Goal: Task Accomplishment & Management: Manage account settings

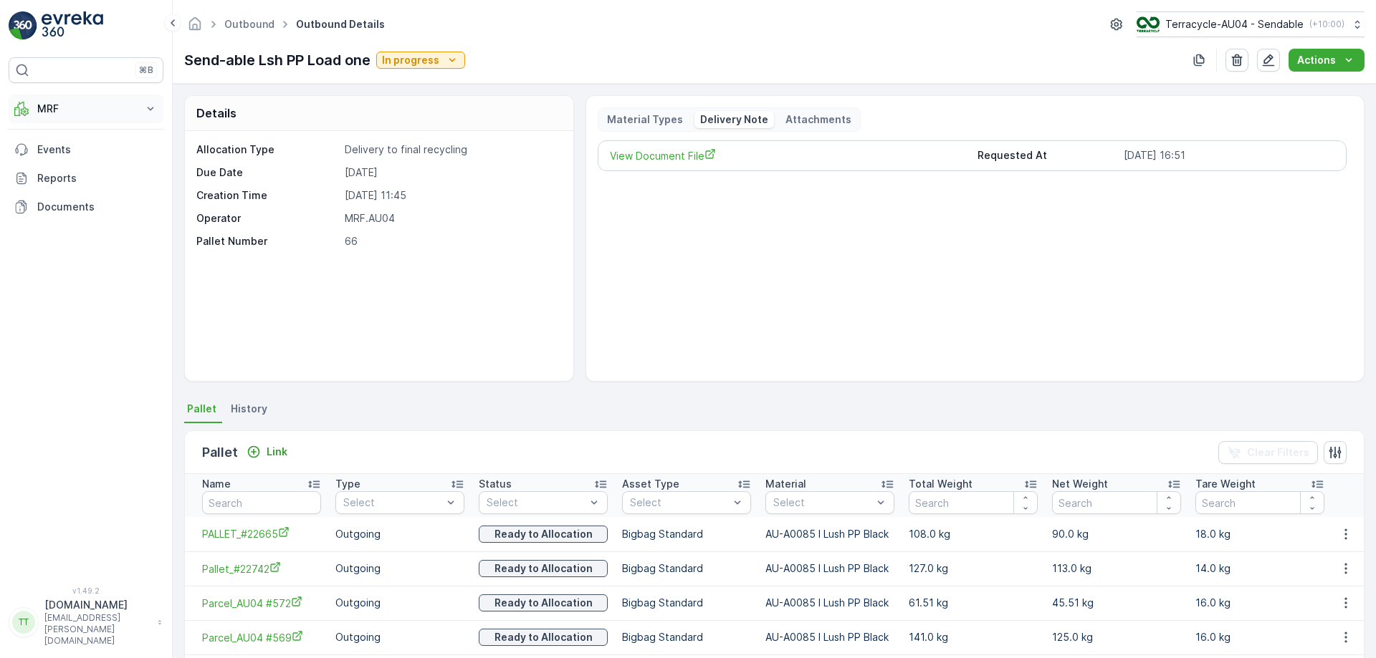
click at [64, 113] on p "MRF" at bounding box center [85, 109] width 97 height 14
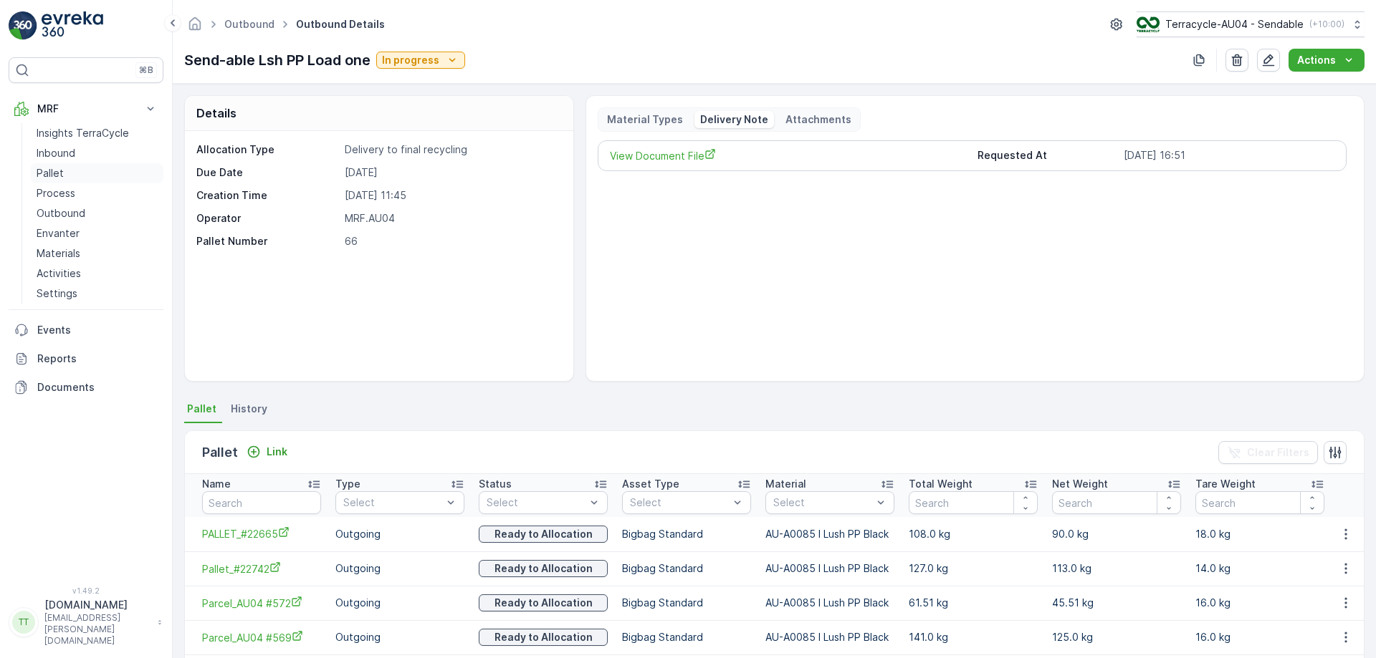
click at [88, 178] on link "Pallet" at bounding box center [97, 173] width 133 height 20
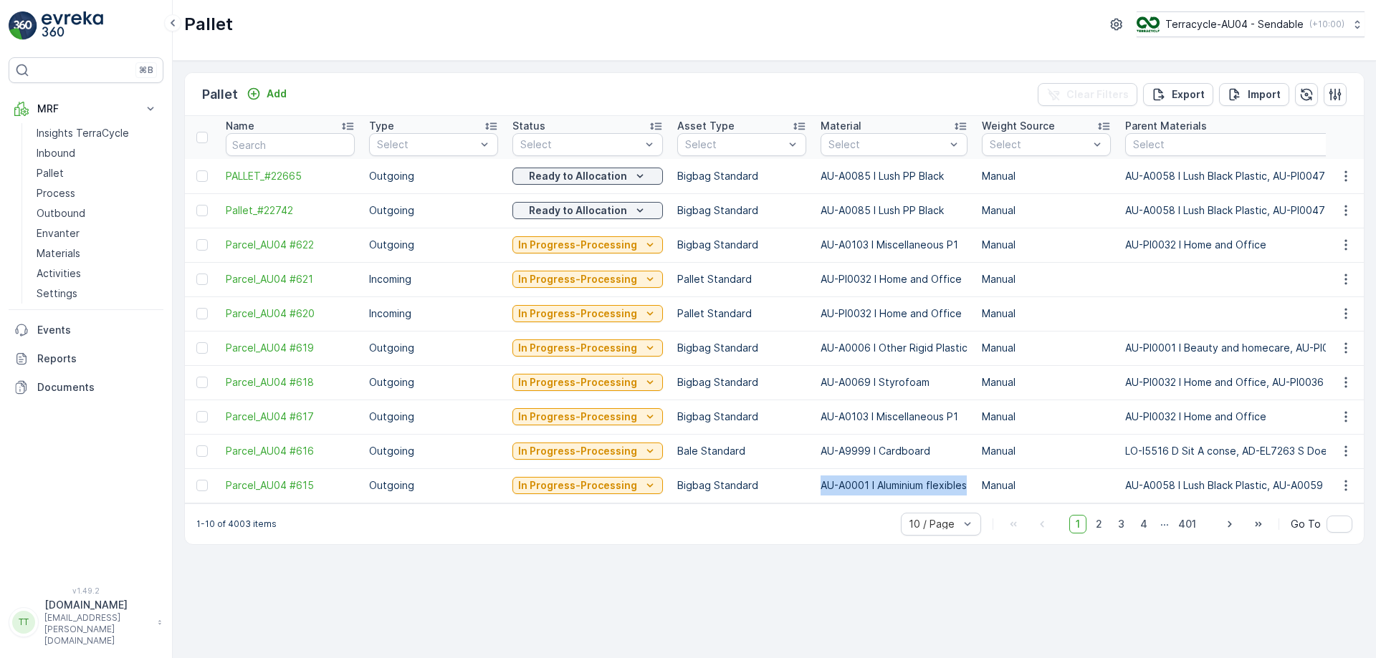
drag, startPoint x: 809, startPoint y: 487, endPoint x: 961, endPoint y: 490, distance: 151.9
click at [961, 490] on td "AU-A0001 I Aluminium flexibles" at bounding box center [893, 486] width 161 height 34
copy td "AU-A0001 I Aluminium flexibles"
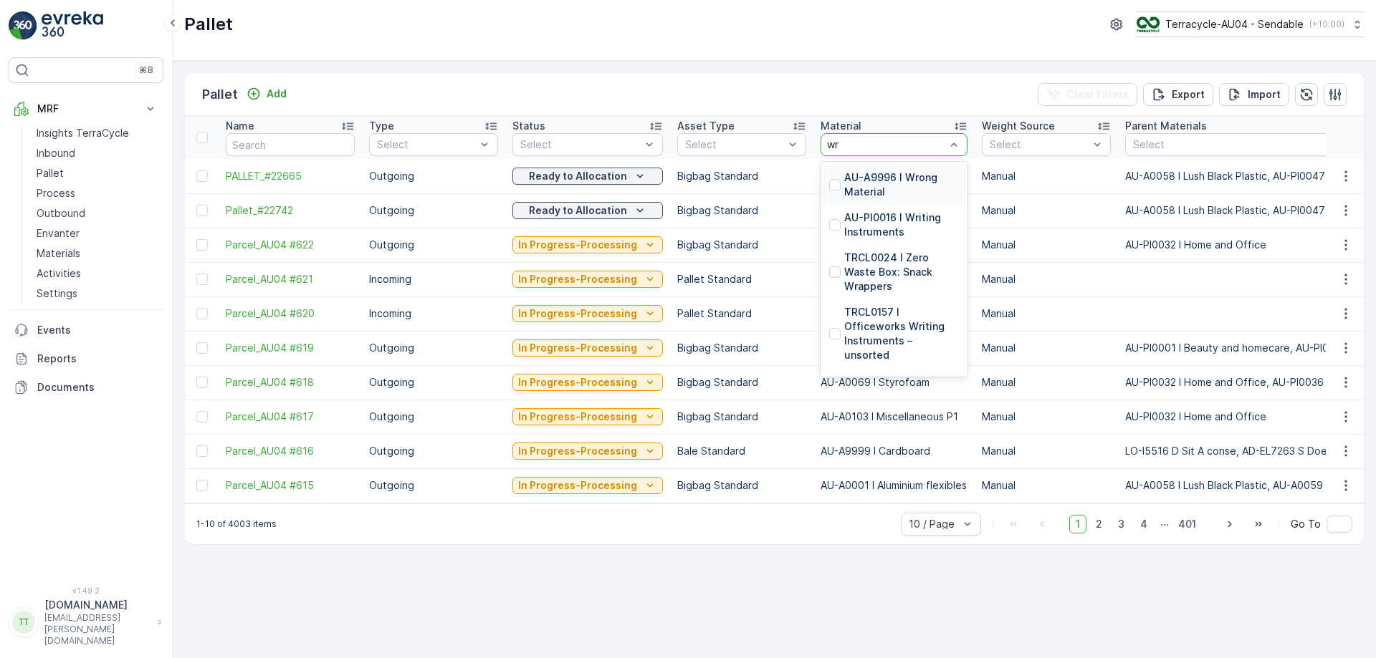
type input "wr"
click at [896, 181] on p "AU-A9996 I Wrong Material" at bounding box center [901, 185] width 115 height 29
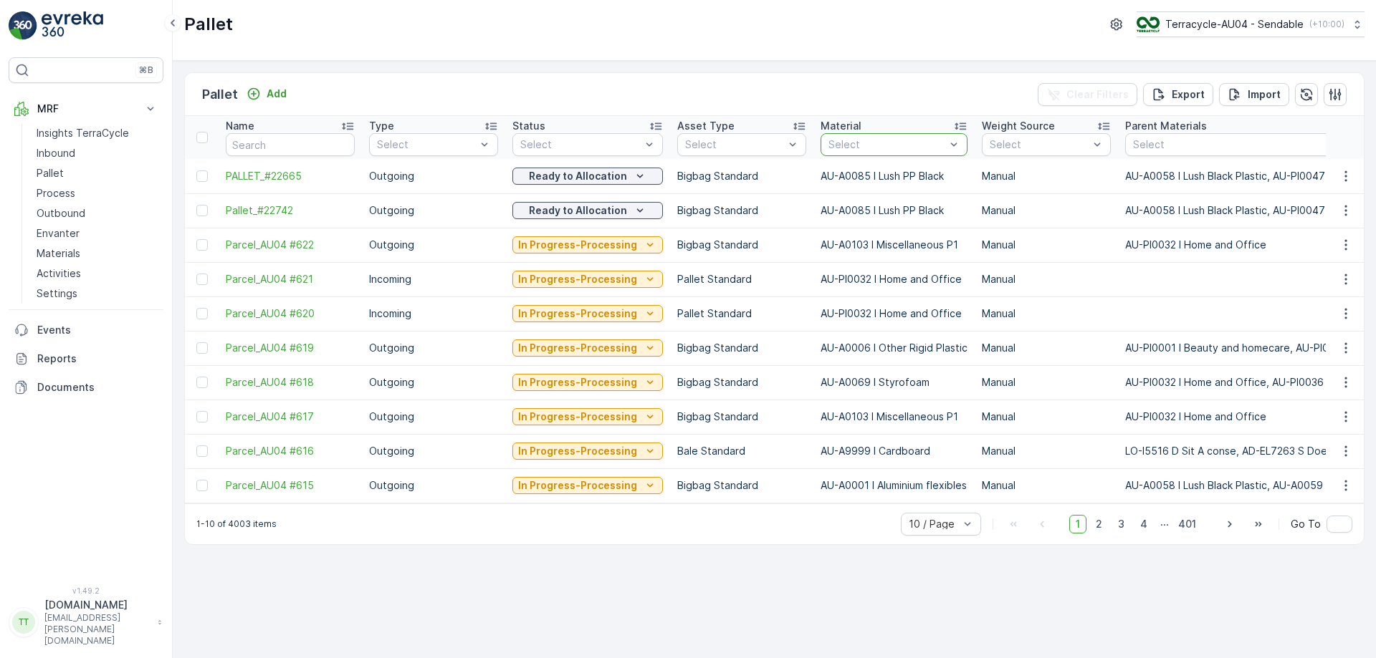
click at [863, 143] on div at bounding box center [887, 144] width 120 height 11
click at [911, 62] on div "Pallet Add Clear Filters Export Import Name Type Select Status Select Asset Typ…" at bounding box center [774, 360] width 1203 height 598
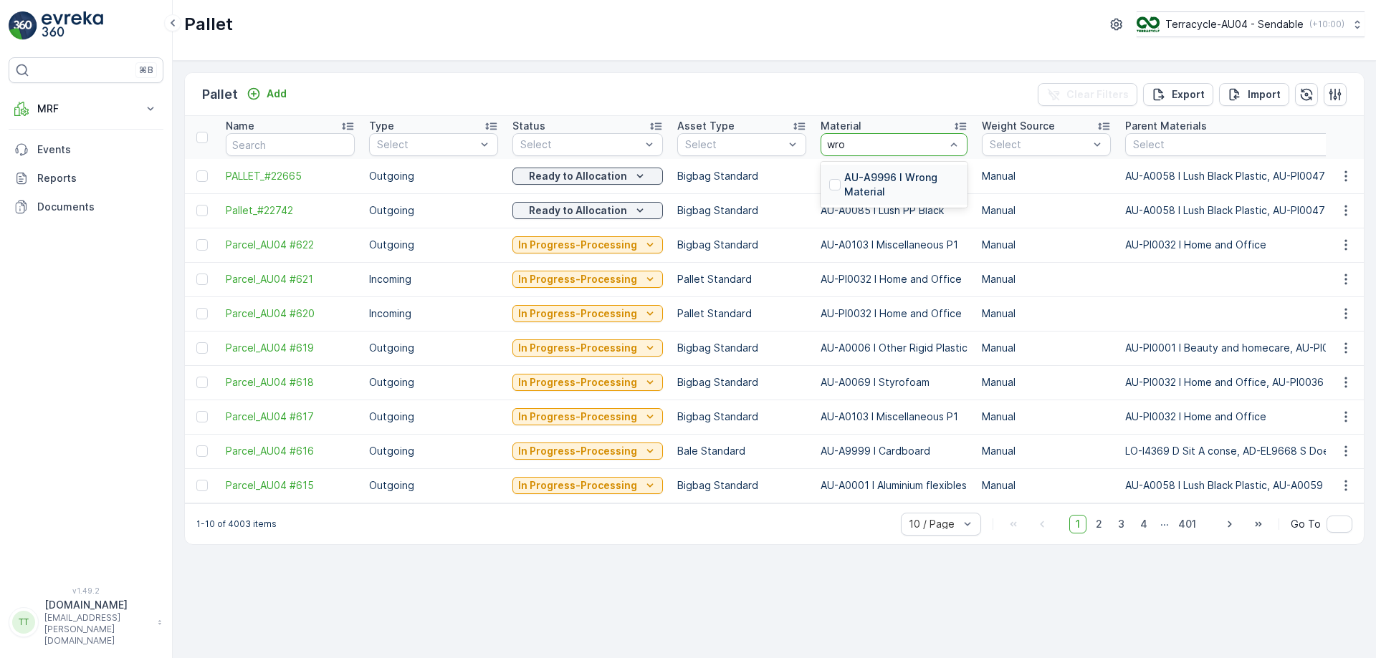
type input "wron"
click at [904, 186] on p "AU-A9996 I Wrong Material" at bounding box center [901, 185] width 115 height 29
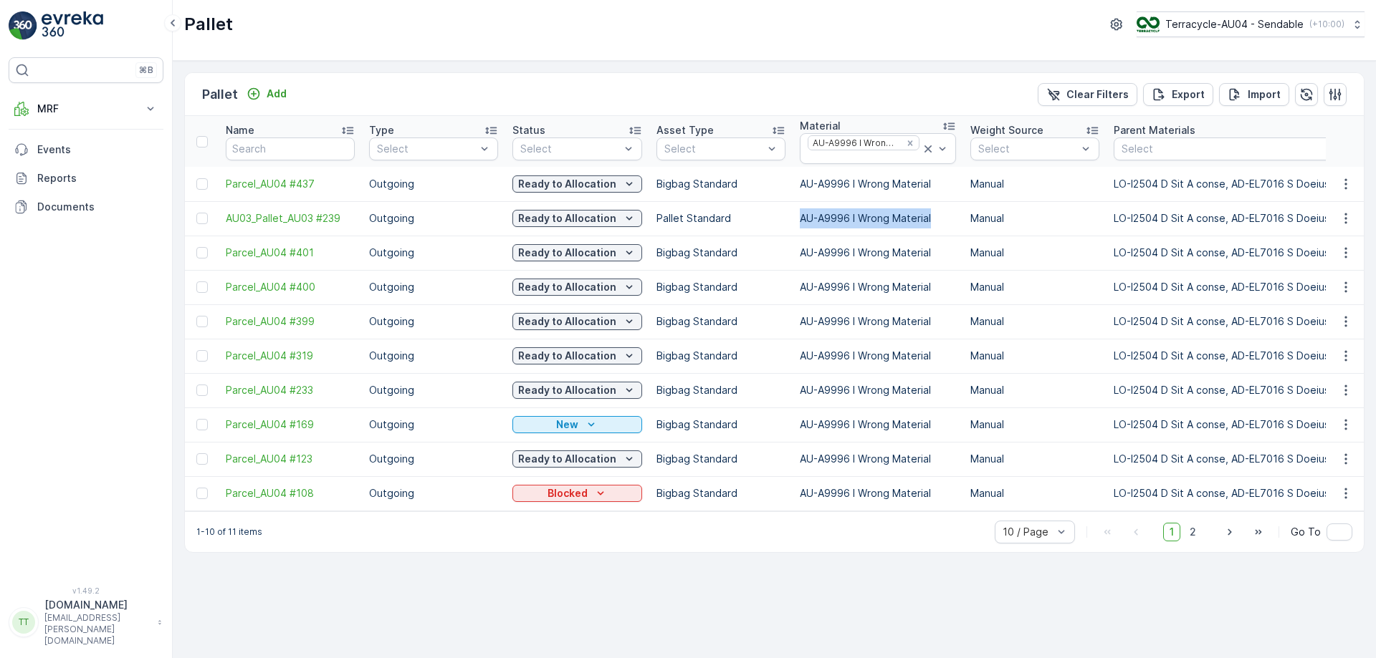
drag, startPoint x: 798, startPoint y: 219, endPoint x: 946, endPoint y: 223, distance: 147.7
click at [946, 223] on td "AU-A9996 I Wrong Material" at bounding box center [877, 218] width 171 height 34
copy td "AU-A9996 I Wrong Material"
click at [1202, 31] on p "Terracycle-AU04 - Sendable" at bounding box center [1233, 24] width 138 height 14
click at [900, 55] on div "Pallet Terracycle-AU04 - Sendable ( +10:00 )" at bounding box center [774, 30] width 1203 height 61
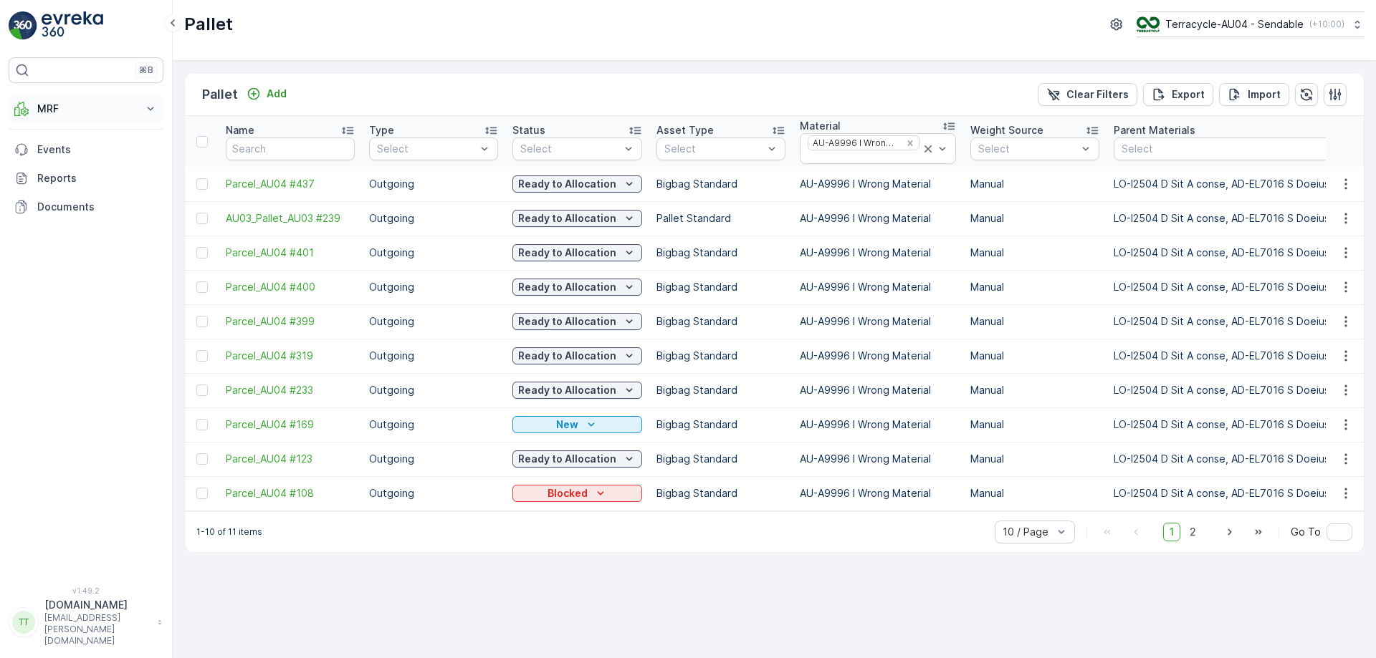
click at [61, 108] on p "MRF" at bounding box center [85, 109] width 97 height 14
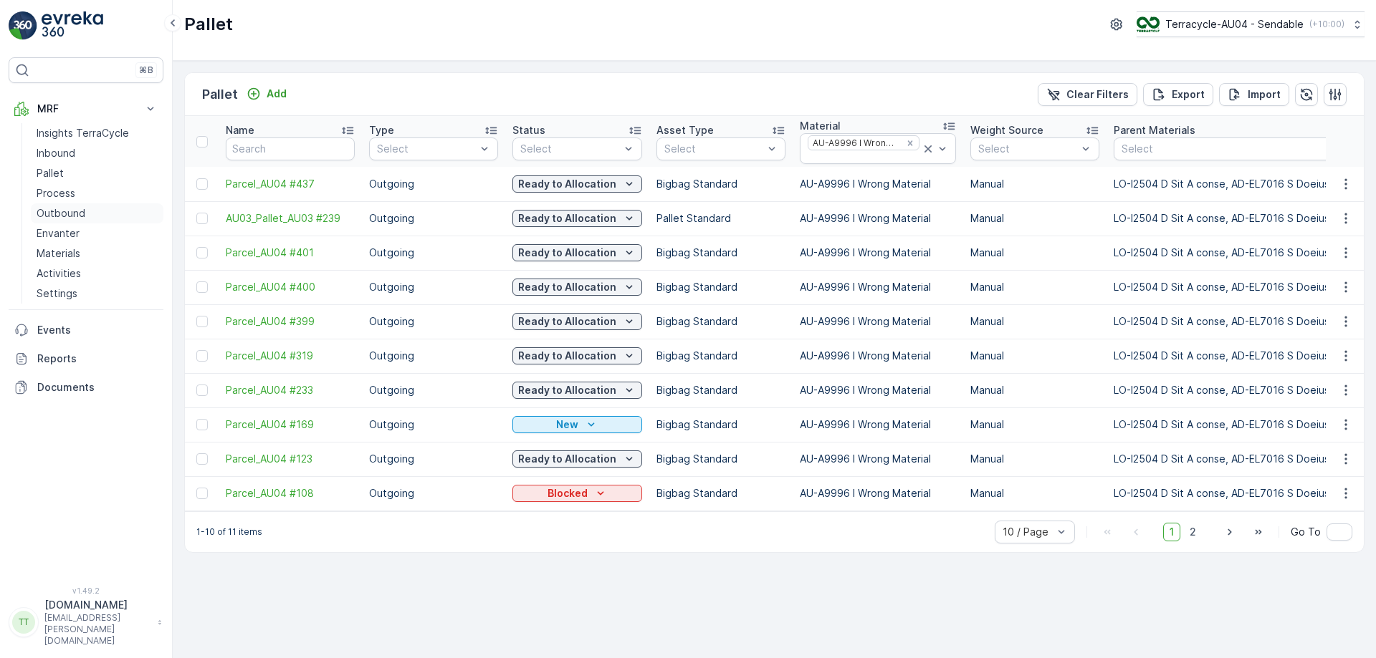
click at [62, 207] on p "Outbound" at bounding box center [61, 213] width 49 height 14
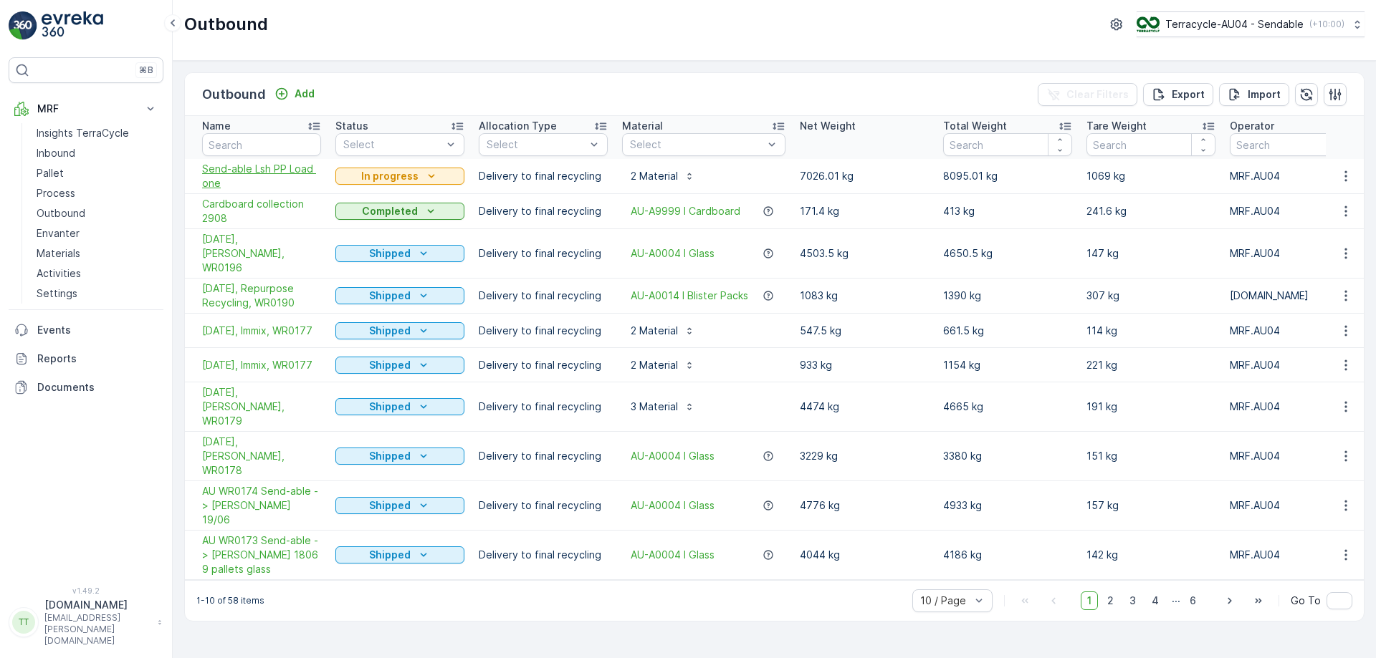
click at [242, 170] on span "Send-able Lsh PP Load one" at bounding box center [261, 176] width 119 height 29
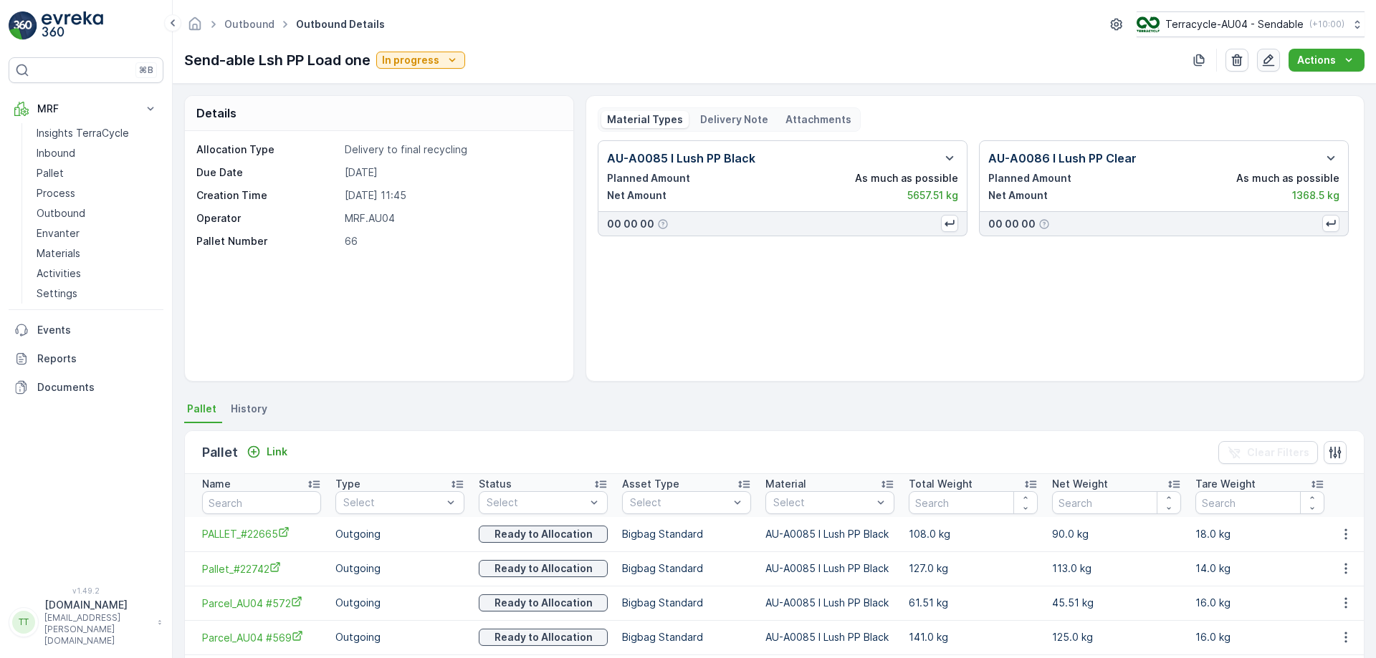
click at [1268, 62] on icon "button" at bounding box center [1268, 60] width 14 height 14
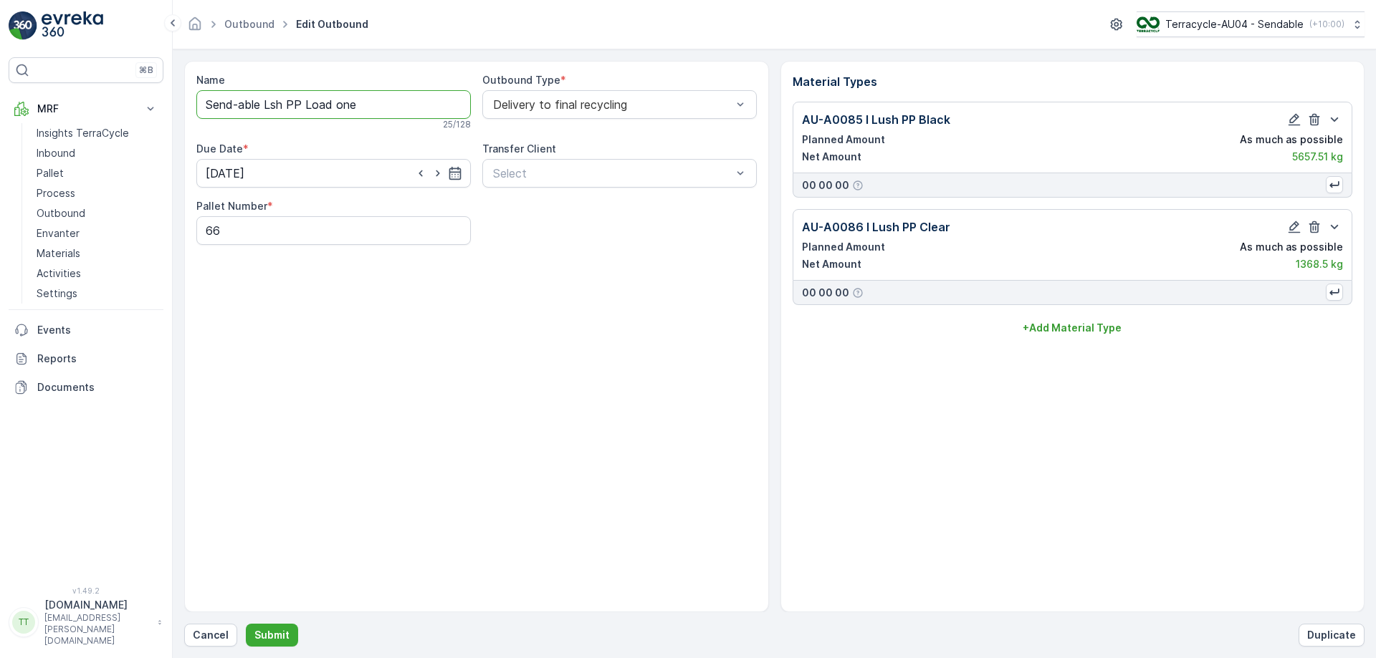
drag, startPoint x: 358, startPoint y: 105, endPoint x: 308, endPoint y: 105, distance: 49.4
click at [308, 105] on input "Send-able Lsh PP Load one" at bounding box center [333, 104] width 274 height 29
click at [269, 102] on input "Send-able Lsh PP 3.9.2025" at bounding box center [333, 104] width 274 height 29
type input "Send-able Lush PP 3.9.2025"
click at [267, 641] on p "Submit" at bounding box center [271, 635] width 35 height 14
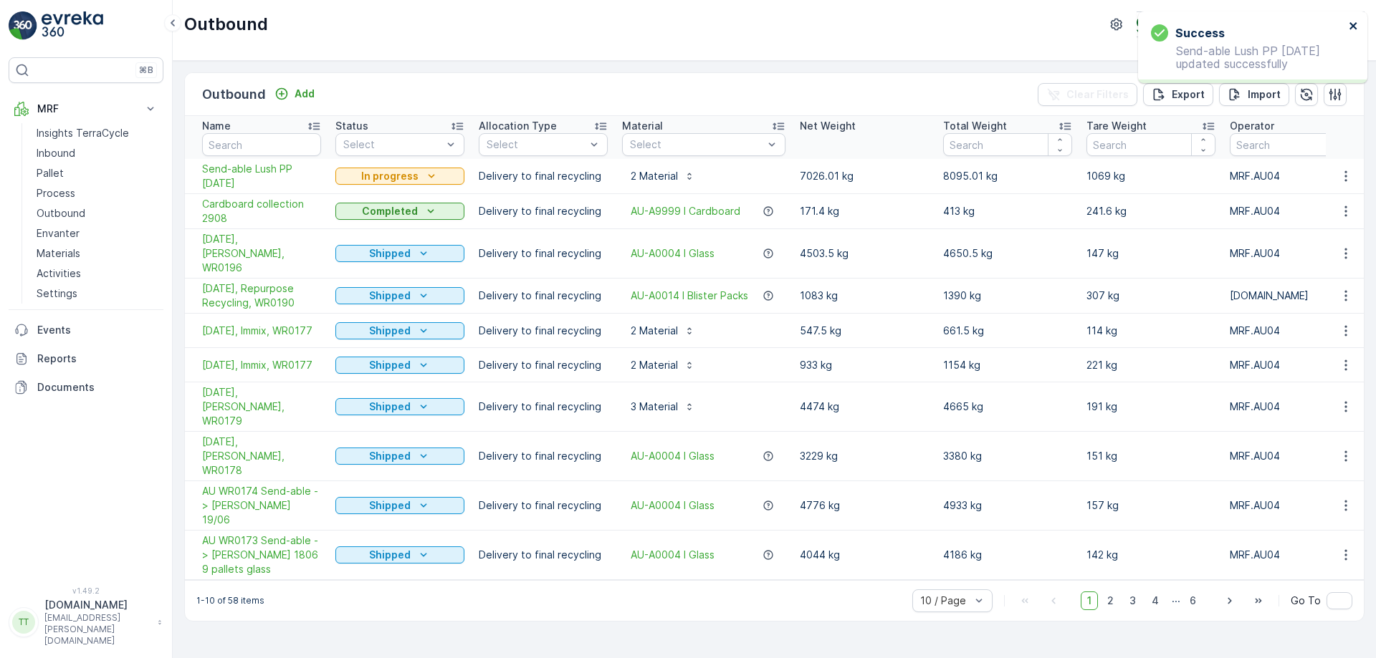
click at [1350, 27] on icon "close" at bounding box center [1353, 25] width 10 height 11
click at [82, 211] on p "Outbound" at bounding box center [61, 213] width 49 height 14
click at [1112, 592] on span "2" at bounding box center [1110, 601] width 19 height 19
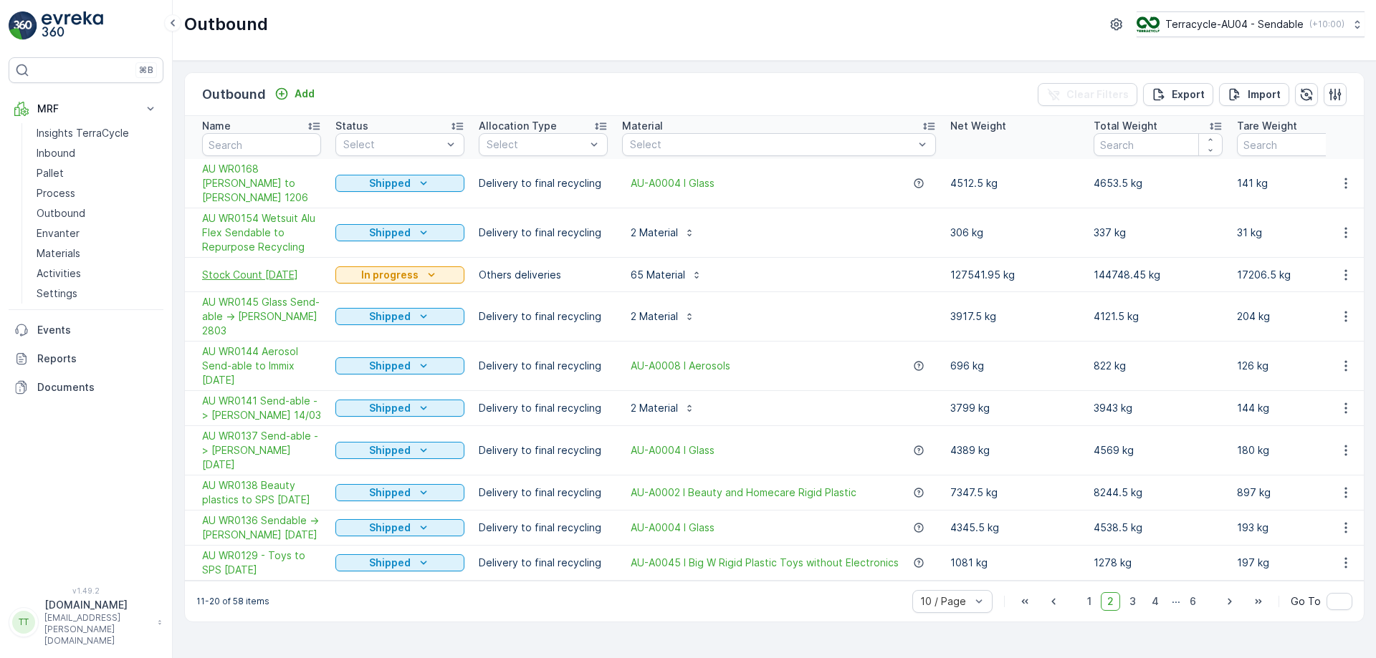
click at [302, 268] on span "Stock Count April 2025" at bounding box center [261, 275] width 119 height 14
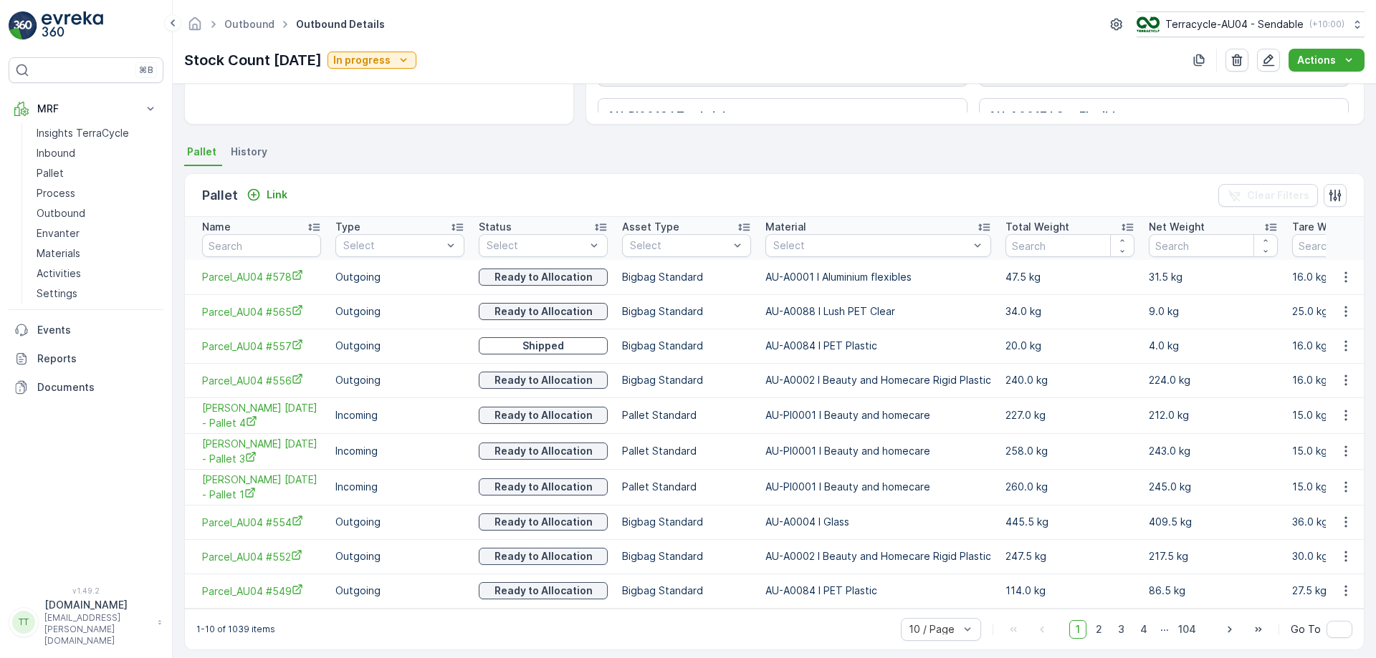
scroll to position [275, 0]
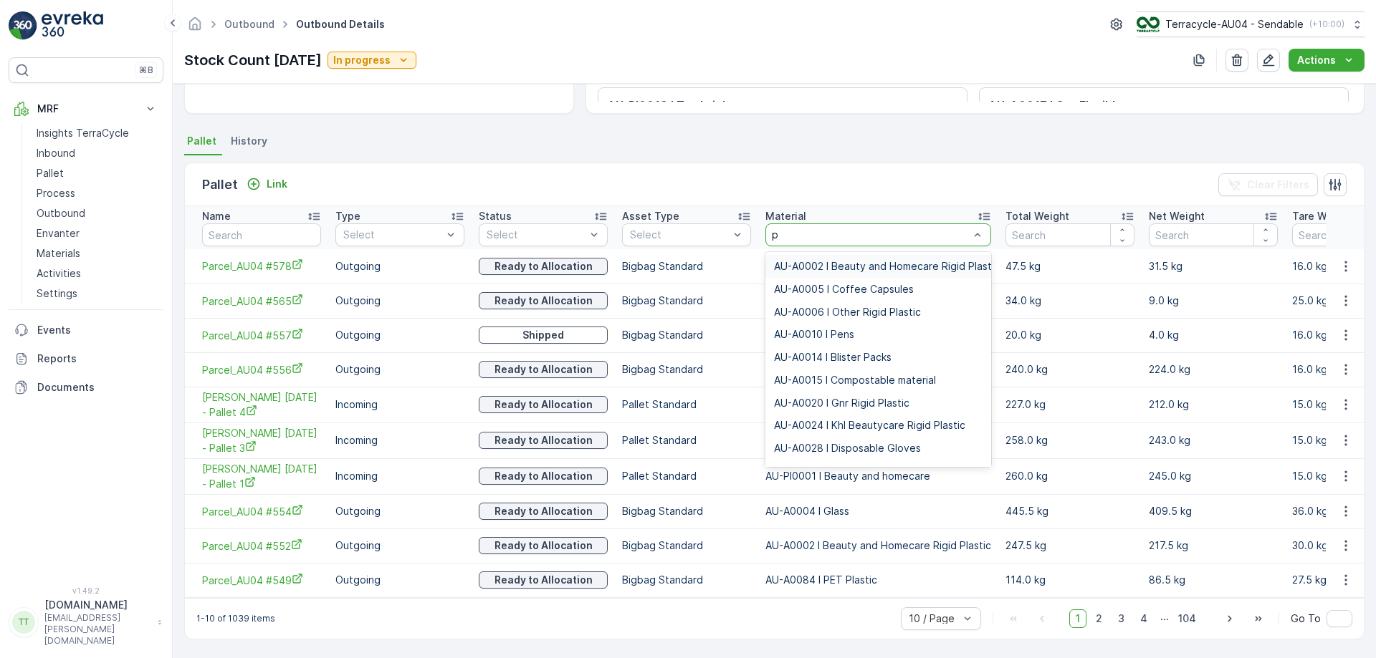
type input "pp"
click at [846, 286] on span "AU-A0085 I Lush PP Black" at bounding box center [835, 289] width 123 height 11
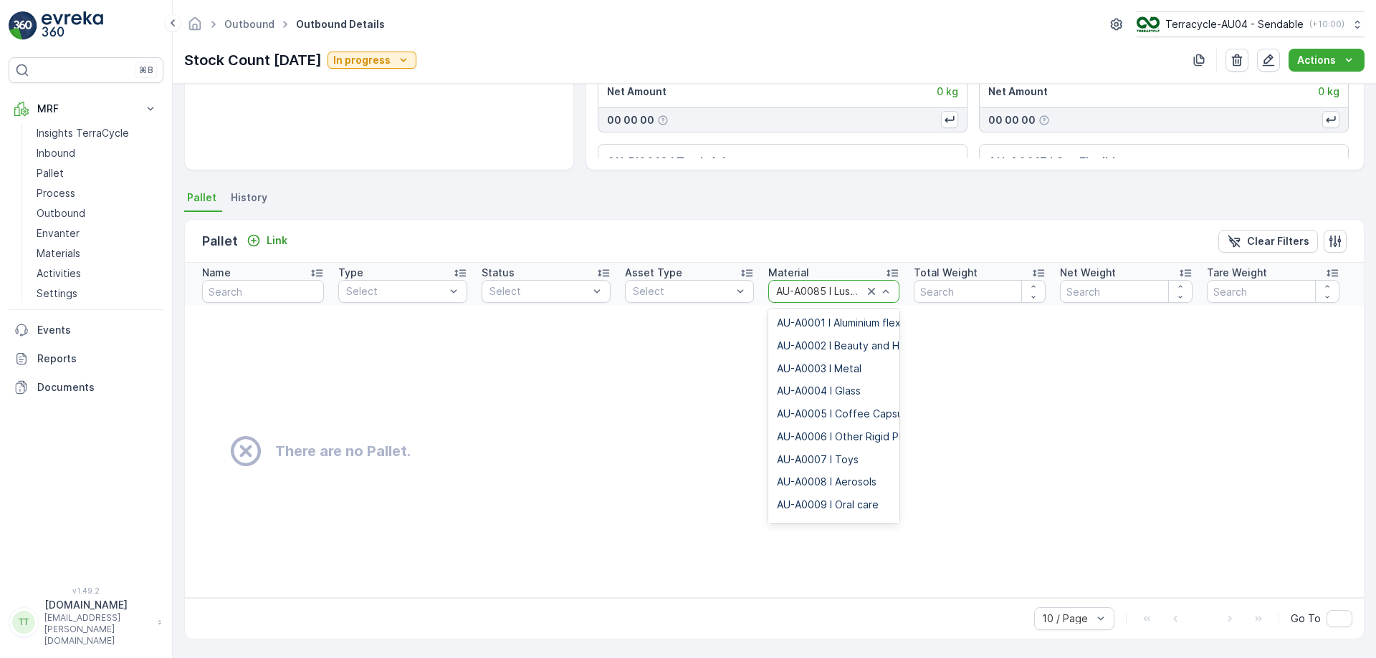
scroll to position [1548, 0]
type input "pp"
click at [825, 370] on span "AU-A0086 I Lush PP Clear" at bounding box center [838, 368] width 123 height 11
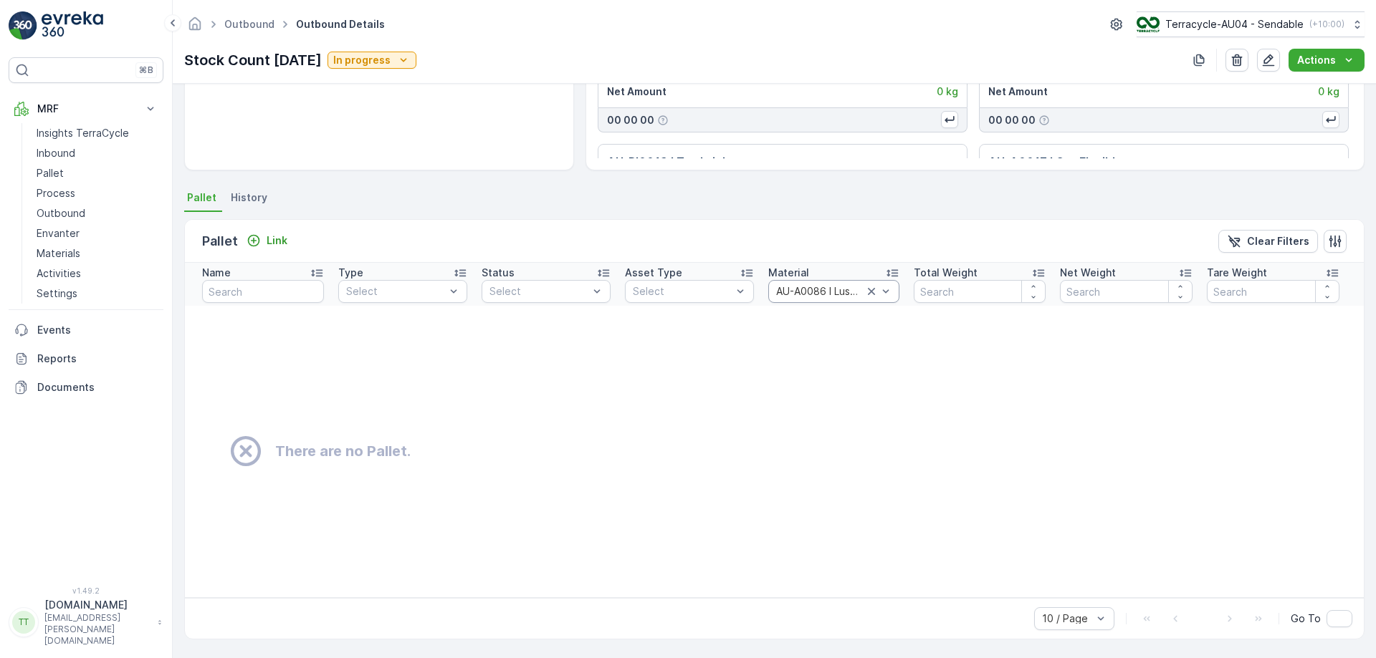
click at [823, 299] on div "AU-A0086 I Lush PP Clear" at bounding box center [833, 291] width 131 height 23
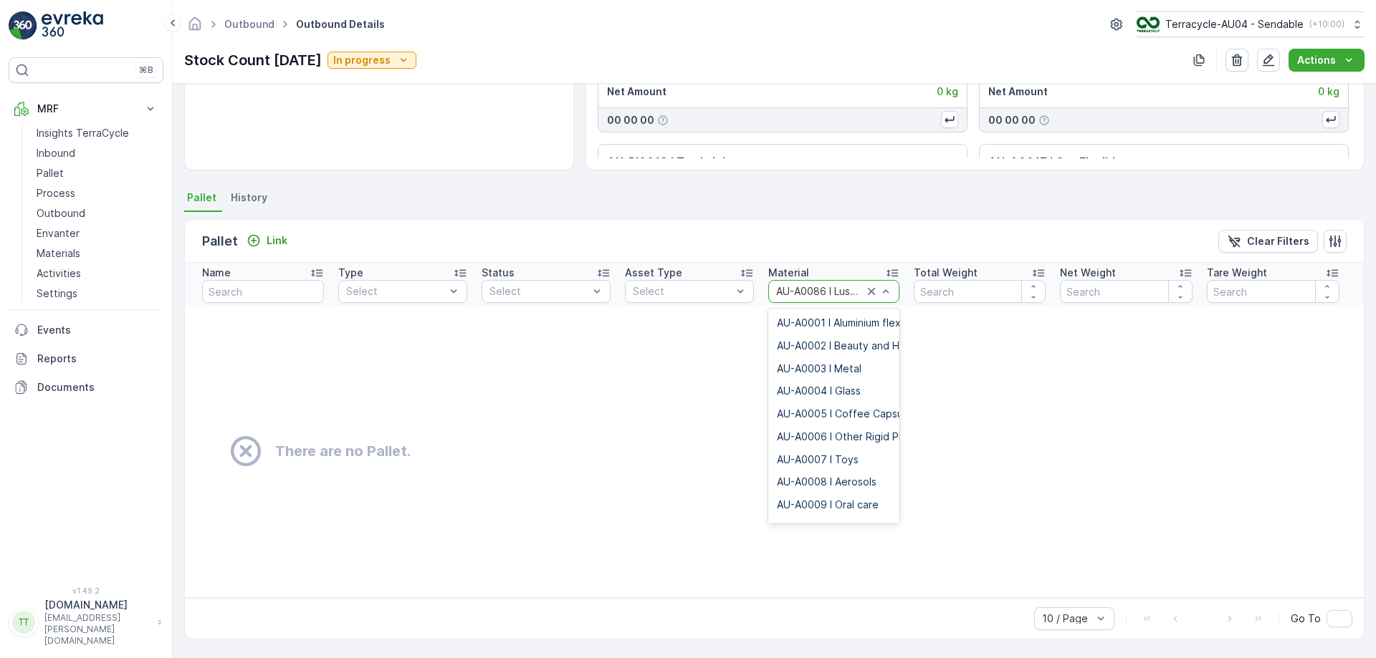
scroll to position [1571, 0]
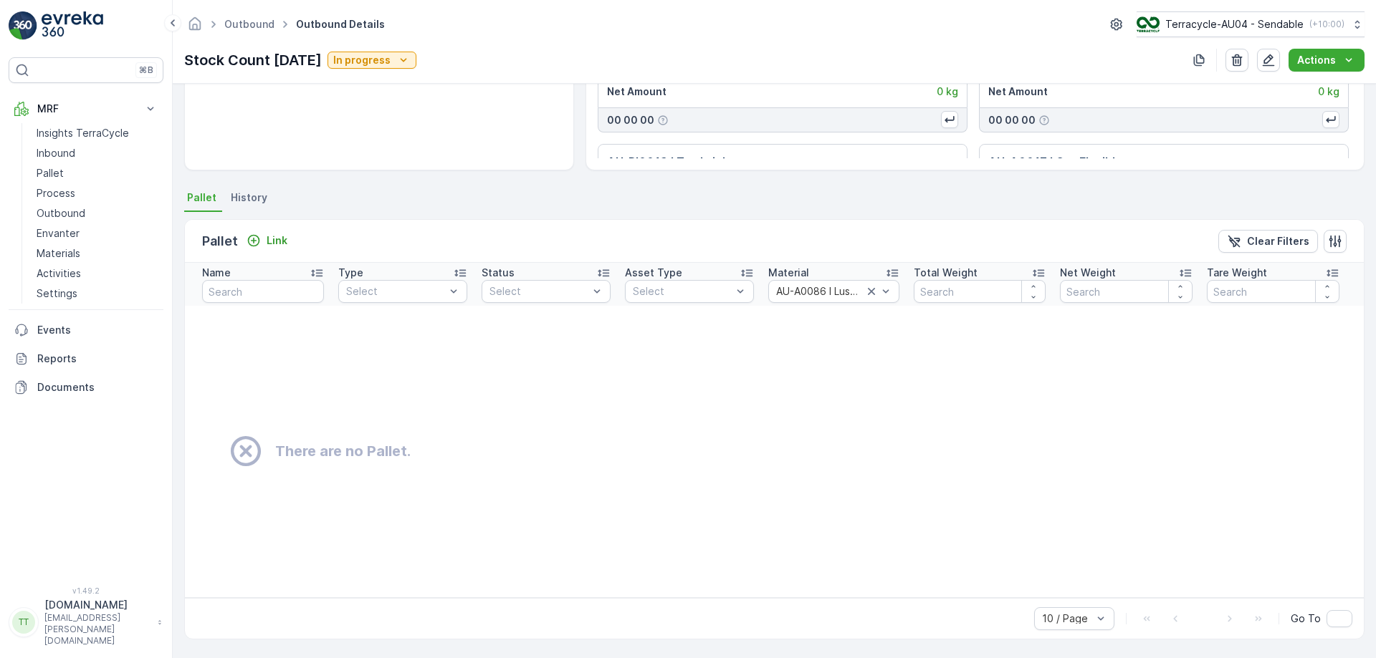
click at [781, 216] on div "Pallet Link Clear Filters Name Type Select Status Select Asset Type Select Mate…" at bounding box center [774, 429] width 1180 height 435
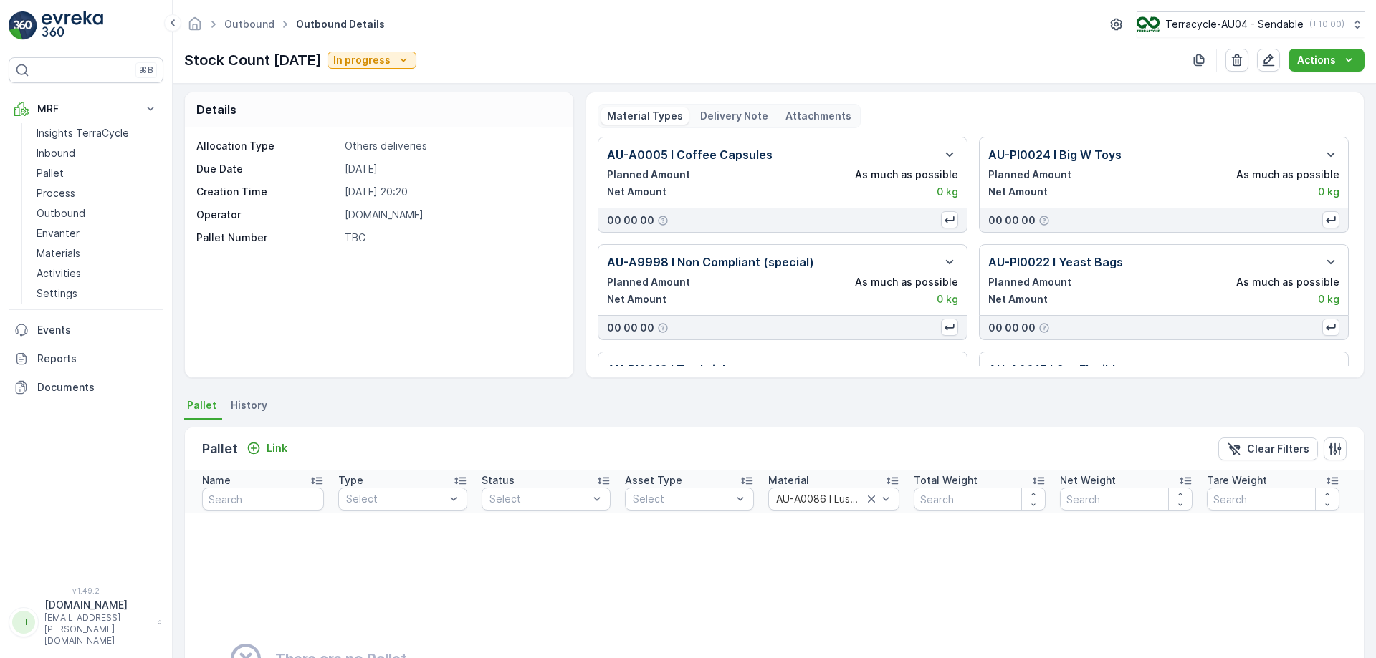
scroll to position [0, 0]
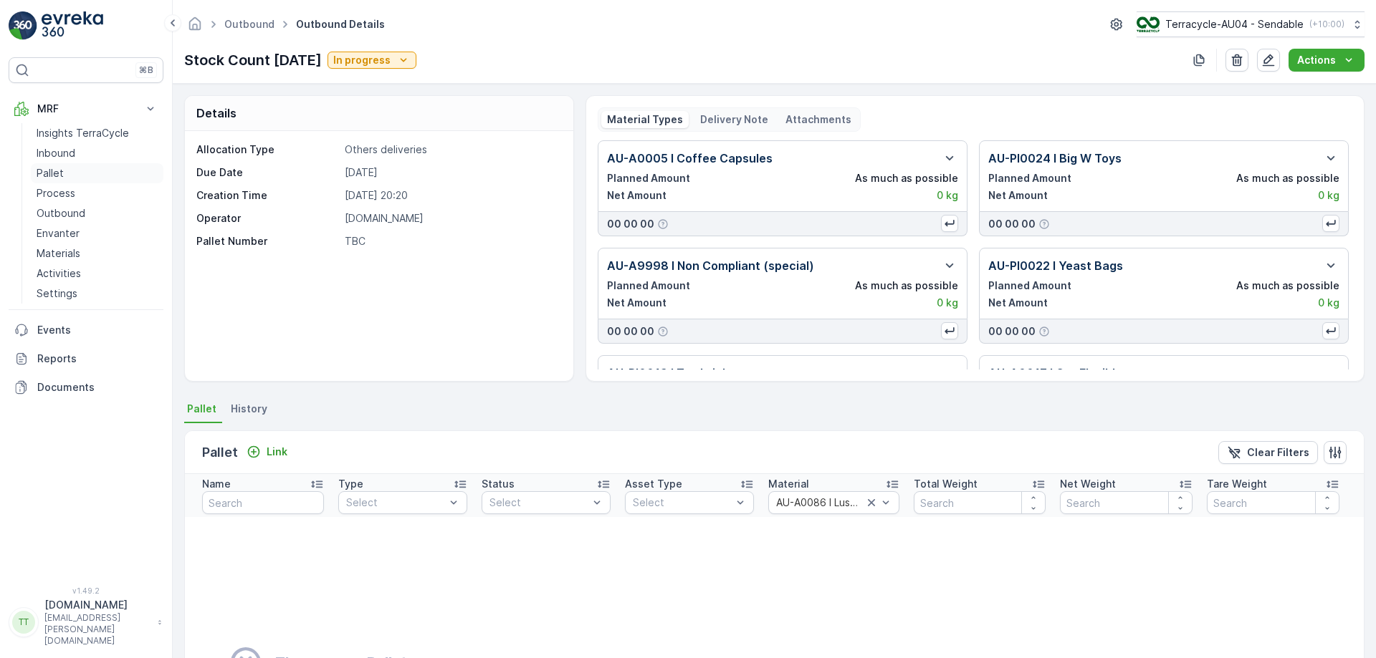
click at [70, 178] on link "Pallet" at bounding box center [97, 173] width 133 height 20
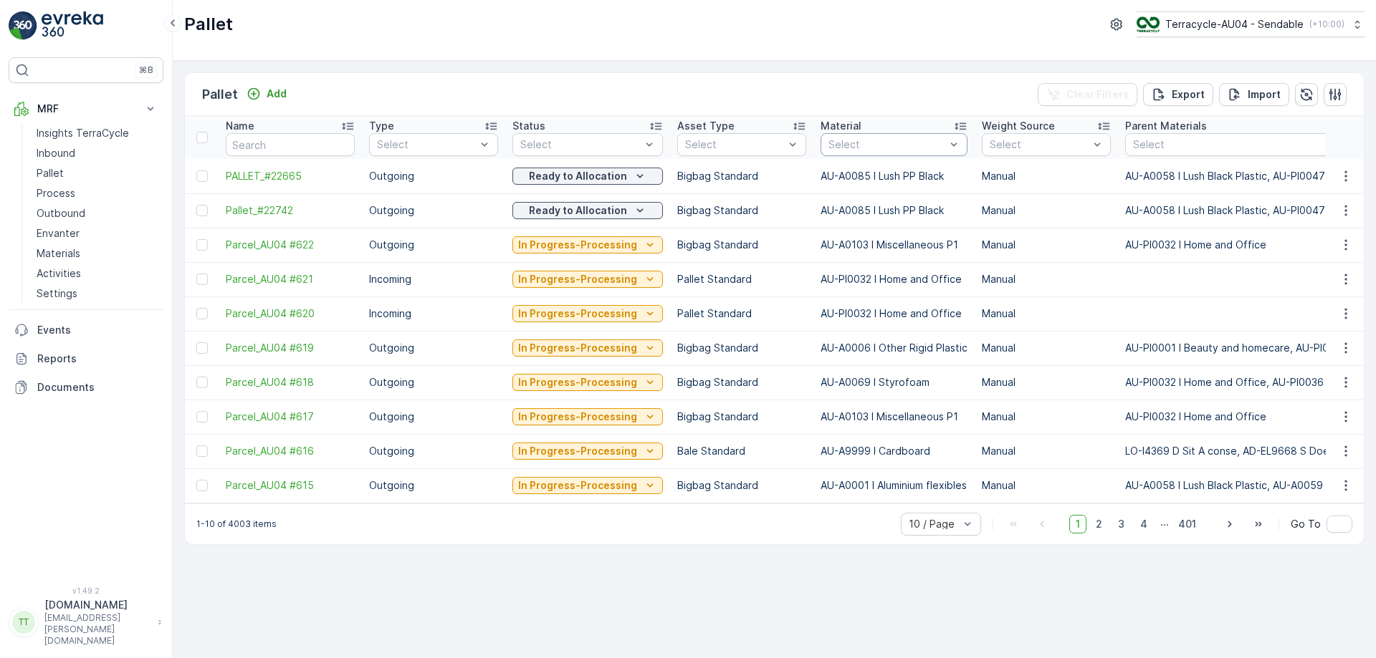
click at [870, 73] on div "Pallet Add Clear Filters Export Import" at bounding box center [774, 94] width 1179 height 43
drag, startPoint x: 837, startPoint y: 175, endPoint x: 941, endPoint y: 169, distance: 104.1
click at [941, 169] on td "AU-A0085 I Lush PP Black" at bounding box center [893, 176] width 161 height 34
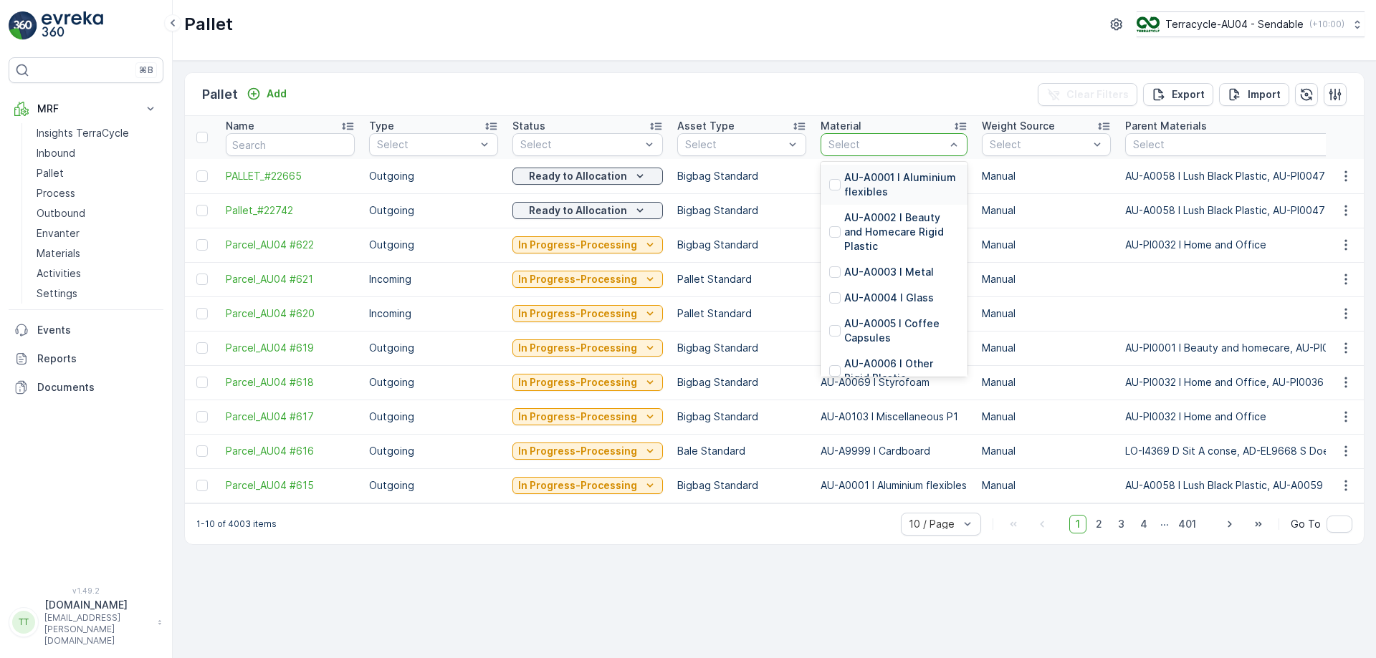
click at [809, 69] on div "Pallet Add Clear Filters Export Import Name Type Select Status Select Asset Typ…" at bounding box center [774, 360] width 1203 height 598
type input "AU-A0085 I Lush PP Black"
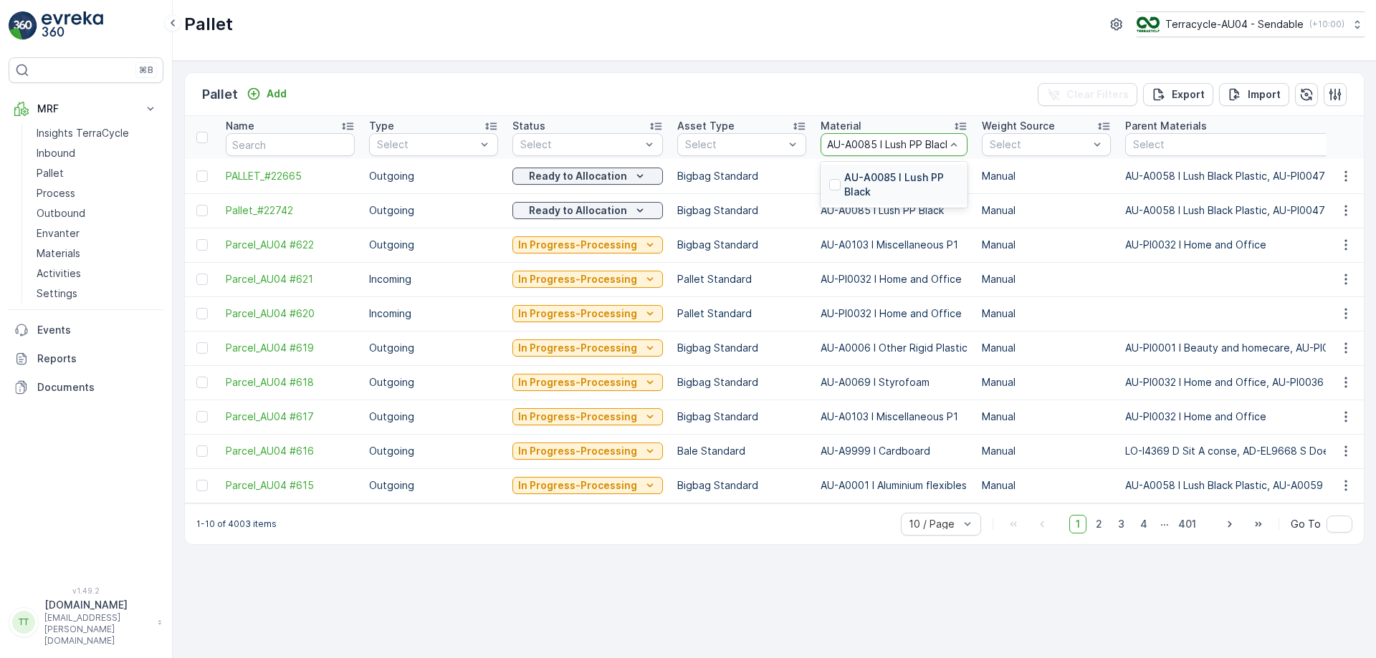
click at [834, 186] on div at bounding box center [834, 184] width 11 height 11
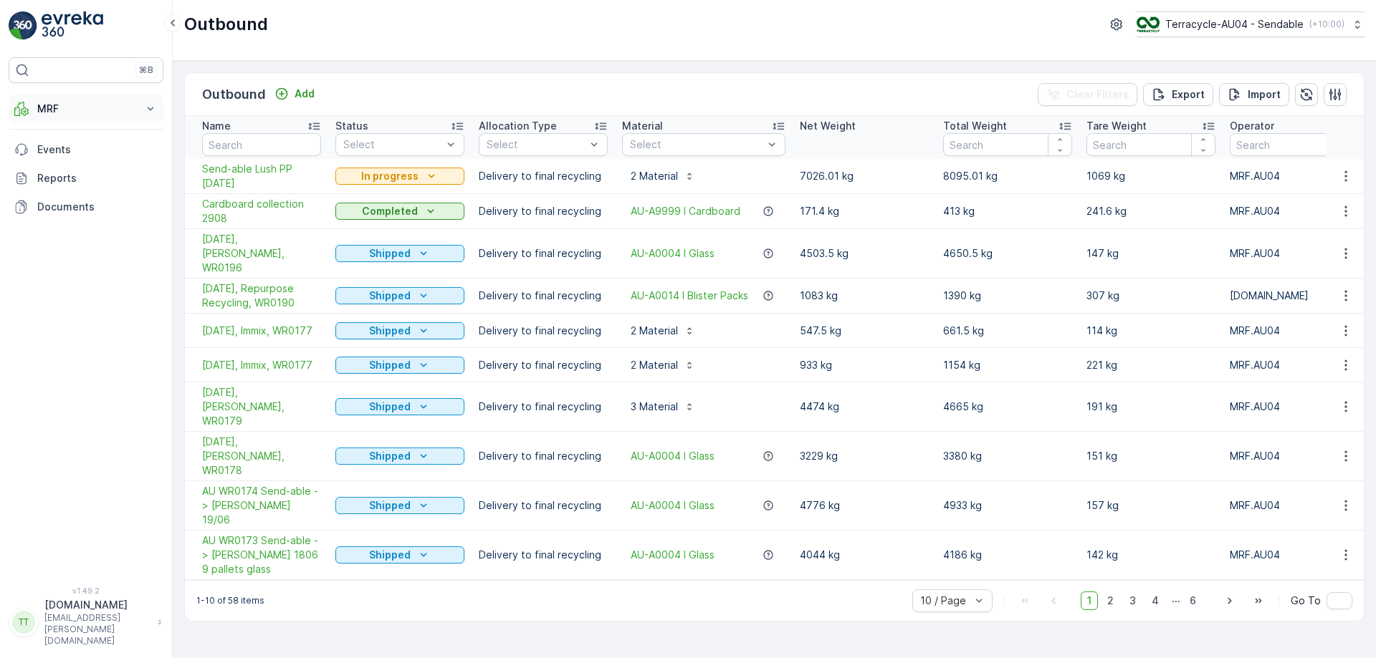
click at [63, 113] on p "MRF" at bounding box center [85, 109] width 97 height 14
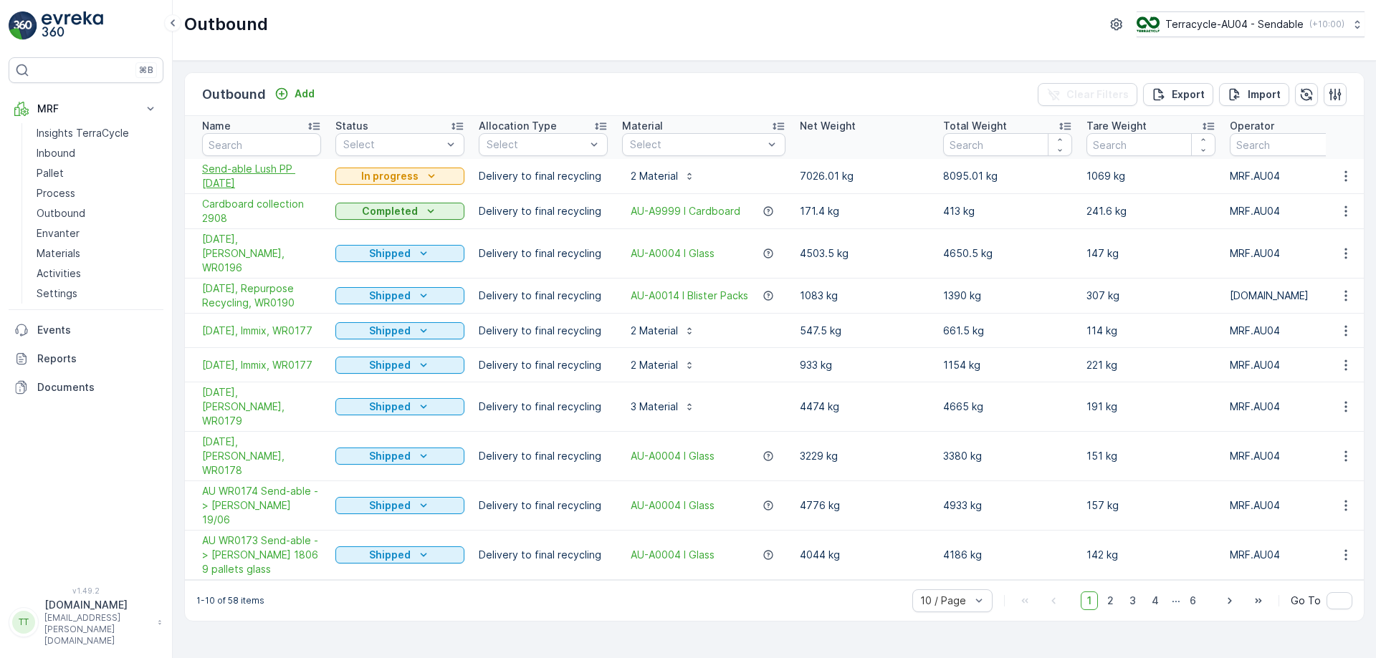
click at [272, 173] on span "Send-able Lush PP [DATE]" at bounding box center [261, 176] width 119 height 29
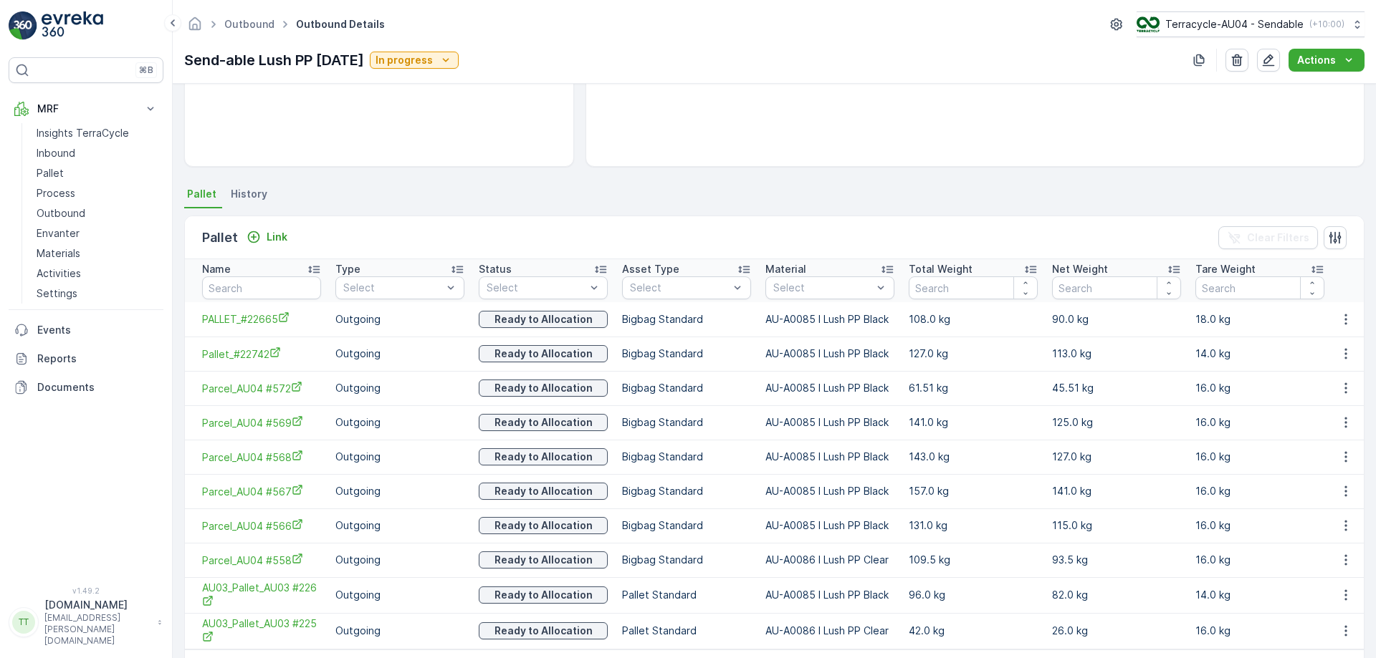
scroll to position [274, 0]
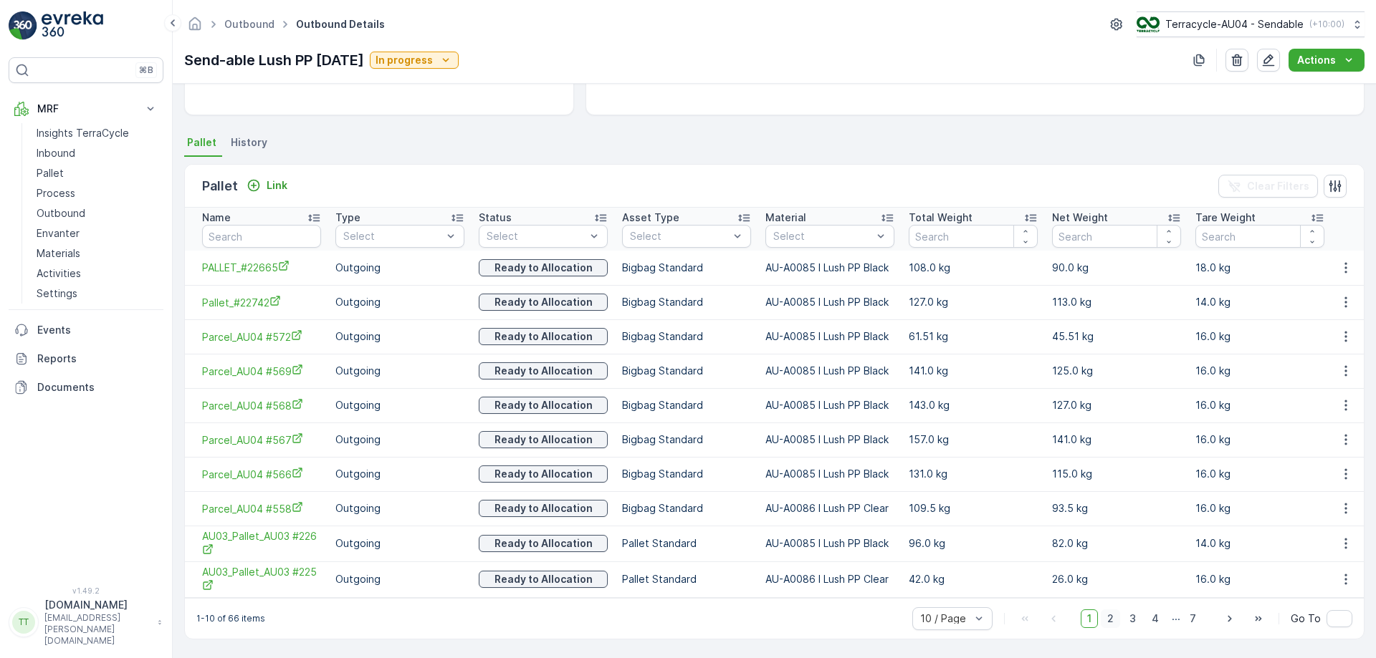
click at [1116, 617] on span "2" at bounding box center [1110, 619] width 19 height 19
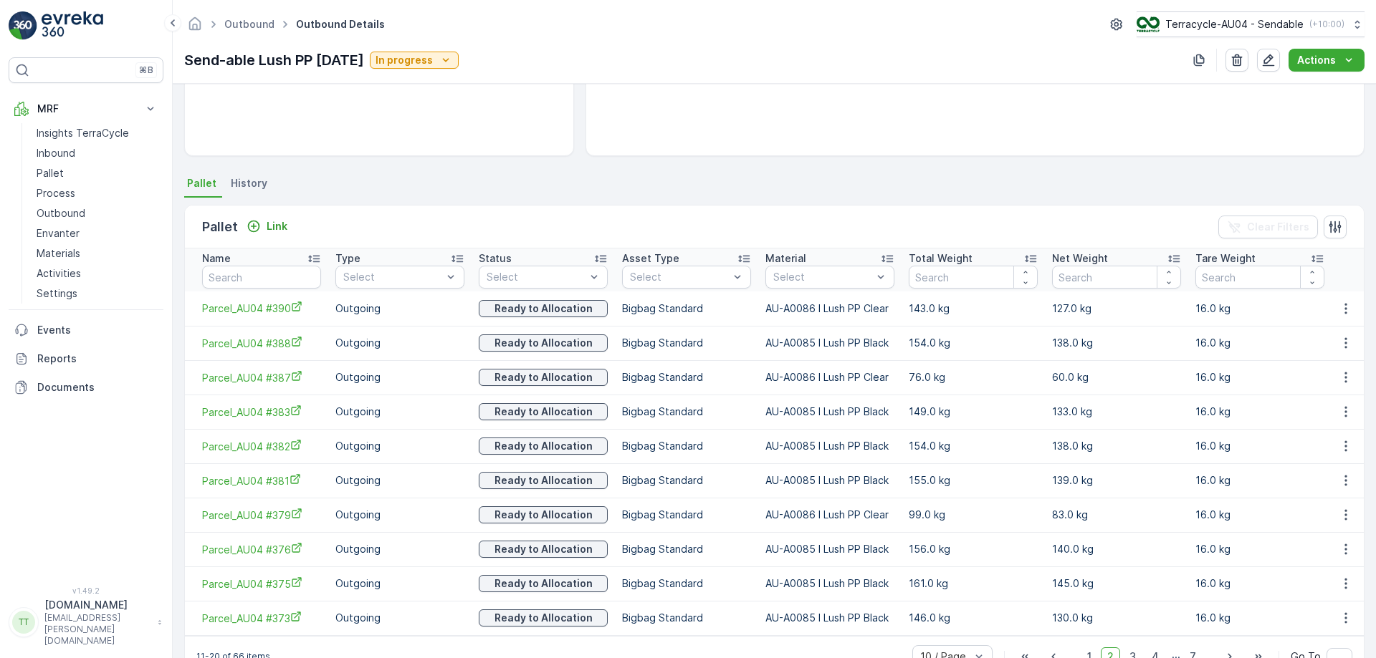
scroll to position [271, 0]
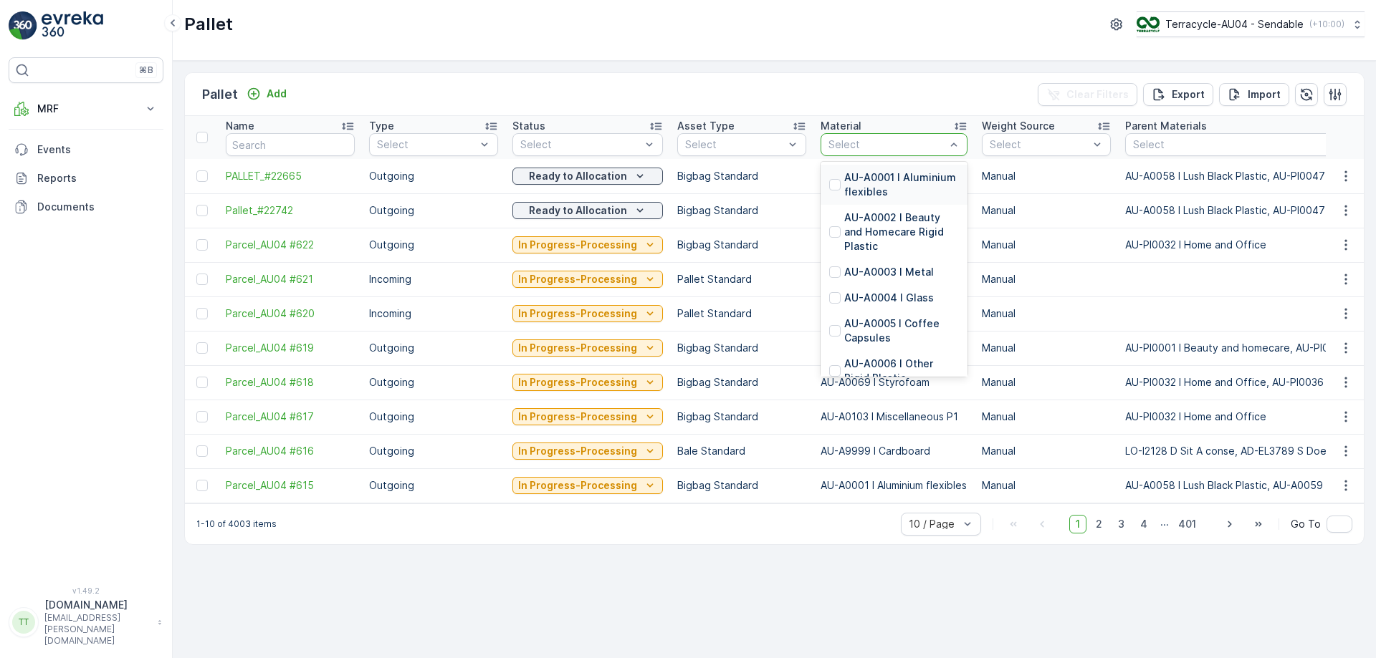
type input "AU-A0085 I Lush PP Black"
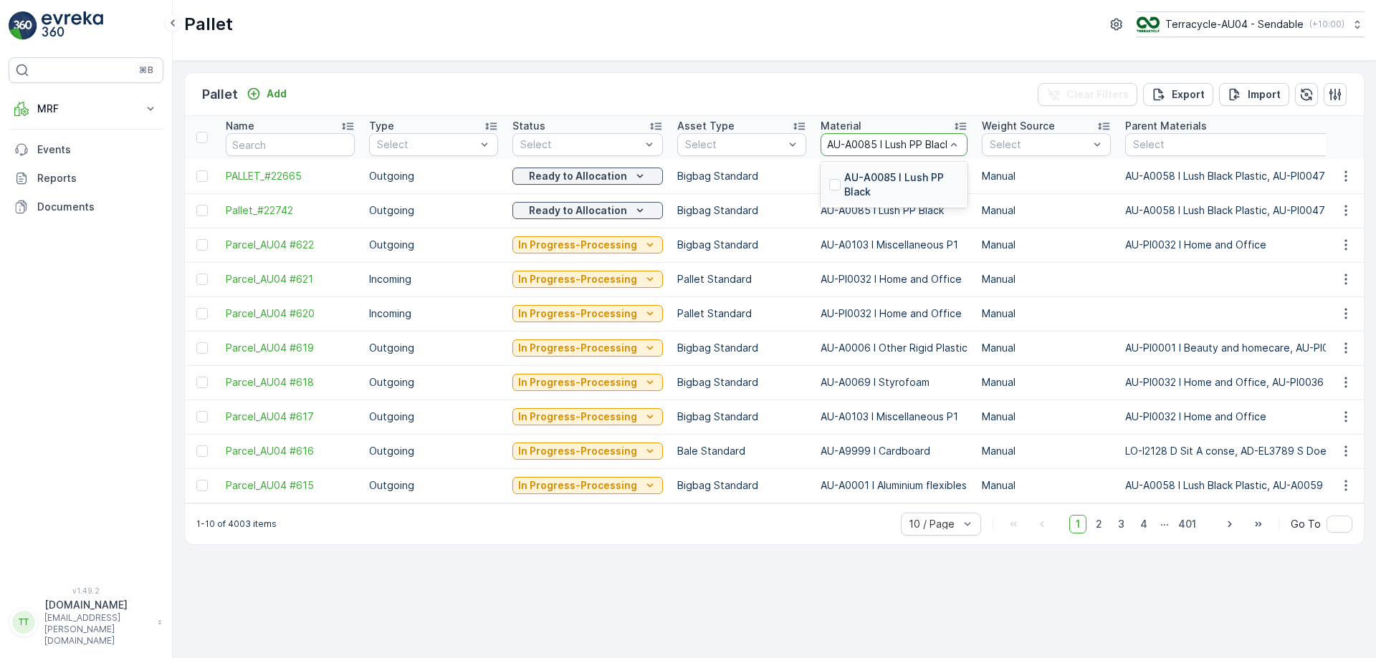
scroll to position [0, 5]
click at [830, 183] on div at bounding box center [834, 184] width 11 height 11
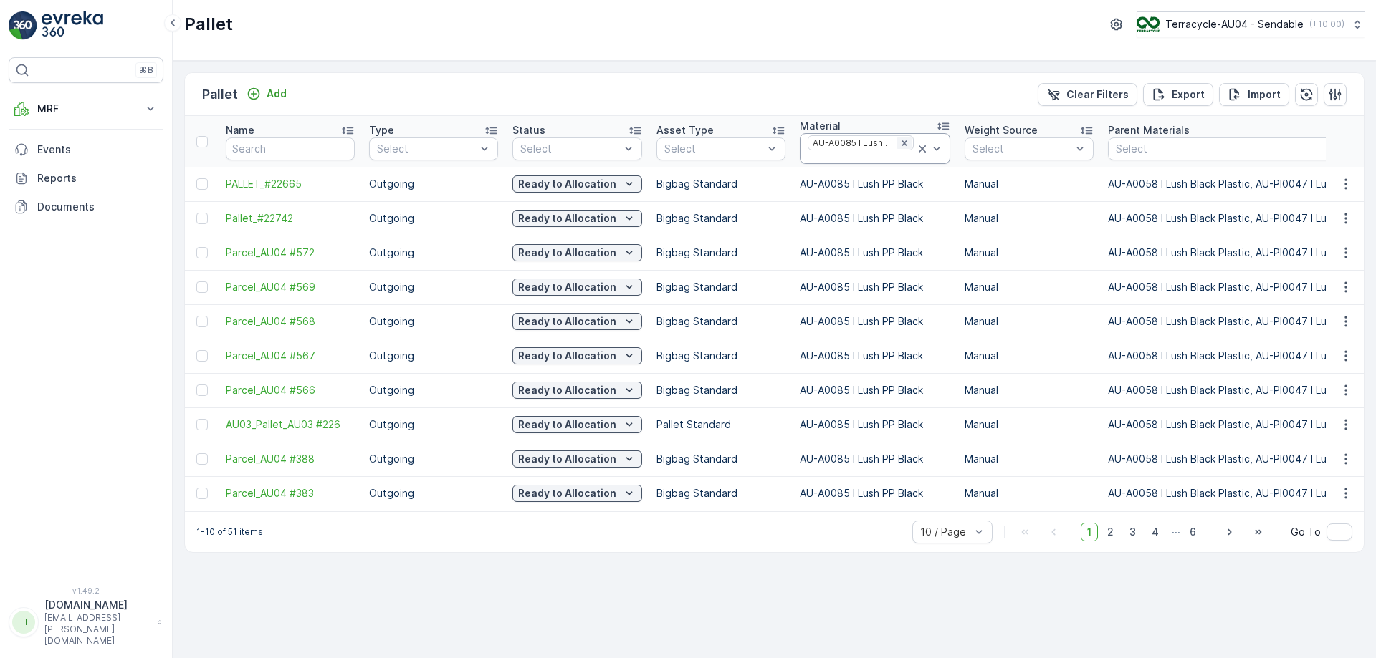
click at [904, 147] on icon "Remove AU-A0085 I Lush PP Black" at bounding box center [904, 143] width 10 height 10
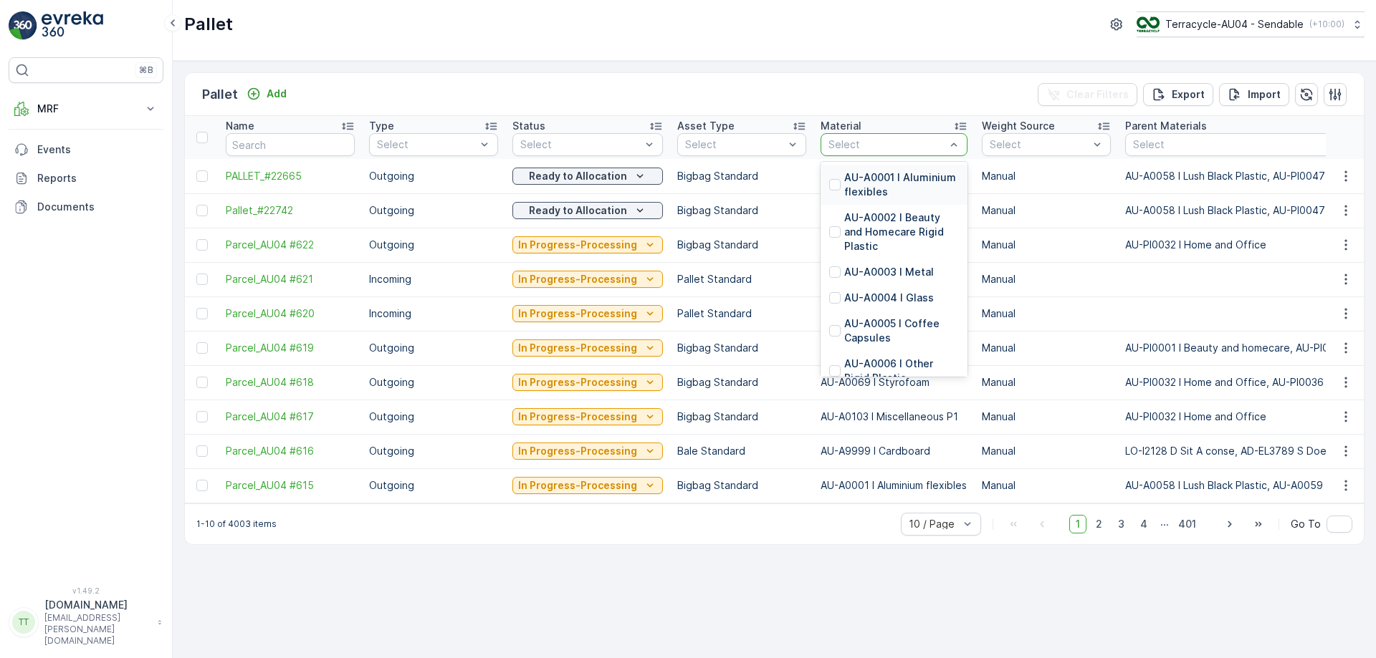
click at [868, 94] on div "Pallet Add Clear Filters Export Import" at bounding box center [774, 94] width 1179 height 43
type input "pp"
click at [873, 254] on p "AU-A0086 I Lush PP Clear" at bounding box center [901, 250] width 115 height 29
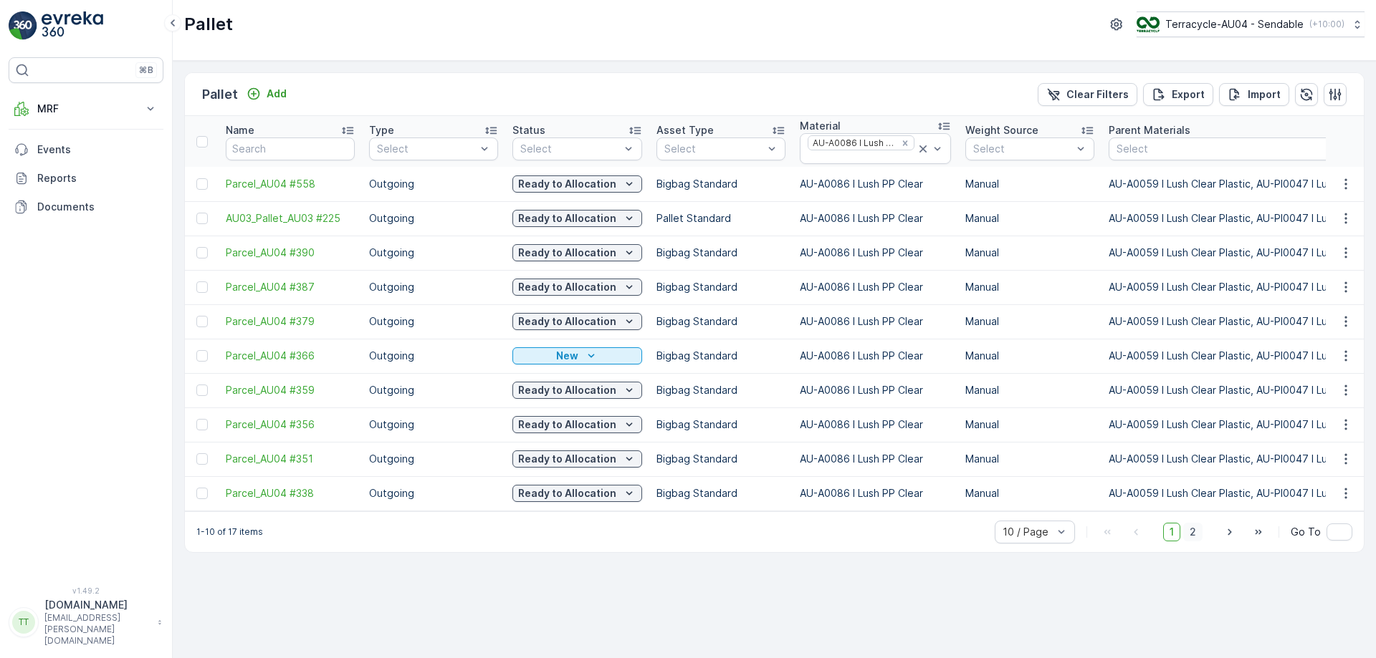
click at [1191, 542] on span "2" at bounding box center [1192, 532] width 19 height 19
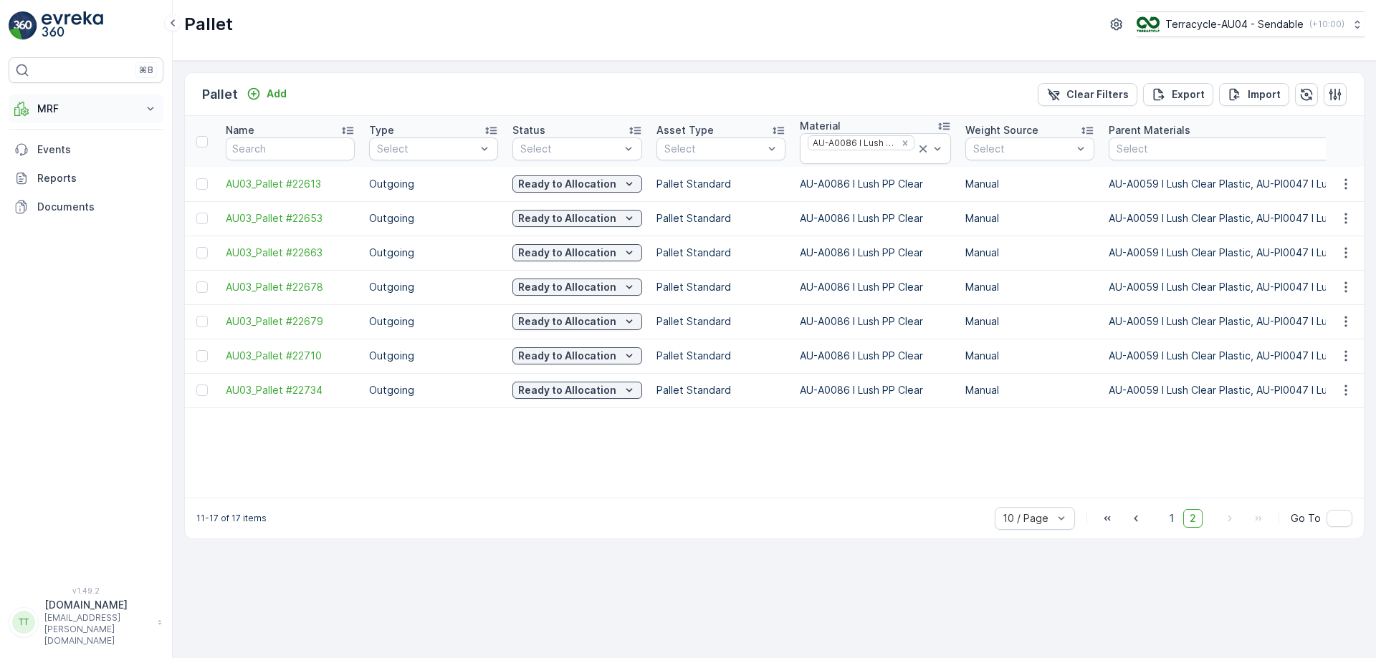
click at [127, 107] on p "MRF" at bounding box center [85, 109] width 97 height 14
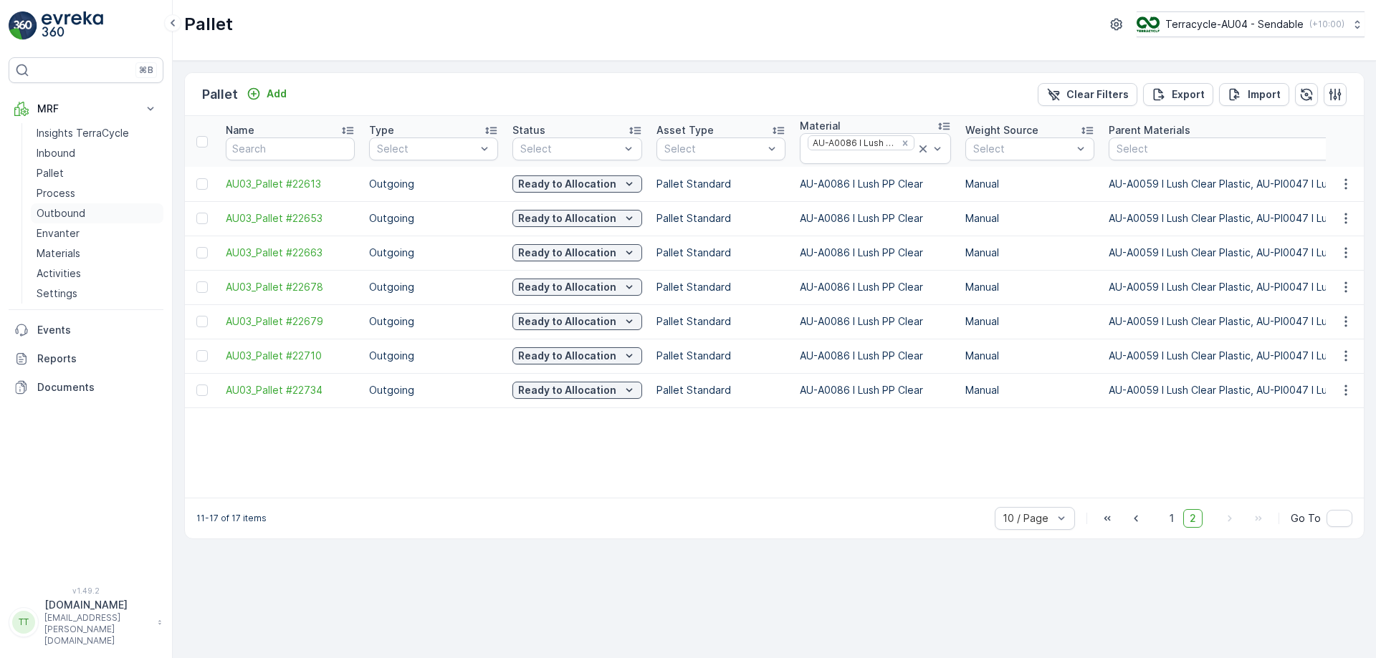
click at [65, 214] on p "Outbound" at bounding box center [61, 213] width 49 height 14
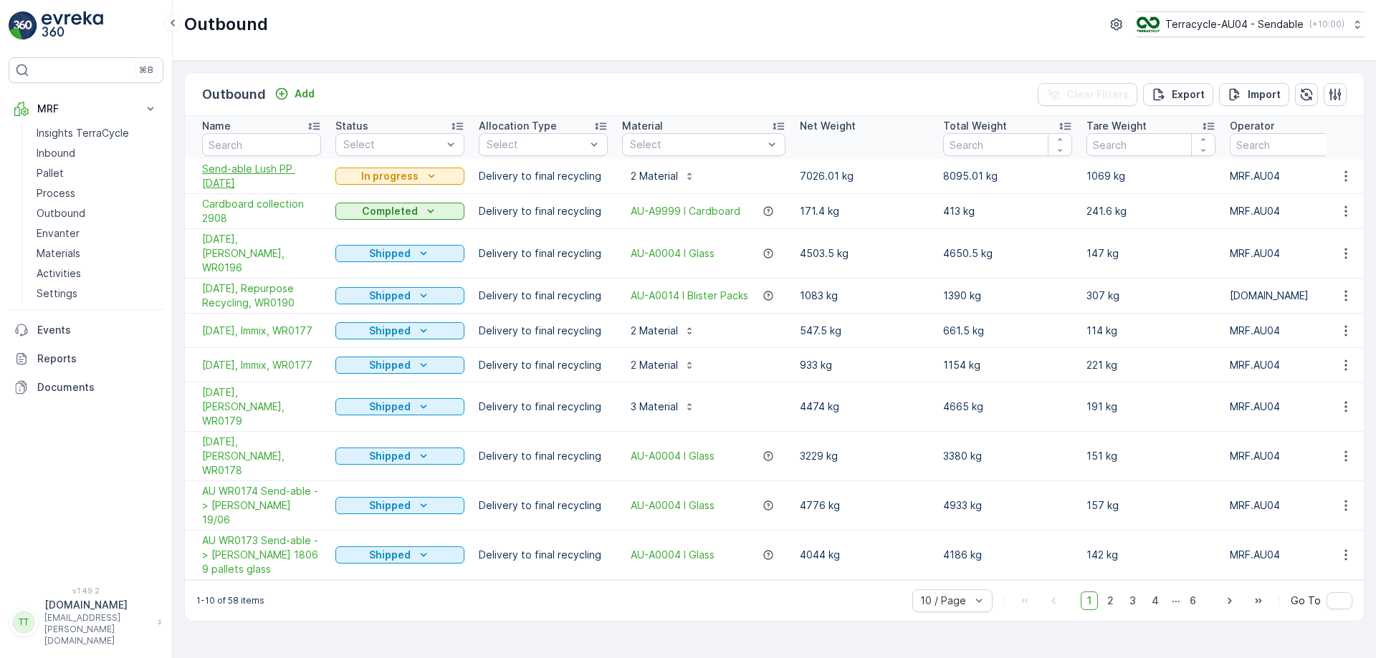
click at [230, 174] on span "Send-able Lush PP 3.9.2025" at bounding box center [261, 176] width 119 height 29
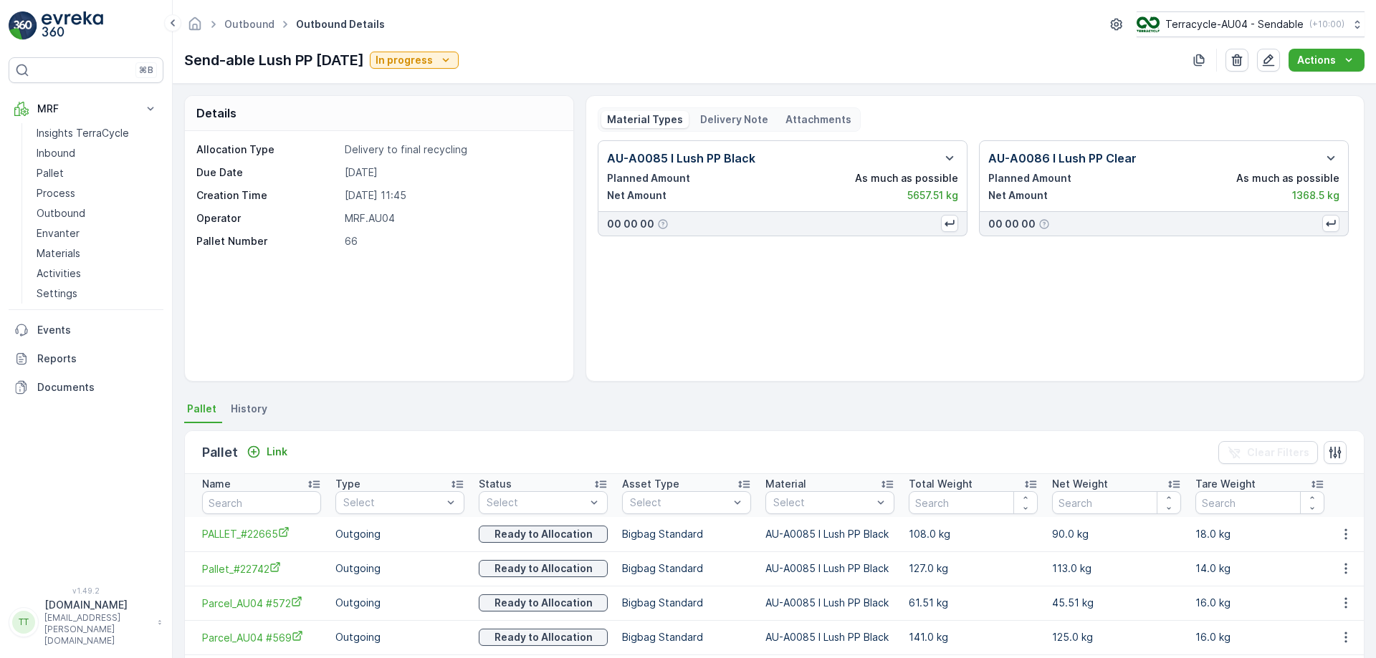
click at [783, 535] on td "AU-A0085 I Lush PP Black" at bounding box center [829, 534] width 143 height 34
copy td "AU-A0085 I Lush PP Black"
type input "AU-A0085 I Lush PP Black"
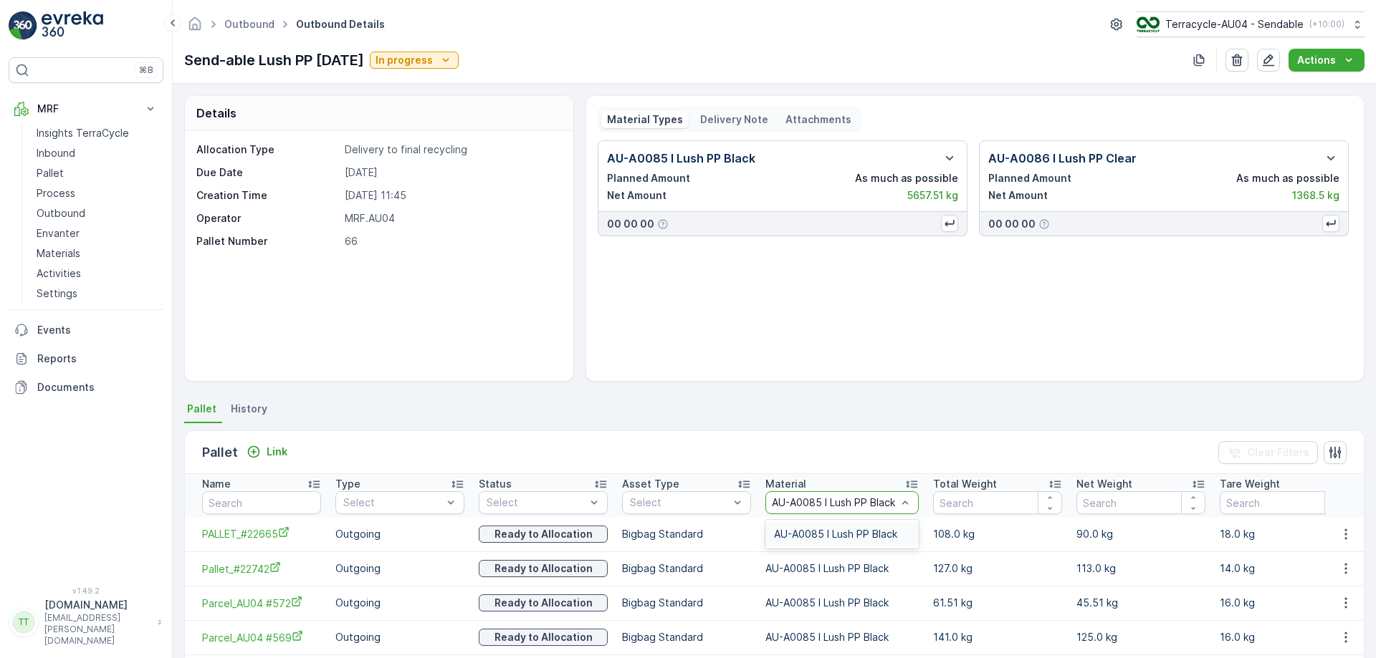
scroll to position [0, 12]
click at [776, 532] on span "AU-A0085 I Lush PP Black" at bounding box center [835, 534] width 123 height 11
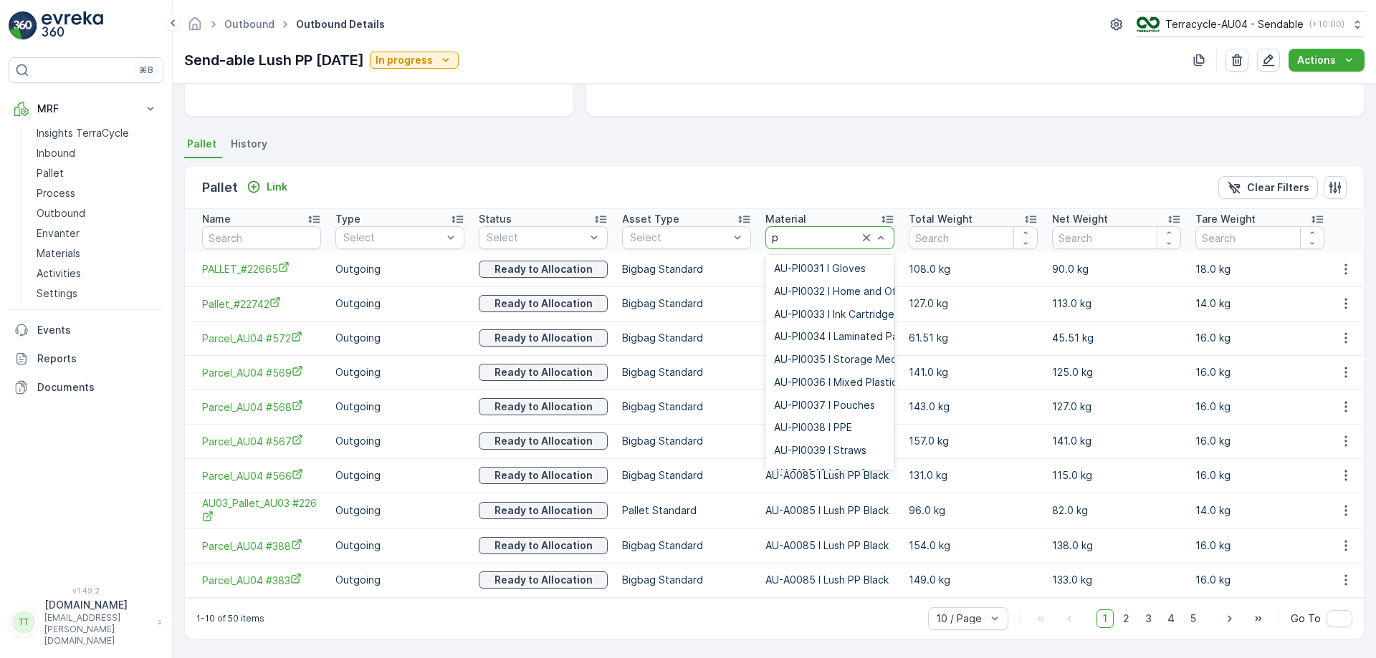
scroll to position [1, 0]
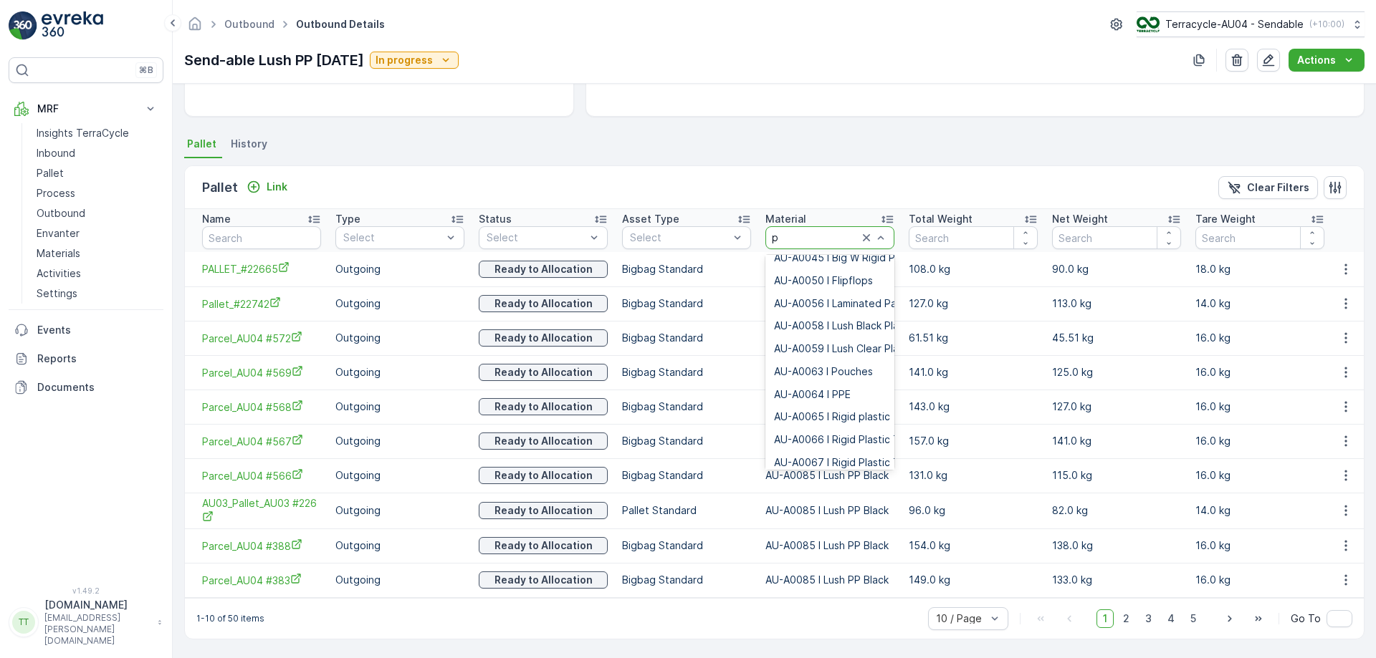
type input "pp"
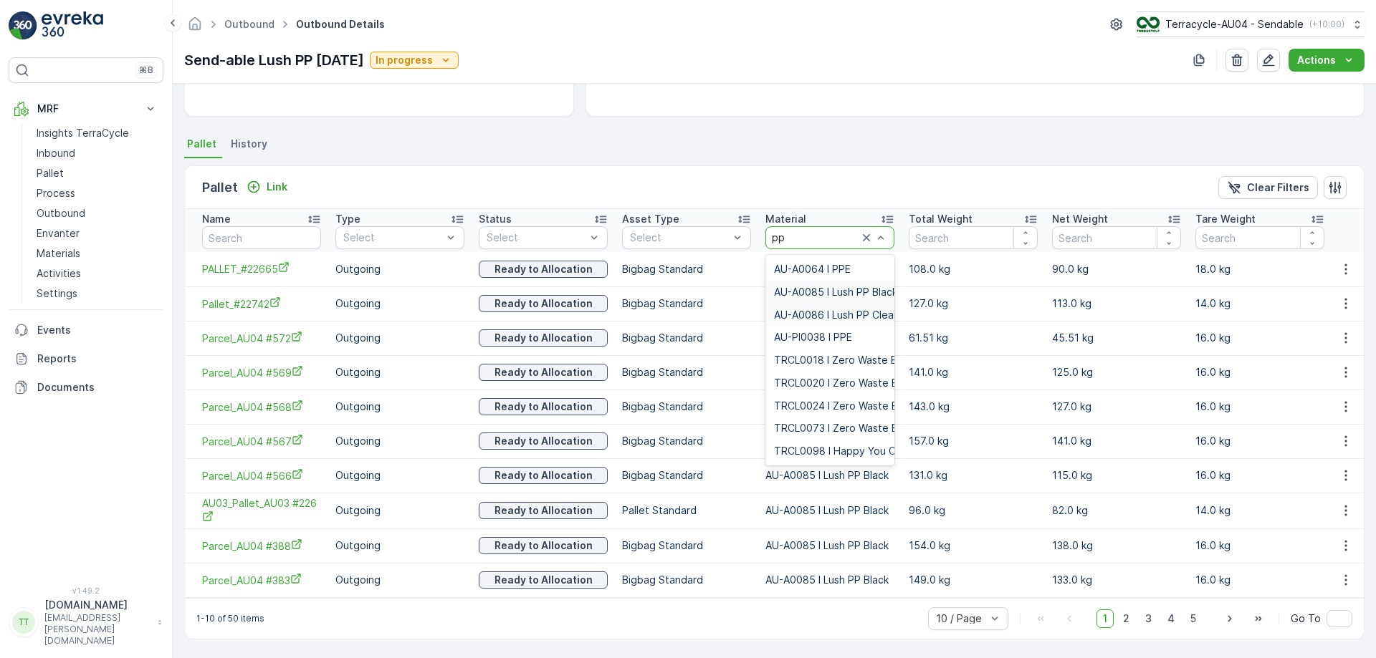
click at [829, 310] on span "AU-A0086 I Lush PP Clear" at bounding box center [835, 315] width 123 height 11
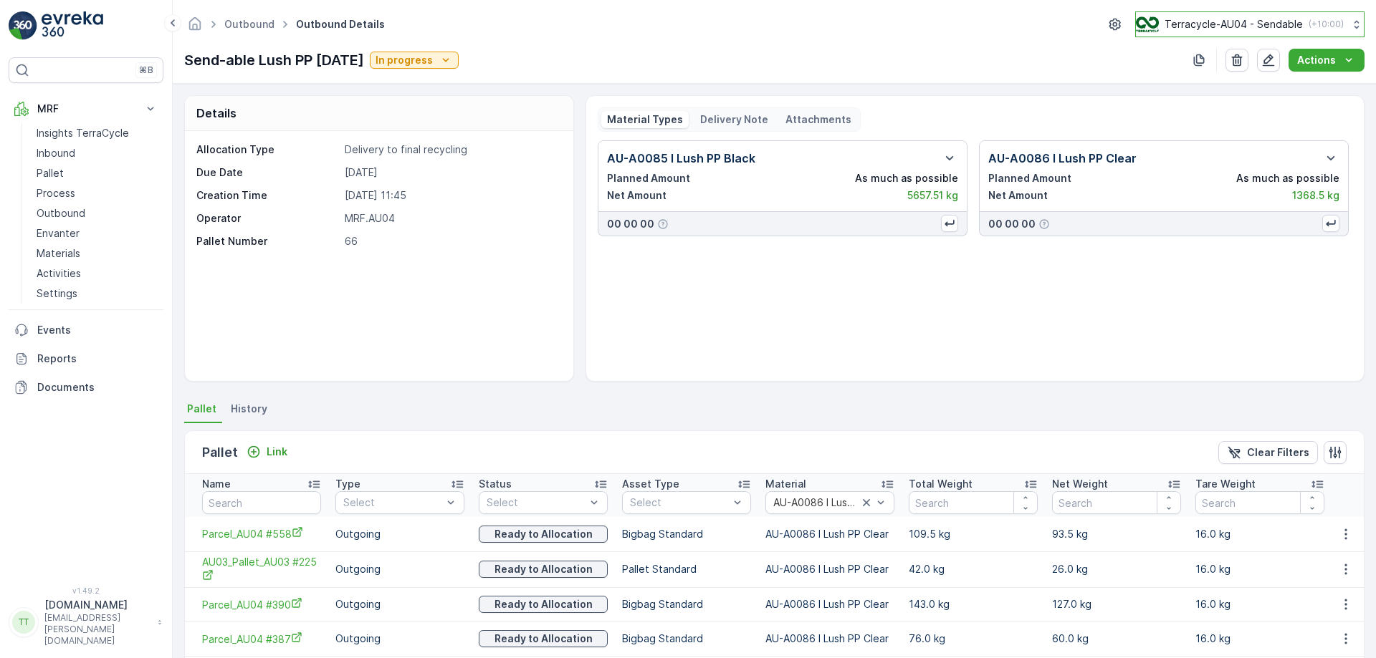
click at [1255, 14] on button "Terracycle-AU04 - Sendable ( +10:00 )" at bounding box center [1249, 24] width 229 height 26
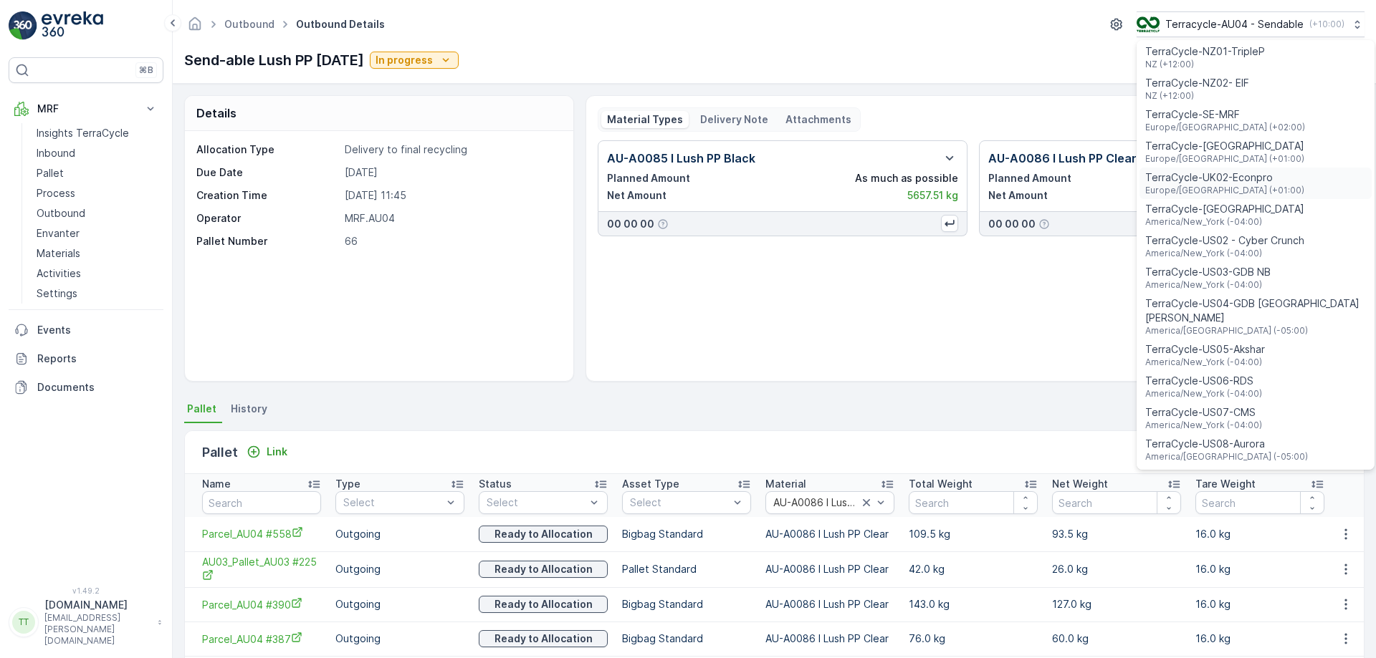
scroll to position [573, 0]
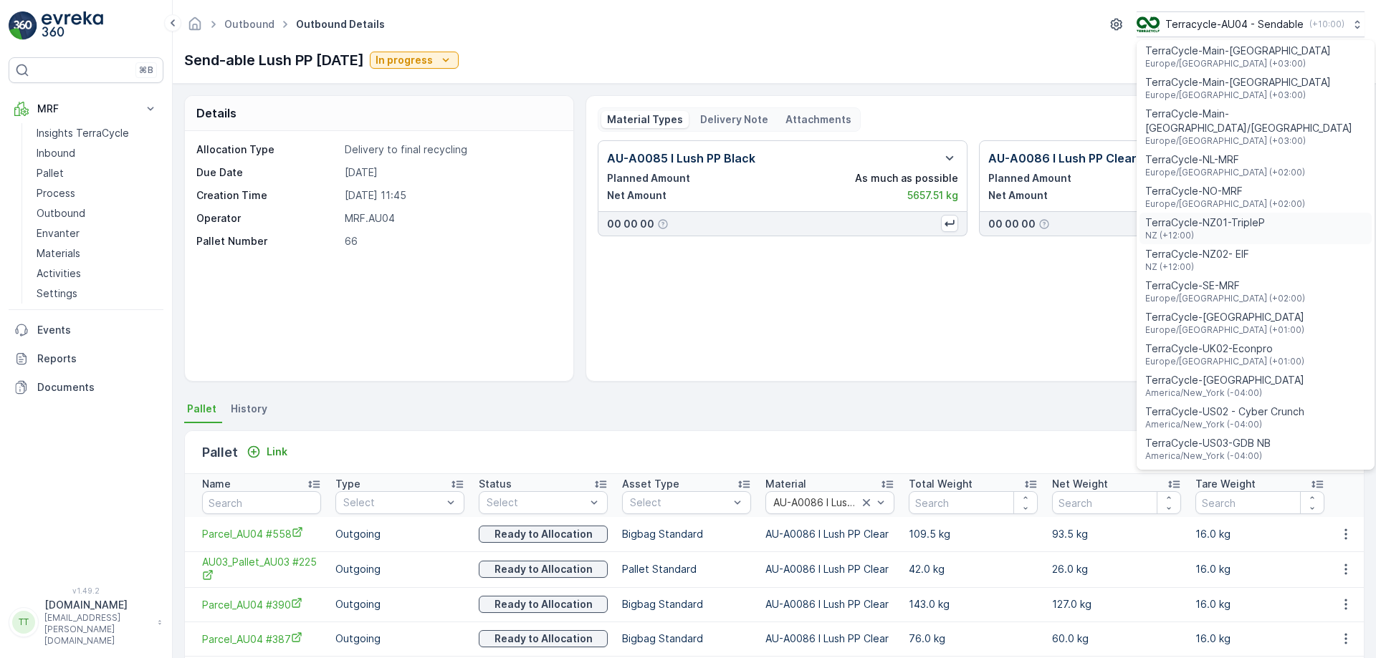
click at [1245, 216] on span "TerraCycle-NZ01-TripleP" at bounding box center [1205, 223] width 120 height 14
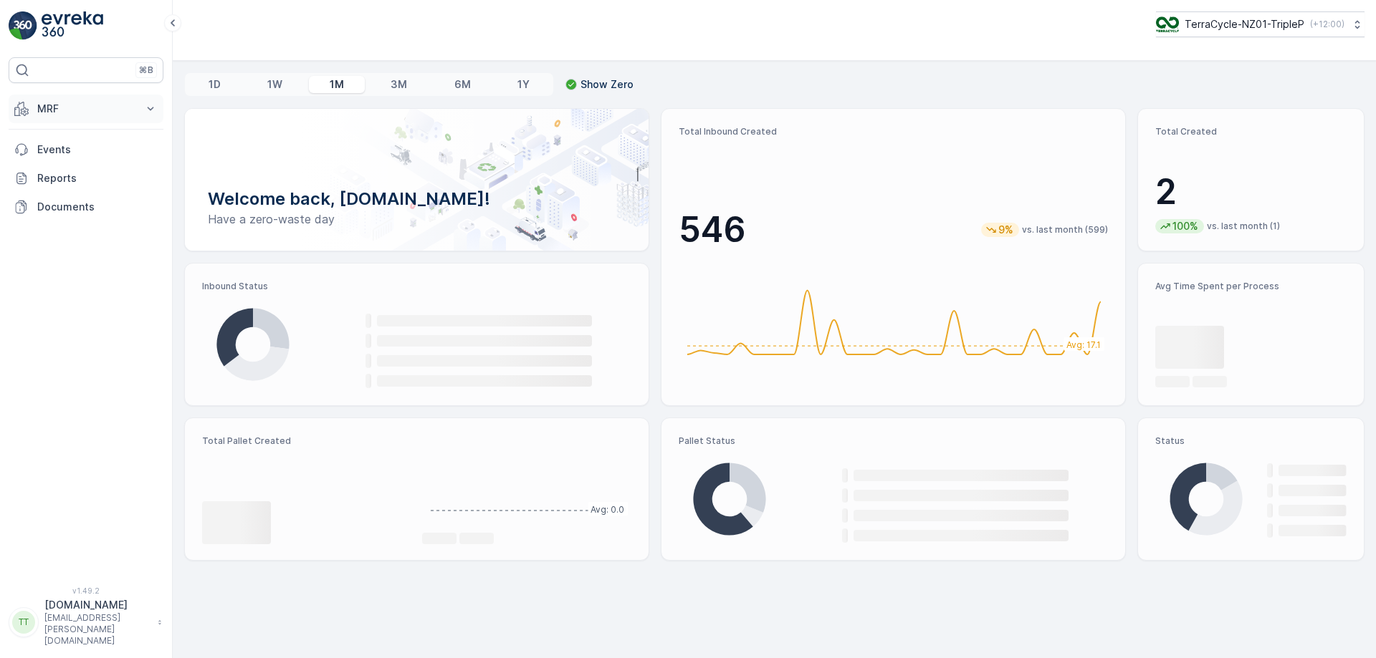
click at [90, 116] on button "MRF" at bounding box center [86, 109] width 155 height 29
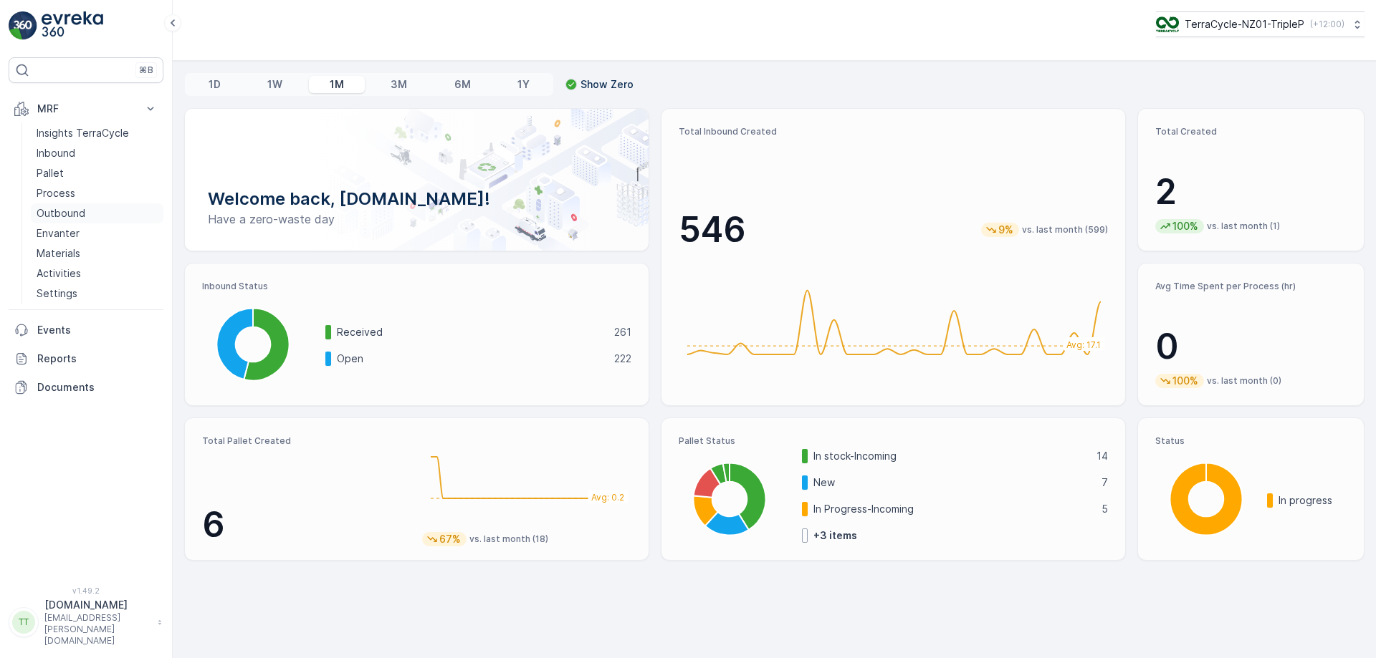
click at [65, 214] on p "Outbound" at bounding box center [61, 213] width 49 height 14
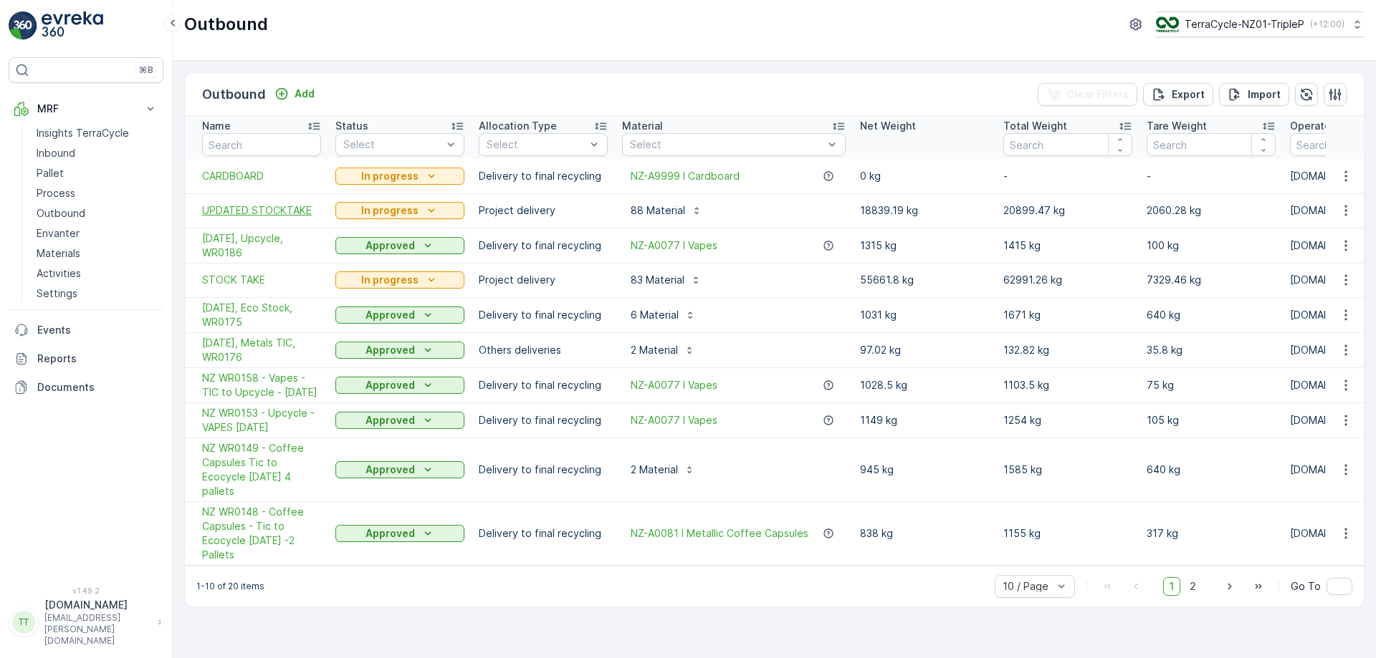
click at [247, 209] on span "UPDATED STOCKTAKE" at bounding box center [261, 210] width 119 height 14
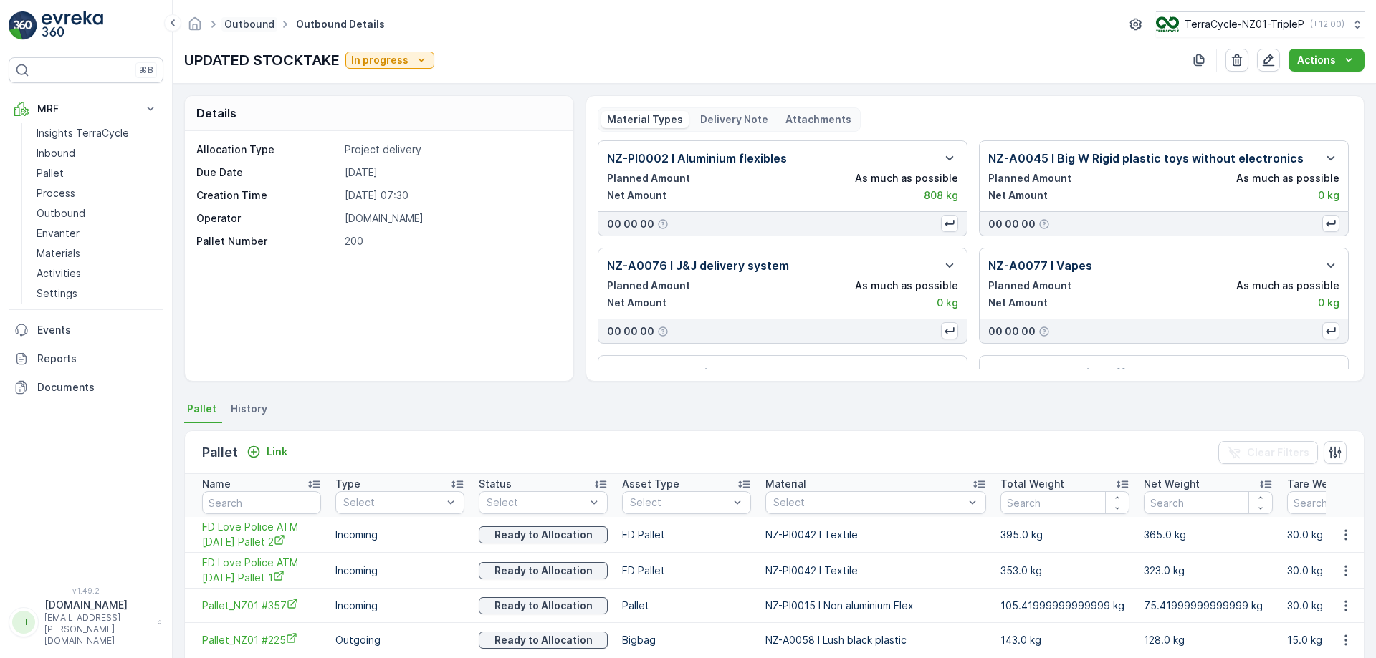
click at [267, 28] on link "Outbound" at bounding box center [249, 24] width 50 height 12
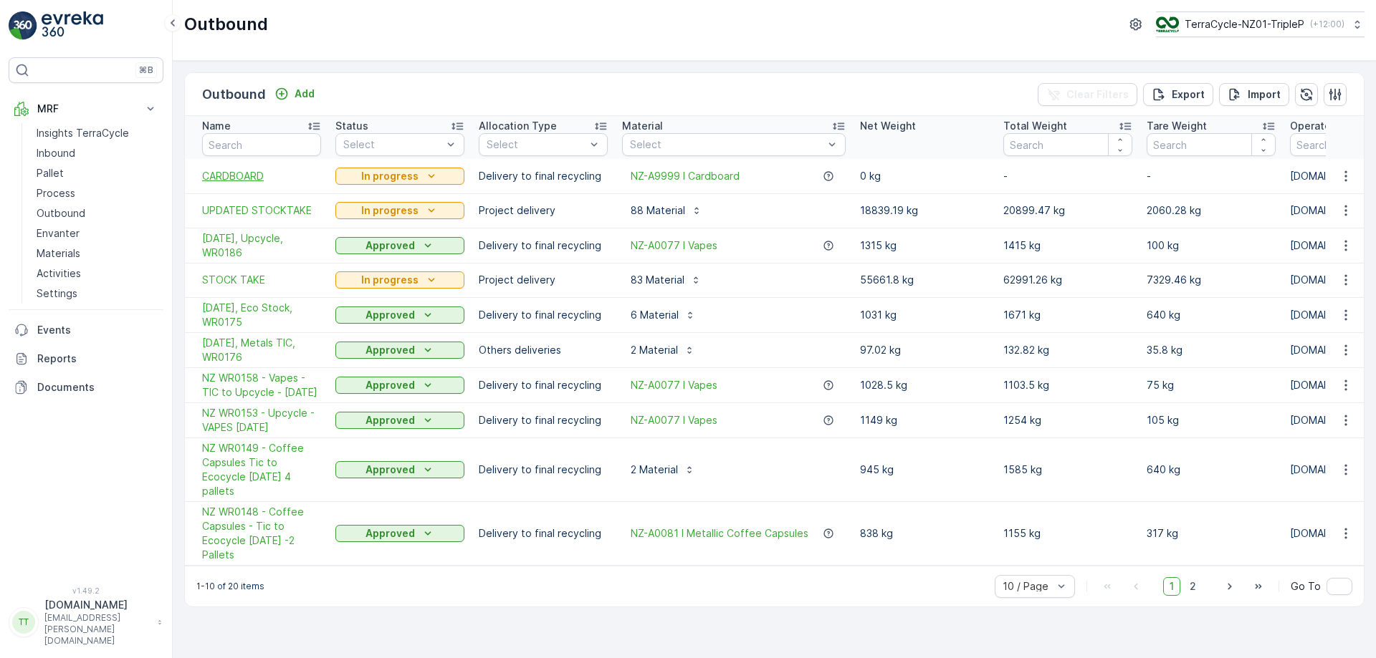
click at [232, 176] on span "CARDBOARD" at bounding box center [261, 176] width 119 height 14
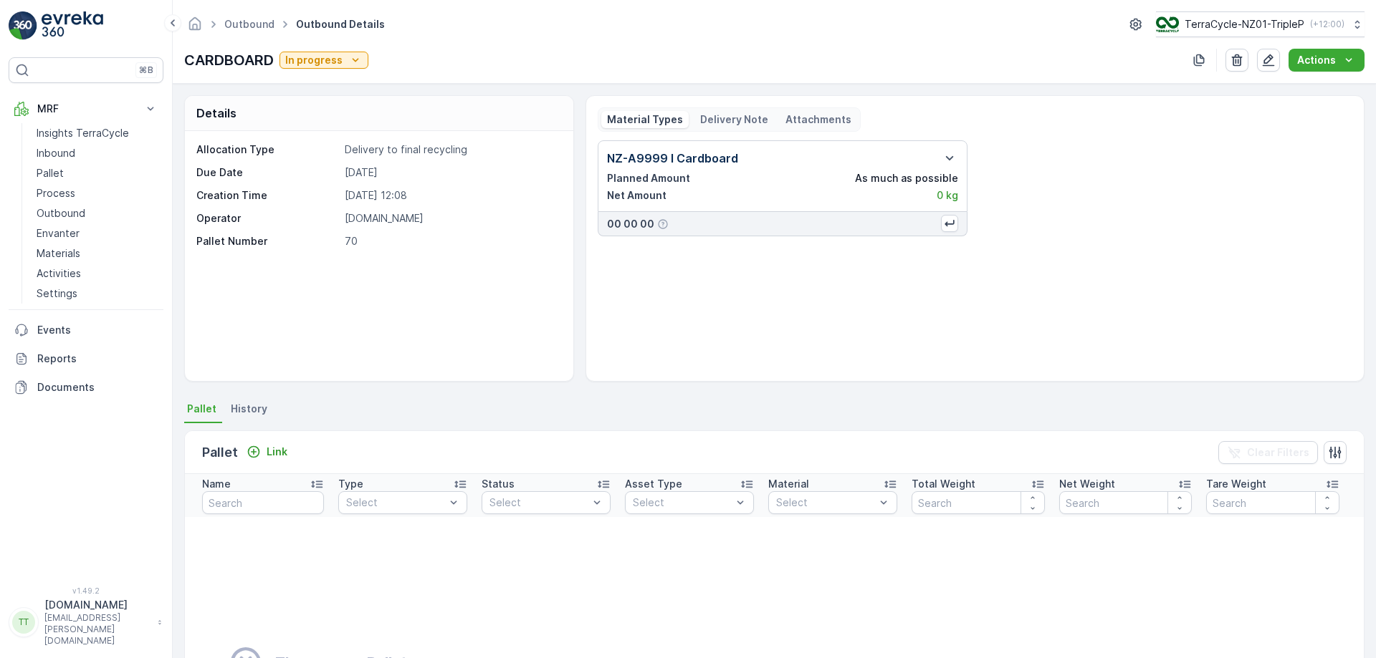
click at [950, 337] on div "NZ-A9999 I Cardboard Planned Amount As much as possible Net Amount 0 kg 00 00 00" at bounding box center [975, 254] width 754 height 229
click at [250, 16] on ul "Outbound" at bounding box center [257, 24] width 72 height 21
click at [249, 21] on link "Outbound" at bounding box center [249, 24] width 50 height 12
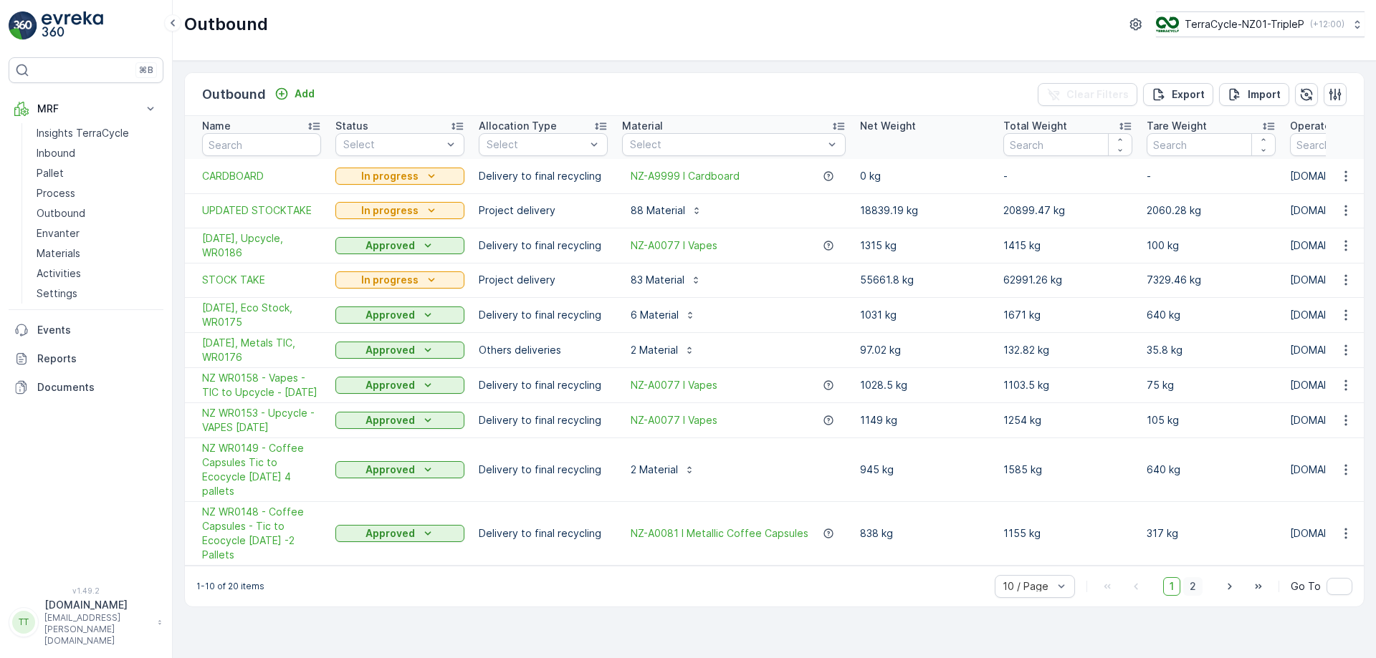
click at [1199, 596] on span "2" at bounding box center [1192, 587] width 19 height 19
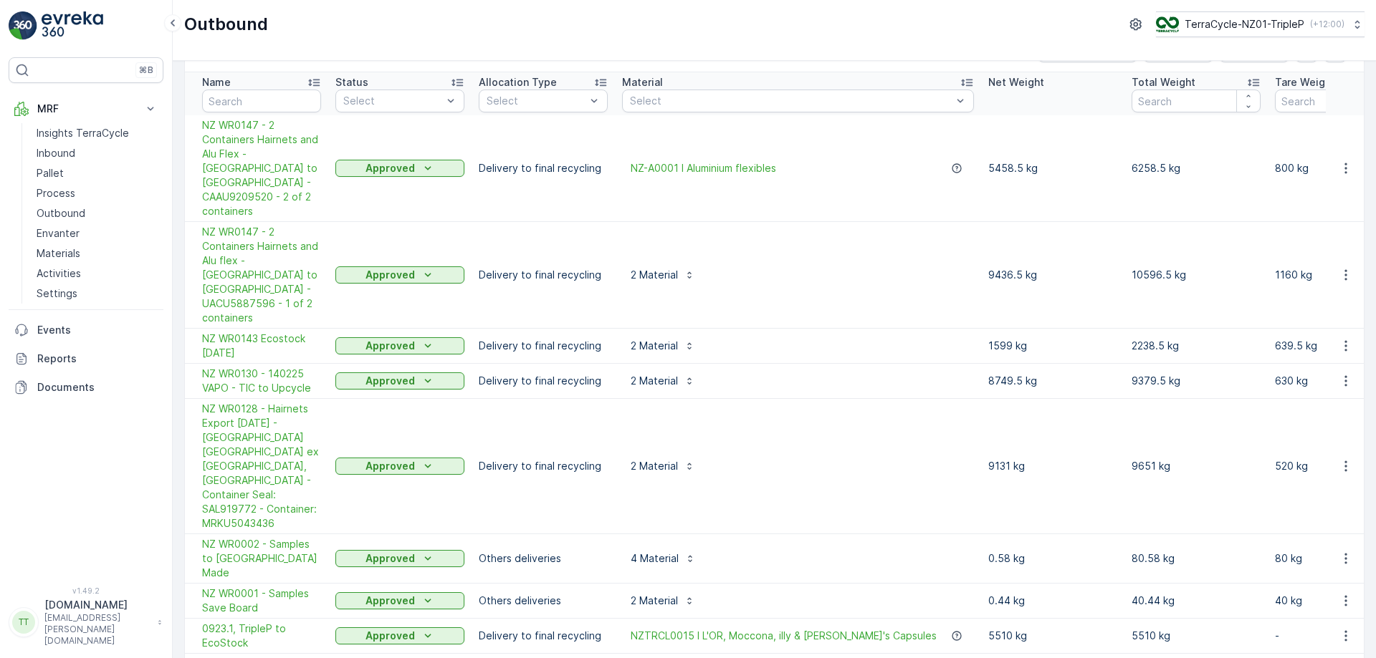
scroll to position [83, 0]
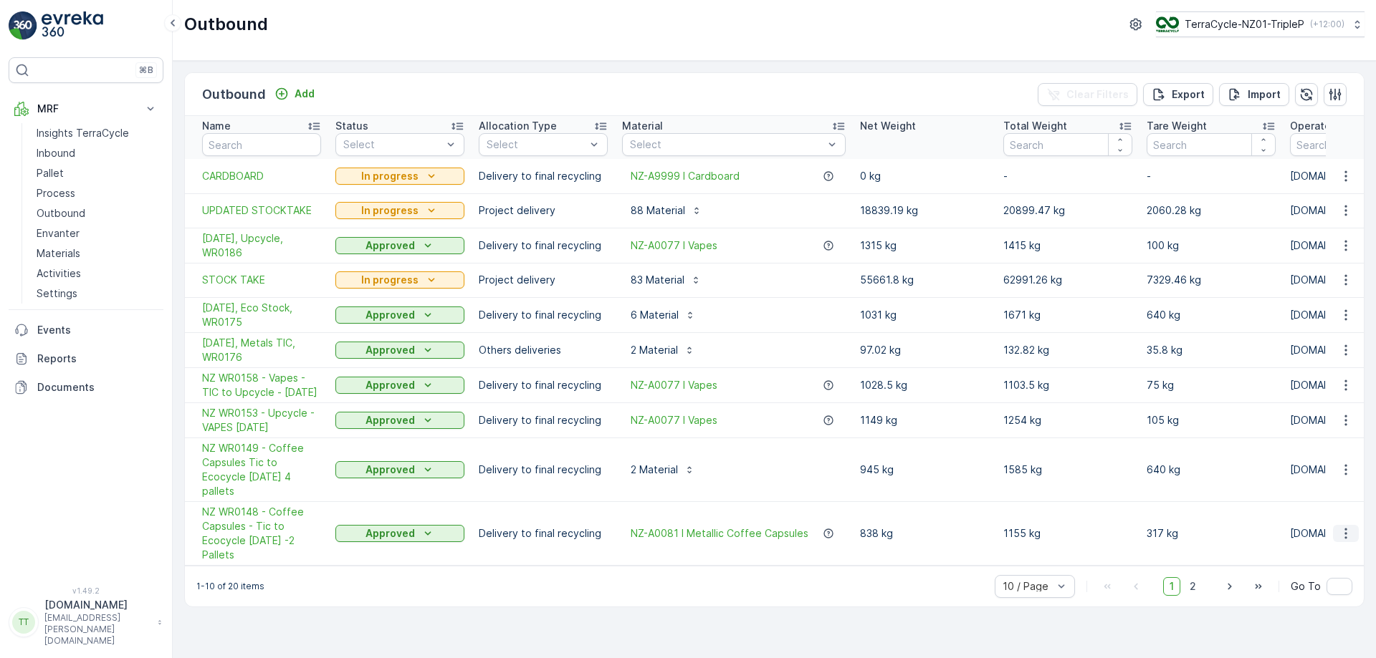
click at [1347, 532] on icon "button" at bounding box center [1345, 534] width 14 height 14
click at [1303, 570] on span "Edit Outbound" at bounding box center [1303, 575] width 70 height 14
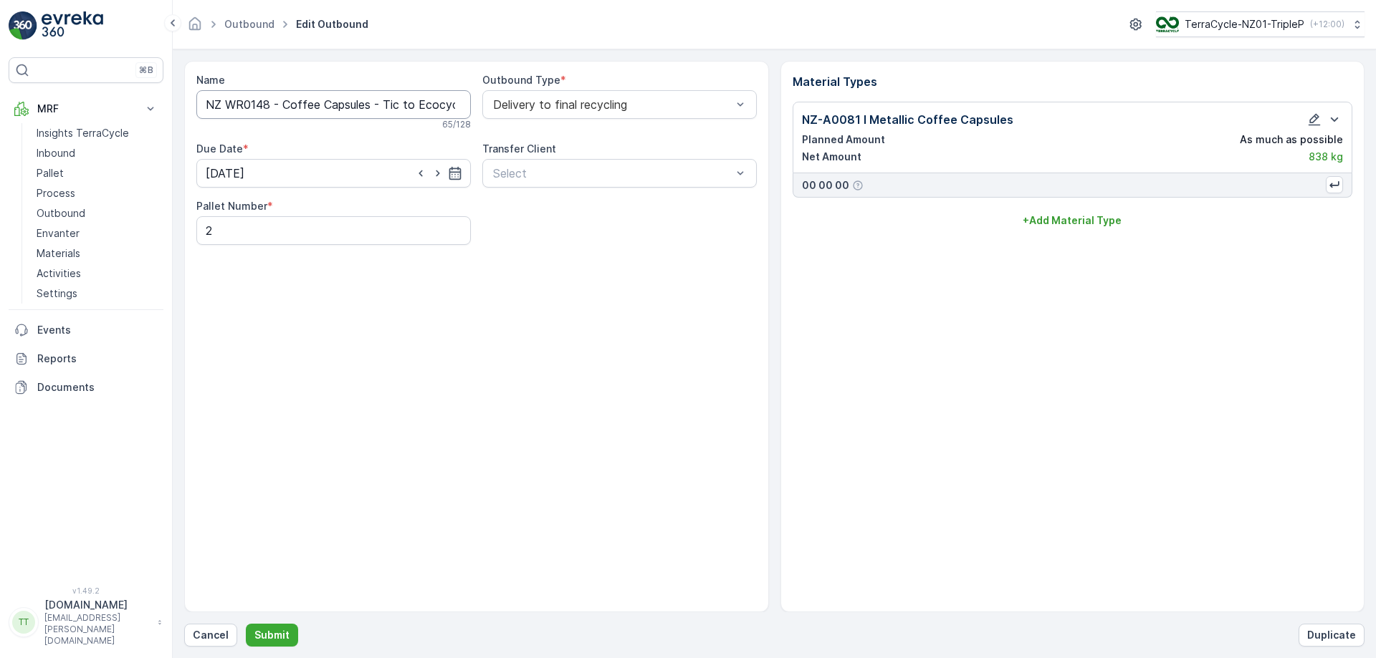
click at [426, 104] on input "NZ WR0148 - Coffee Capsules - Tic to Ecocycle 4.4.2025 -2 Pallets" at bounding box center [333, 104] width 274 height 29
click at [426, 105] on input "NZ WR0148 - Coffee Capsules - Tic to Ecocycle 4.4.2025 -2 Pallets" at bounding box center [333, 104] width 274 height 29
type input "NZ WR0148 - Coffee Capsules - Tic to Eco Stock 4.4.2025 -2 Pallets"
click at [269, 634] on p "Submit" at bounding box center [271, 635] width 35 height 14
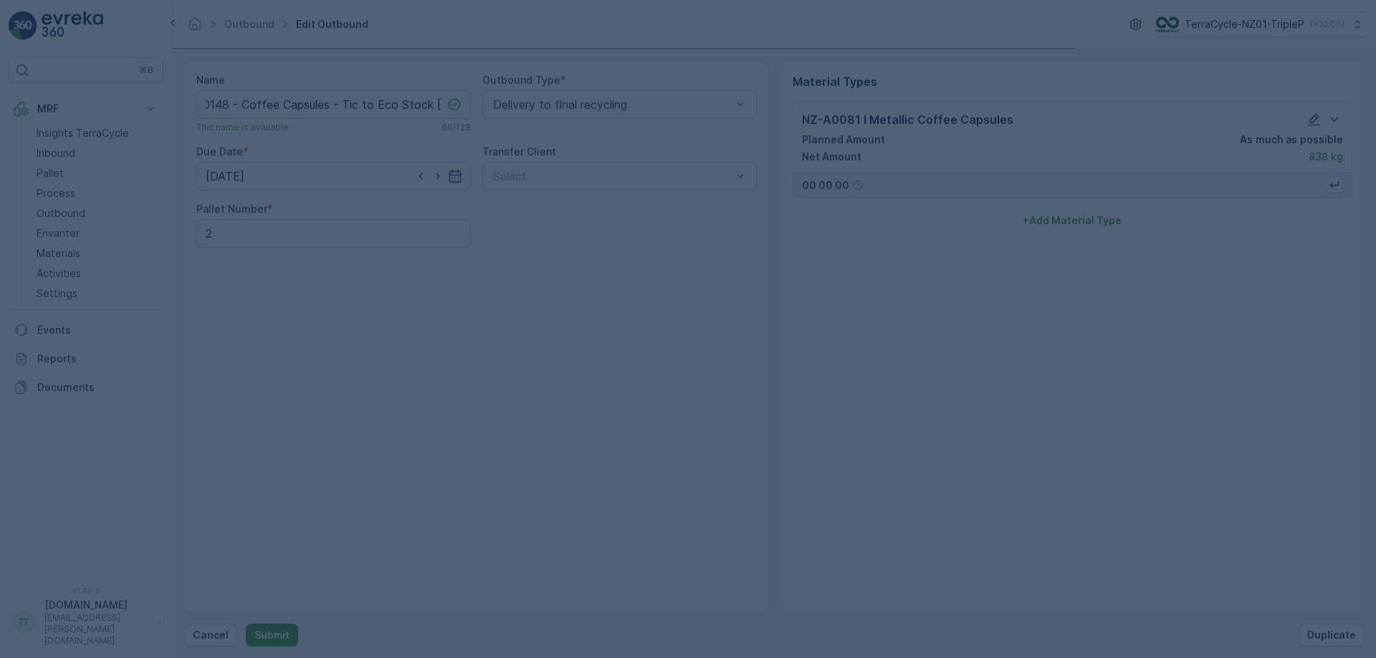
scroll to position [0, 0]
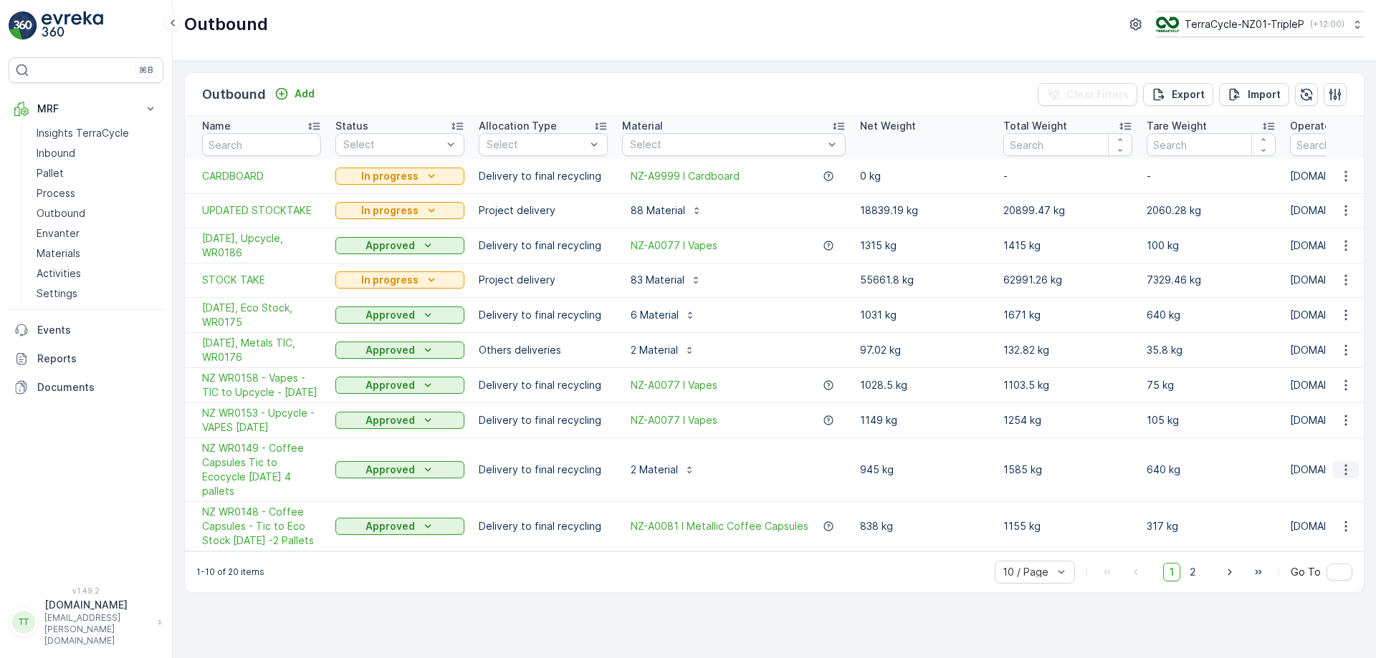
click at [1340, 477] on icon "button" at bounding box center [1345, 470] width 14 height 14
click at [1316, 515] on span "Edit Outbound" at bounding box center [1303, 519] width 70 height 14
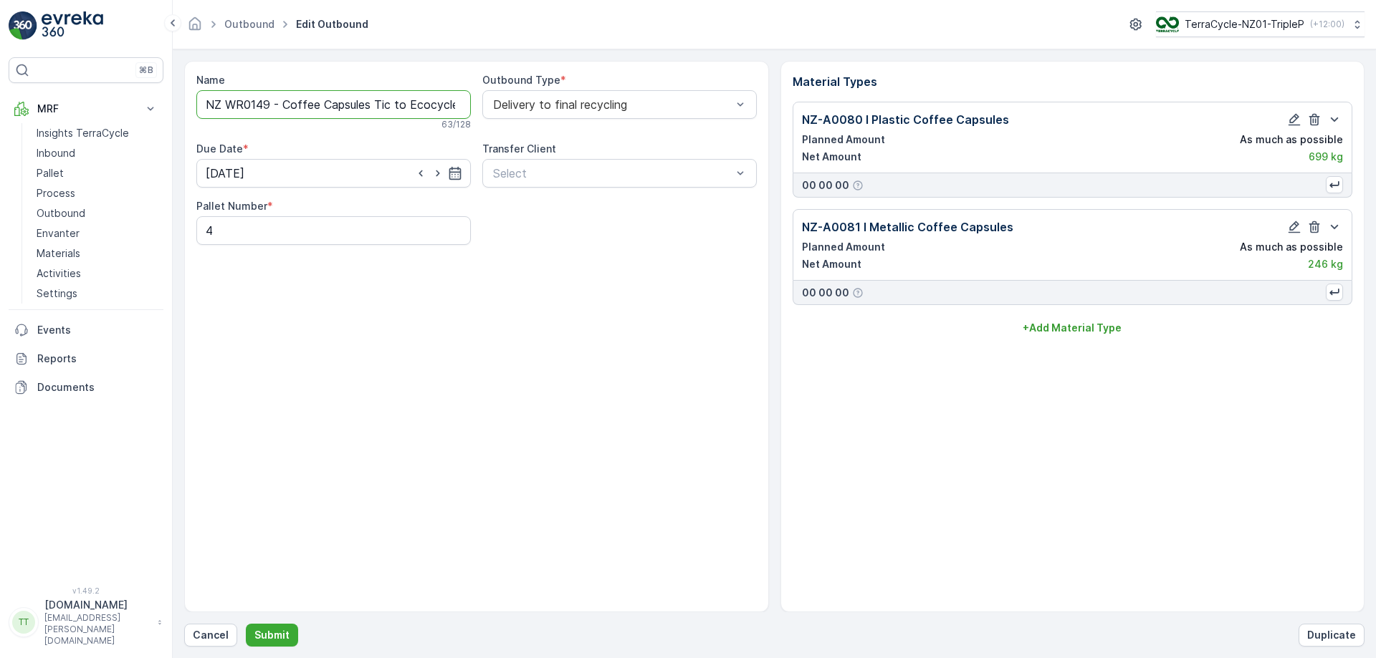
click at [435, 105] on input "NZ WR0149 - Coffee Capsules Tic to Ecocycle 22.4.2025 4 pallets" at bounding box center [333, 104] width 274 height 29
click at [428, 105] on input "NZ WR0149 - Coffee Capsules Tic to Ecocycle 22.4.2025 4 pallets" at bounding box center [333, 104] width 274 height 29
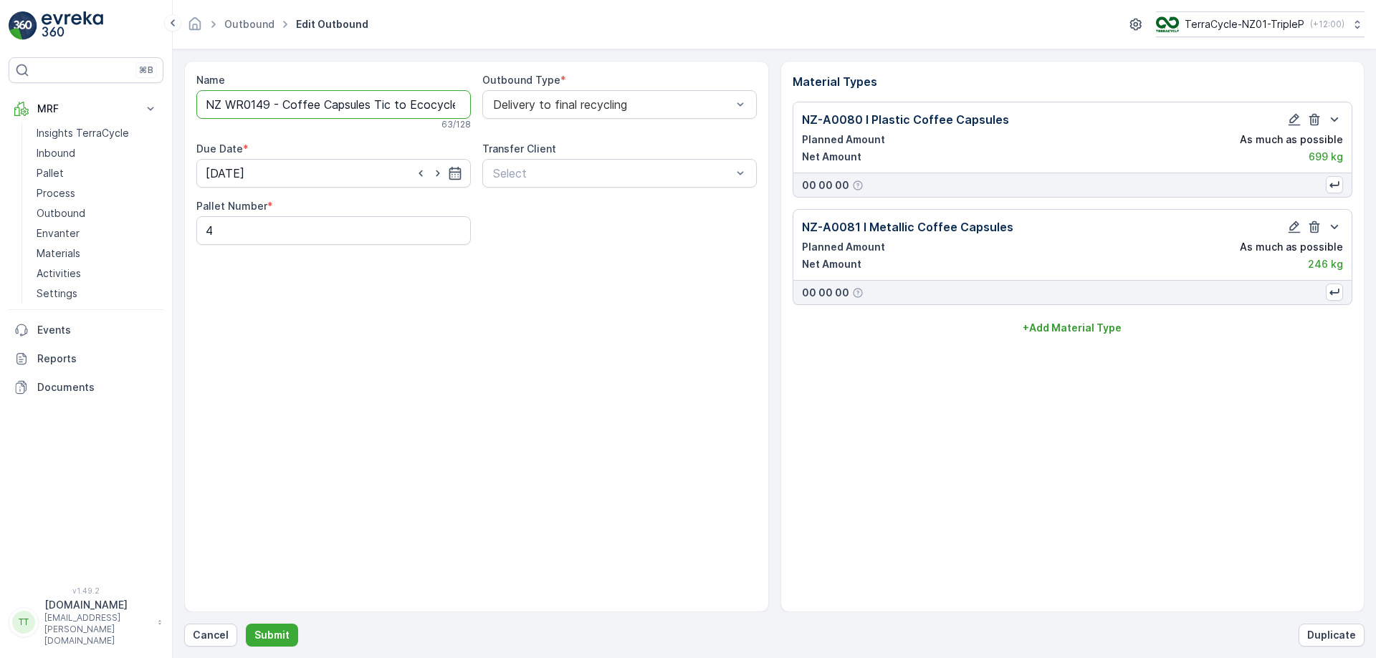
click at [428, 105] on input "NZ WR0149 - Coffee Capsules Tic to Ecocycle 22.4.2025 4 pallets" at bounding box center [333, 104] width 274 height 29
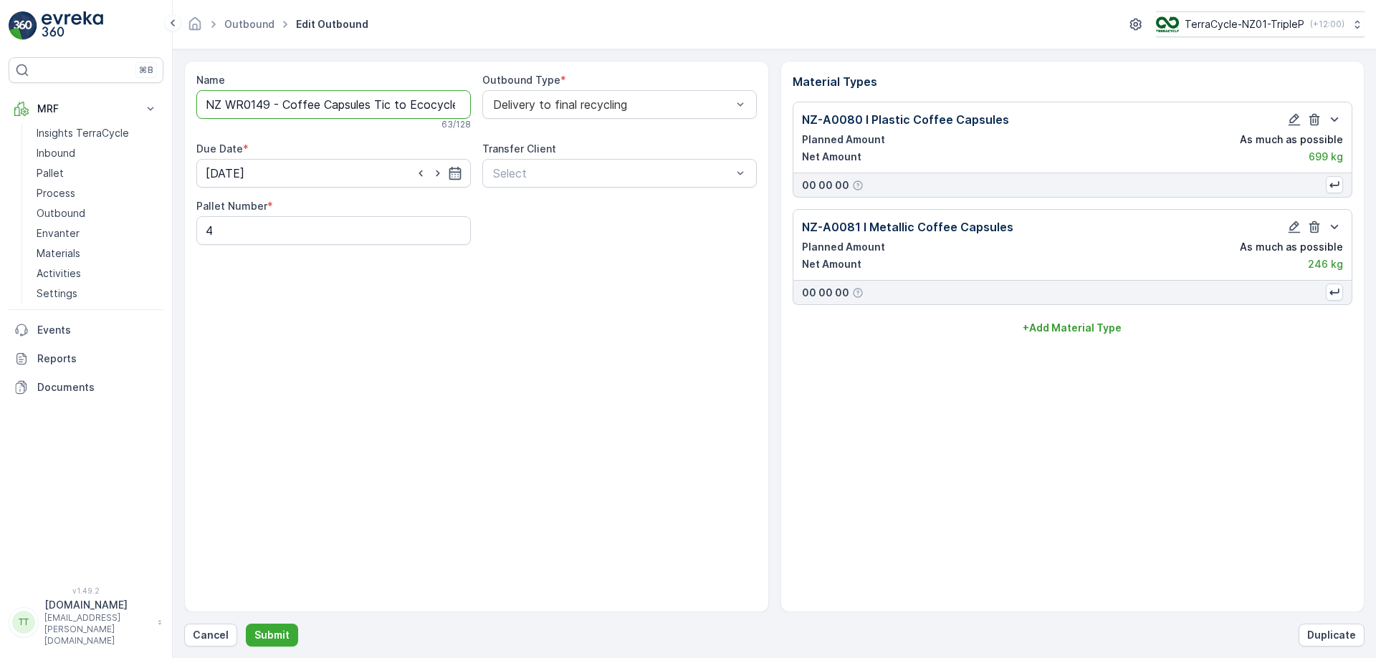
click at [428, 105] on input "NZ WR0149 - Coffee Capsules Tic to Ecocycle 22.4.2025 4 pallets" at bounding box center [333, 104] width 274 height 29
type input "NZ WR0149 - Coffee Capsules Tic to Eco Stock22.4.2025 4 pallets"
click at [273, 642] on p "Submit" at bounding box center [271, 635] width 35 height 14
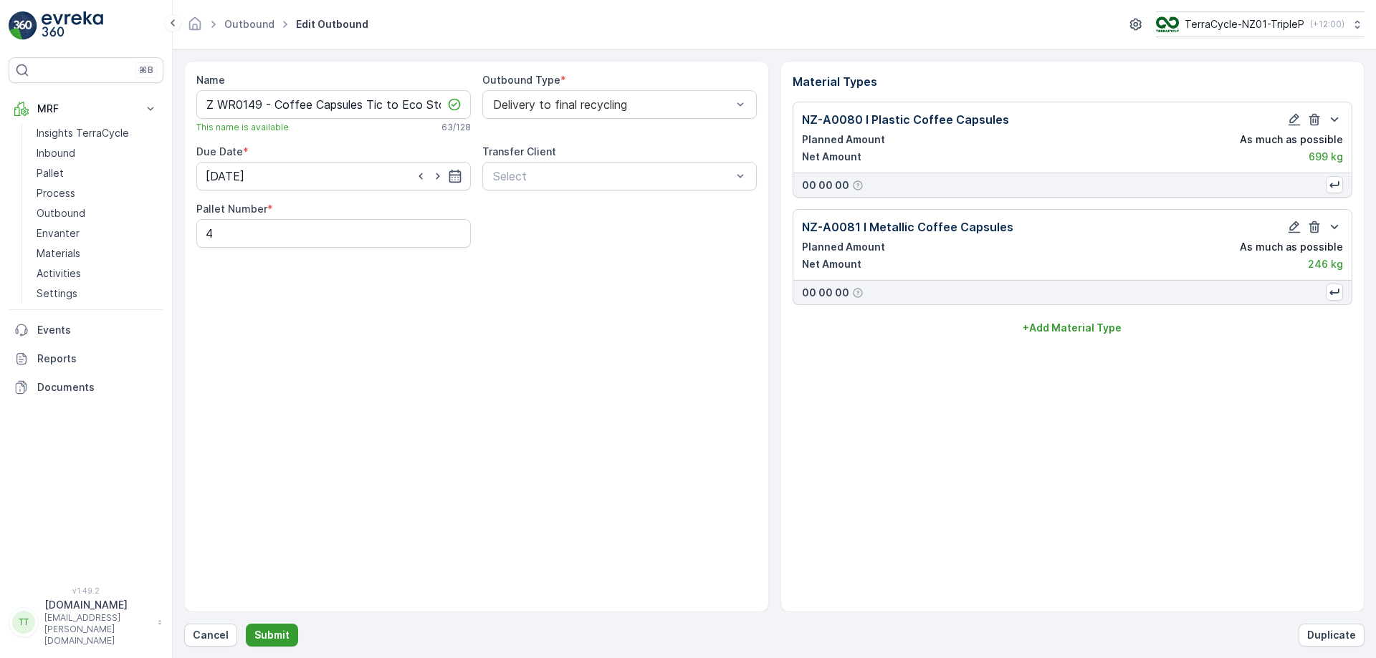
scroll to position [0, 0]
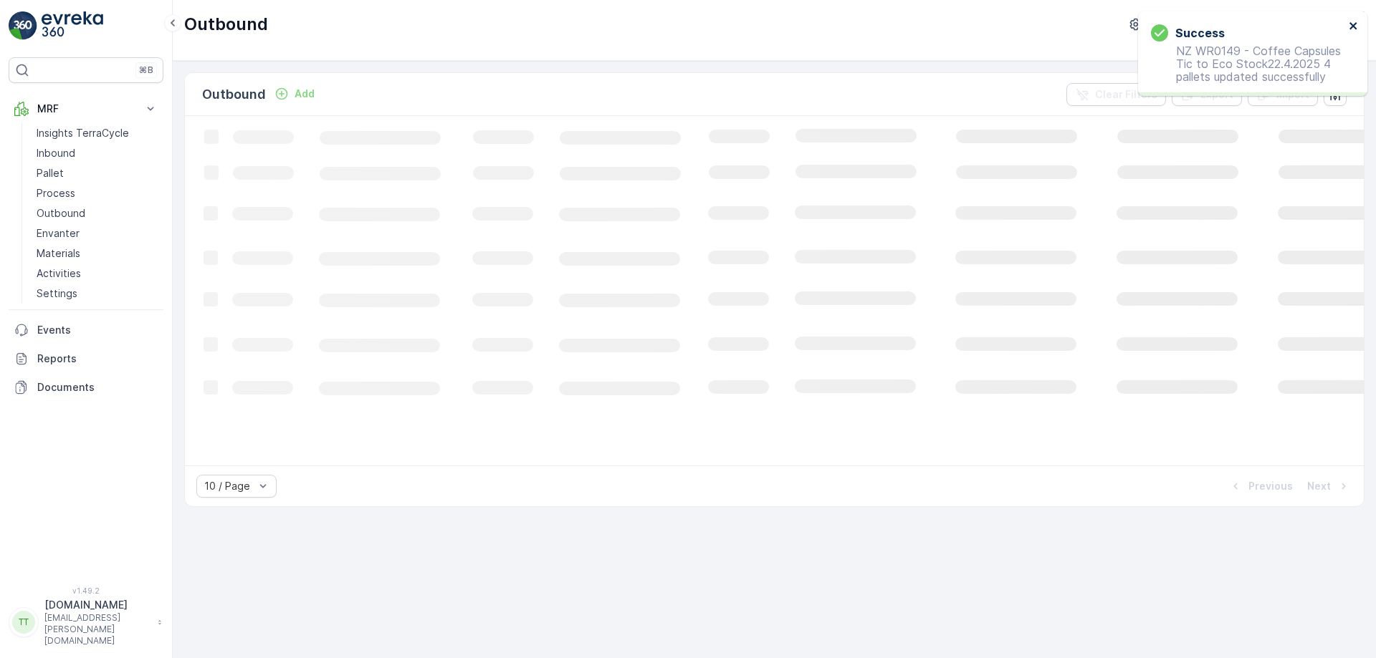
click at [1351, 26] on icon "close" at bounding box center [1353, 25] width 10 height 11
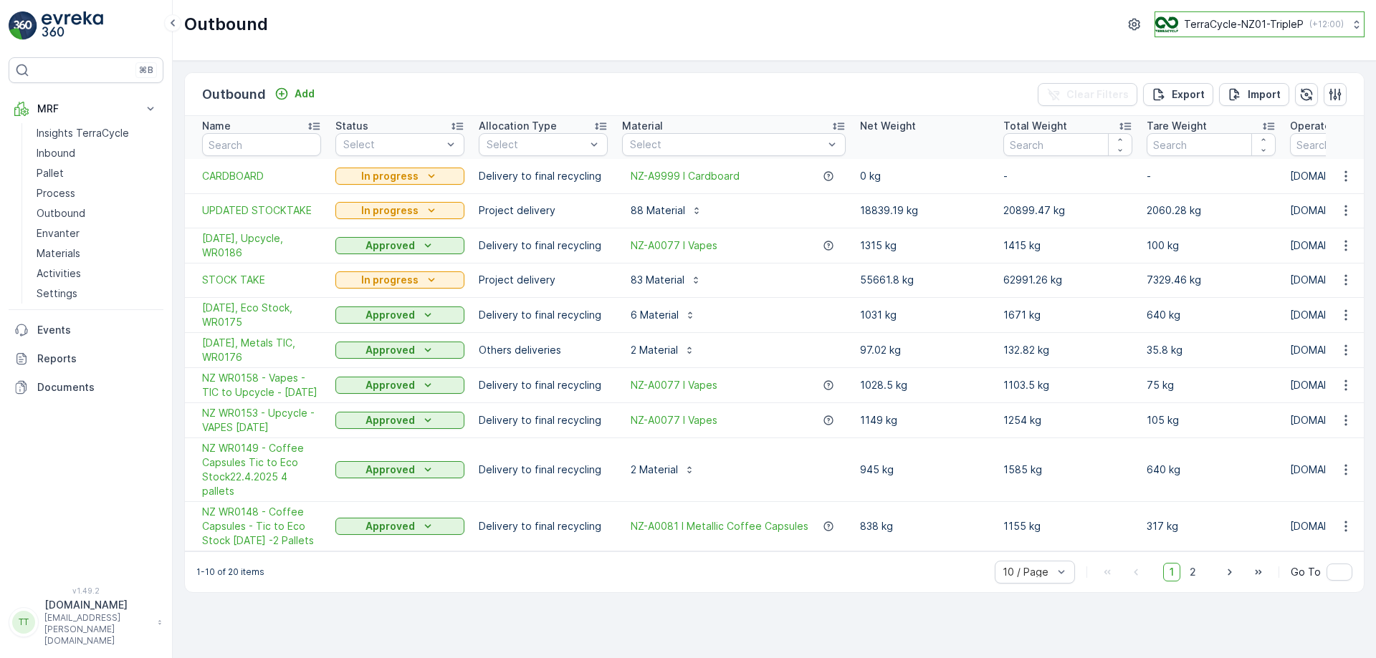
click at [1250, 24] on p "TerraCycle-NZ01-TripleP" at bounding box center [1244, 24] width 120 height 14
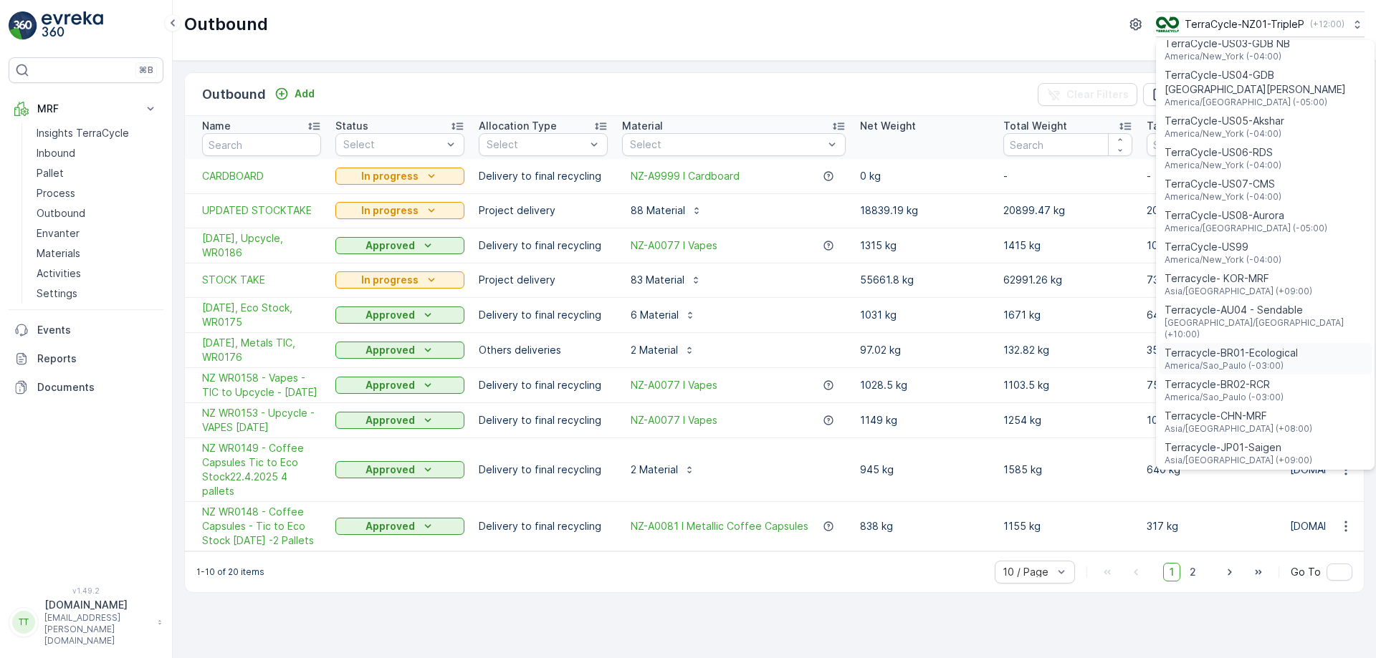
scroll to position [1030, 0]
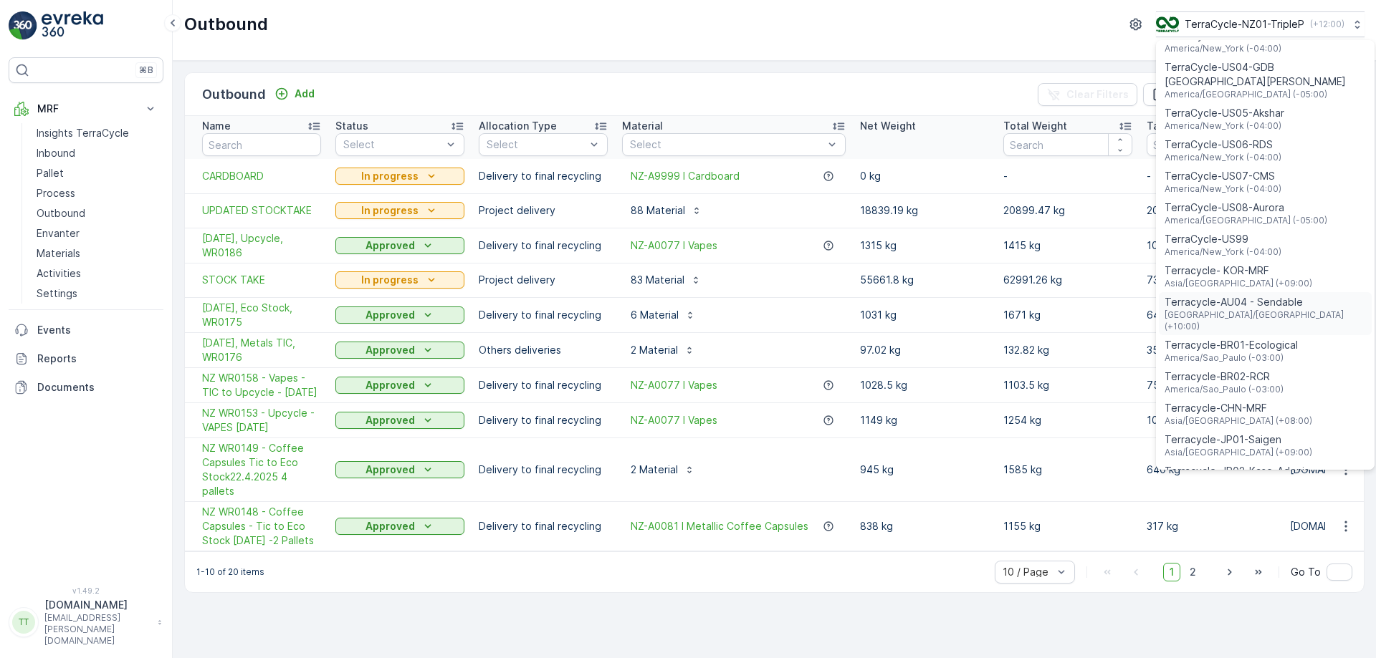
click at [1250, 295] on span "Terracycle-AU04 - Sendable" at bounding box center [1264, 302] width 201 height 14
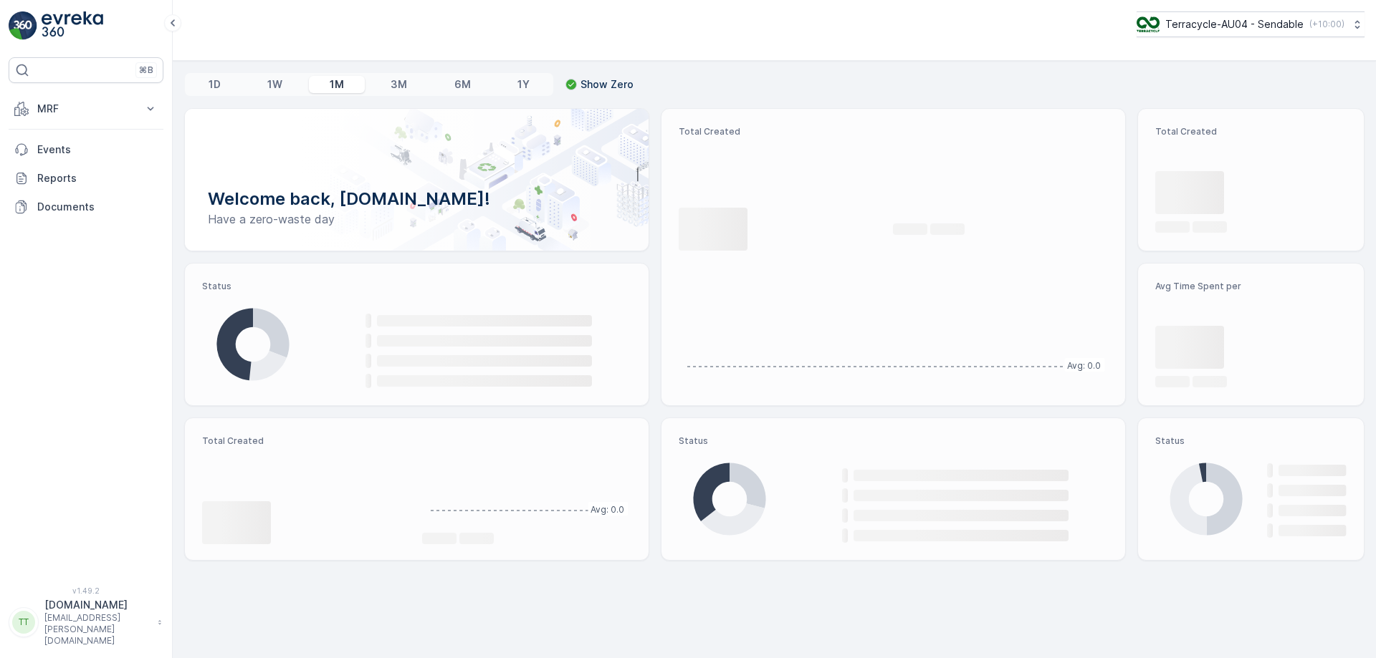
click at [100, 112] on p "MRF" at bounding box center [85, 109] width 97 height 14
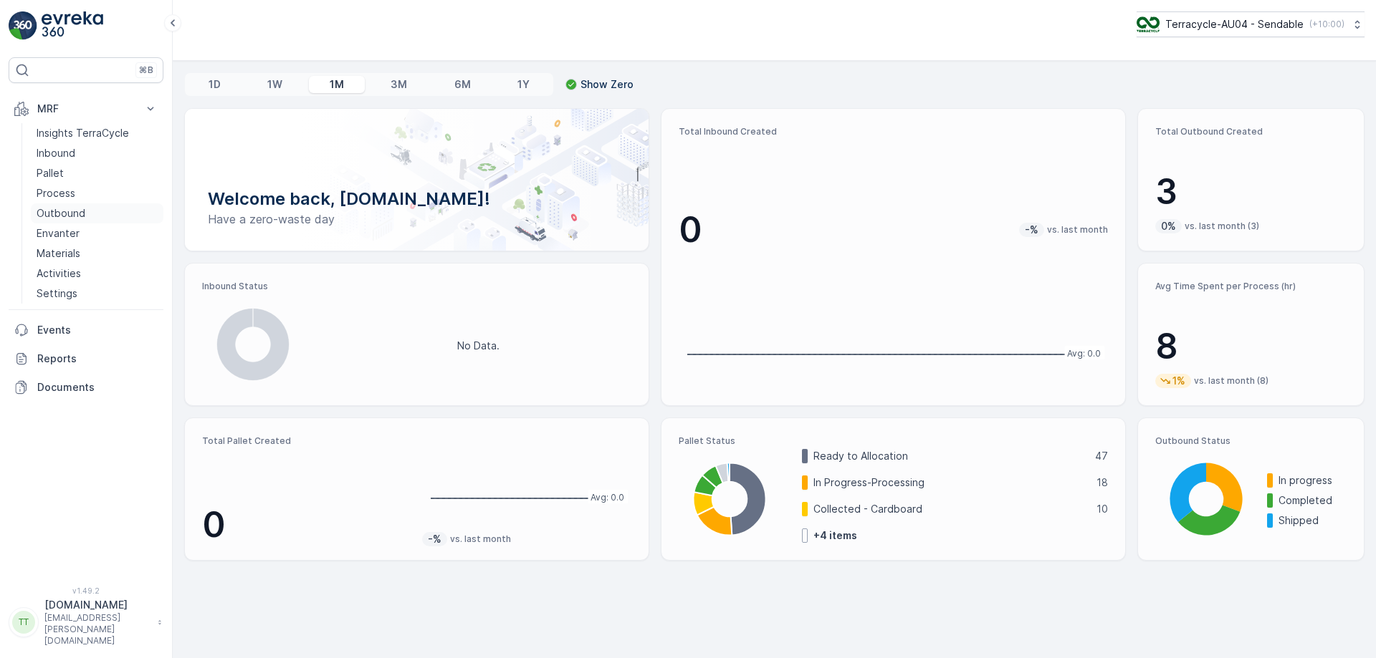
click at [63, 218] on p "Outbound" at bounding box center [61, 213] width 49 height 14
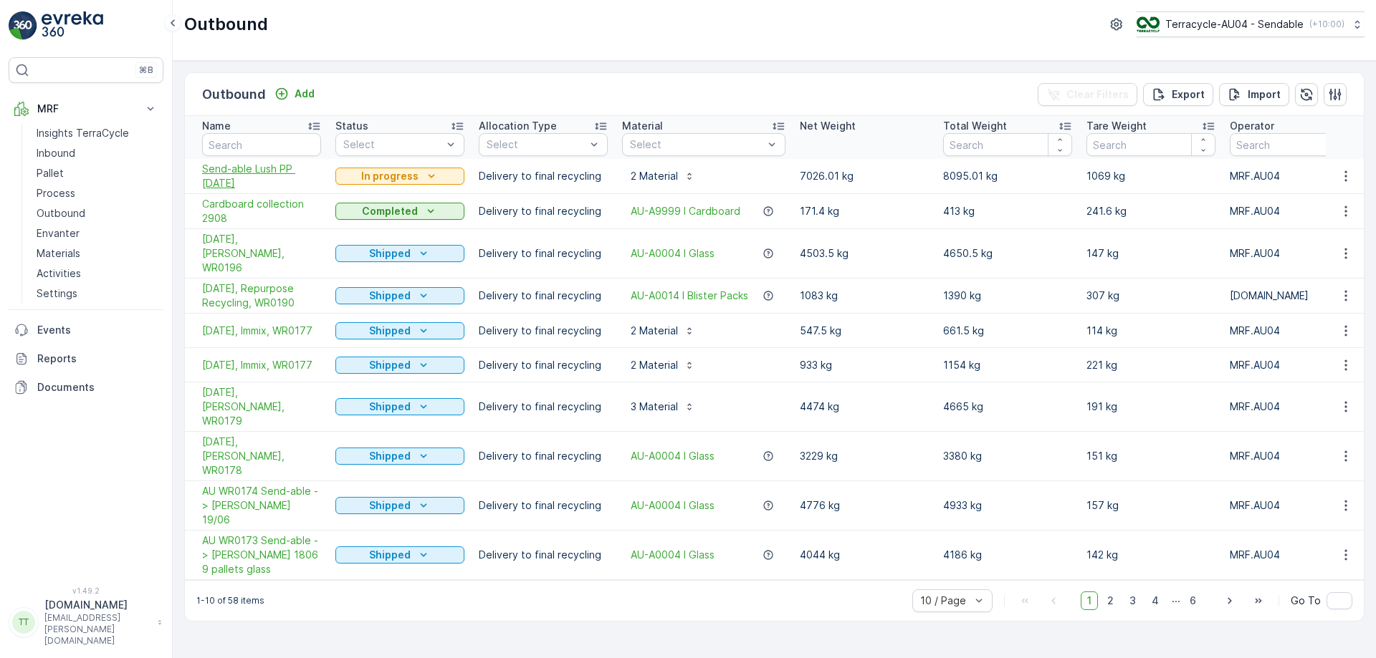
click at [212, 179] on span "Send-able Lush PP 3.9.2025" at bounding box center [261, 176] width 119 height 29
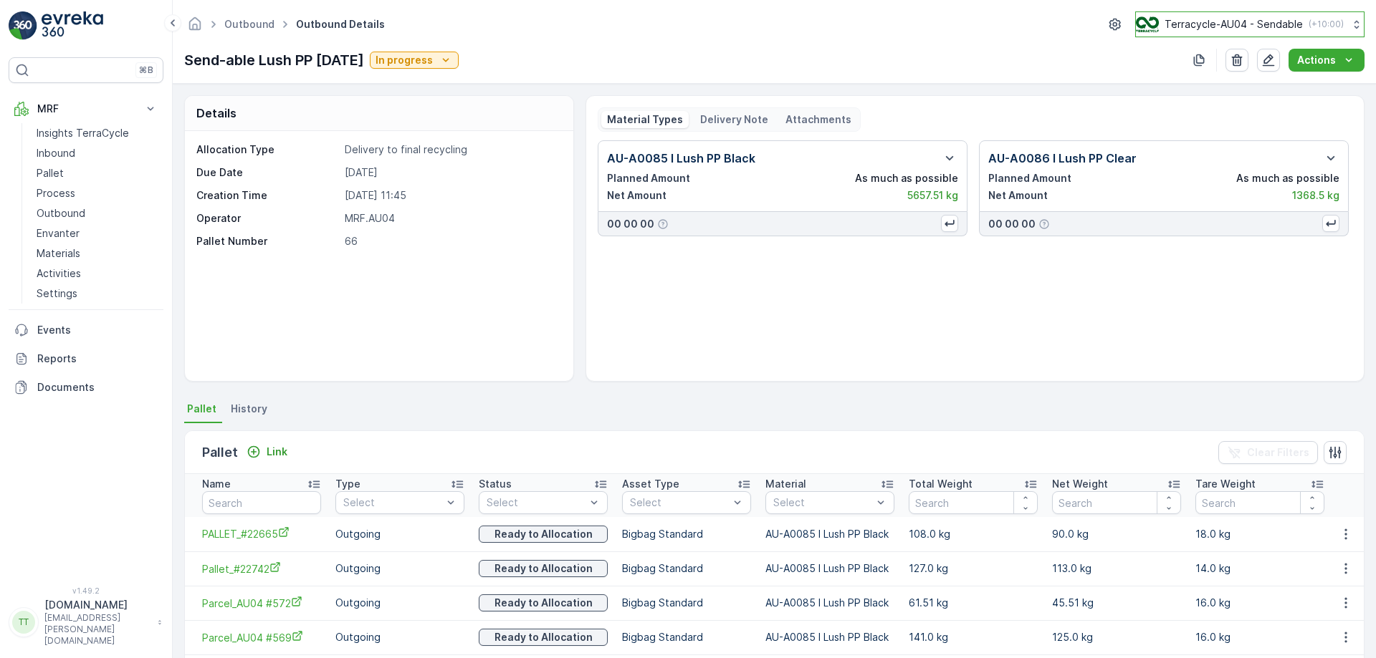
click at [1253, 32] on button "Terracycle-AU04 - Sendable ( +10:00 )" at bounding box center [1249, 24] width 229 height 26
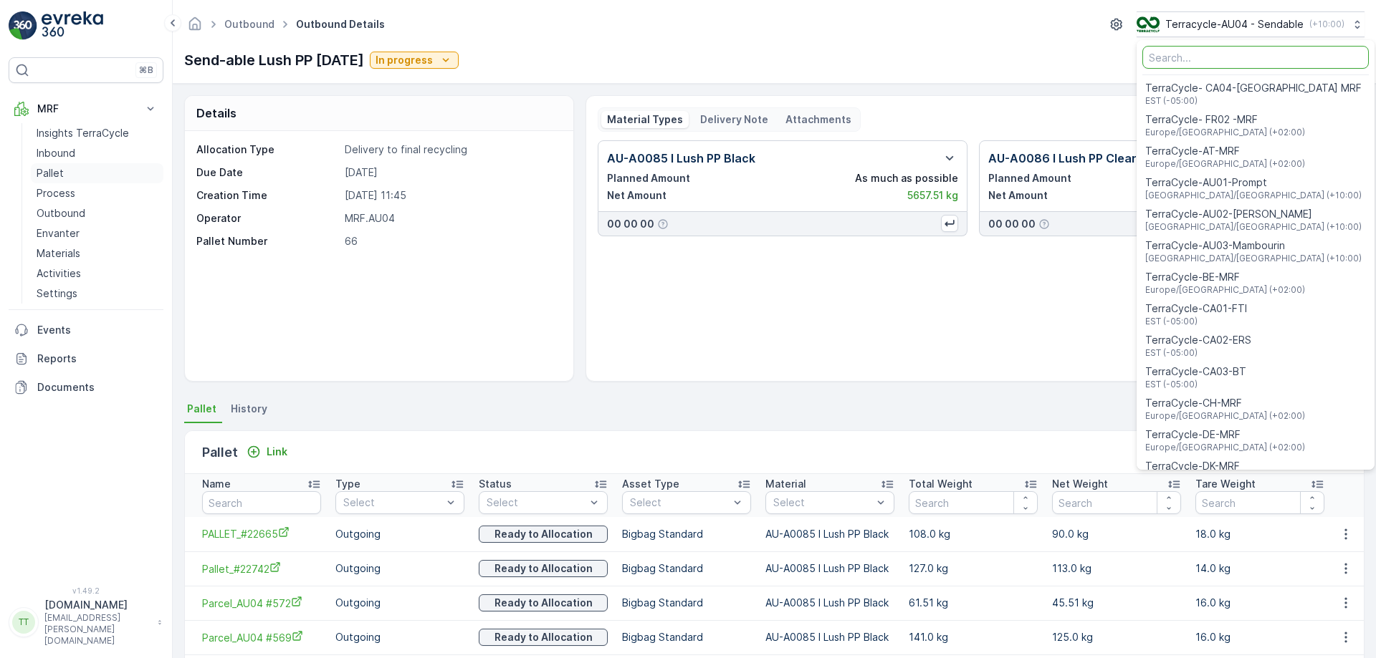
click at [83, 179] on link "Pallet" at bounding box center [97, 173] width 133 height 20
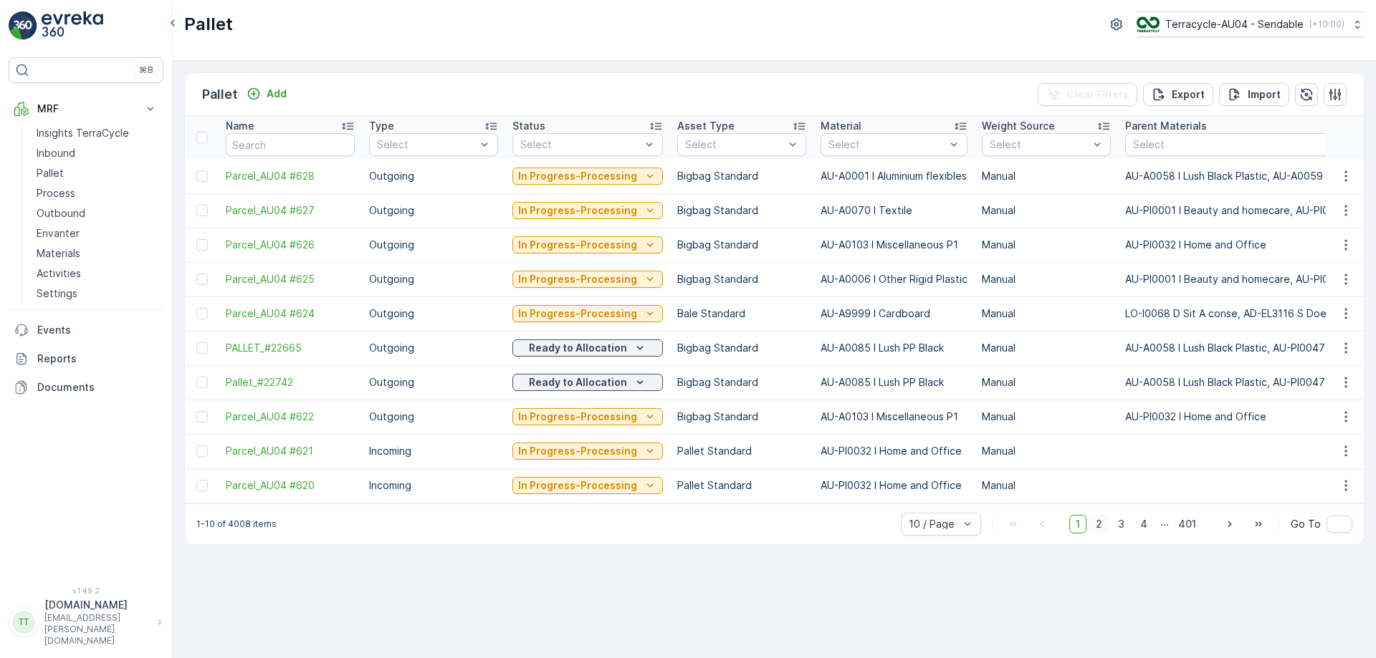
click at [1106, 532] on span "2" at bounding box center [1098, 524] width 19 height 19
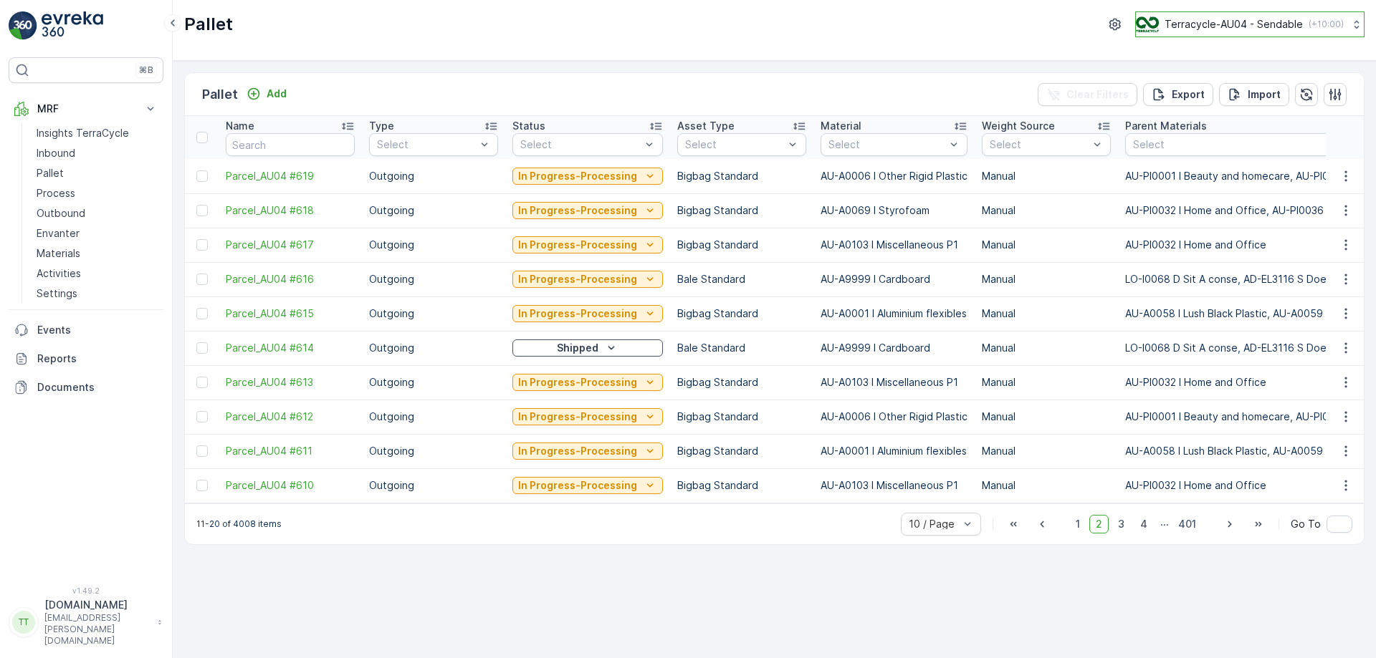
click at [1220, 25] on p "Terracycle-AU04 - Sendable" at bounding box center [1233, 24] width 138 height 14
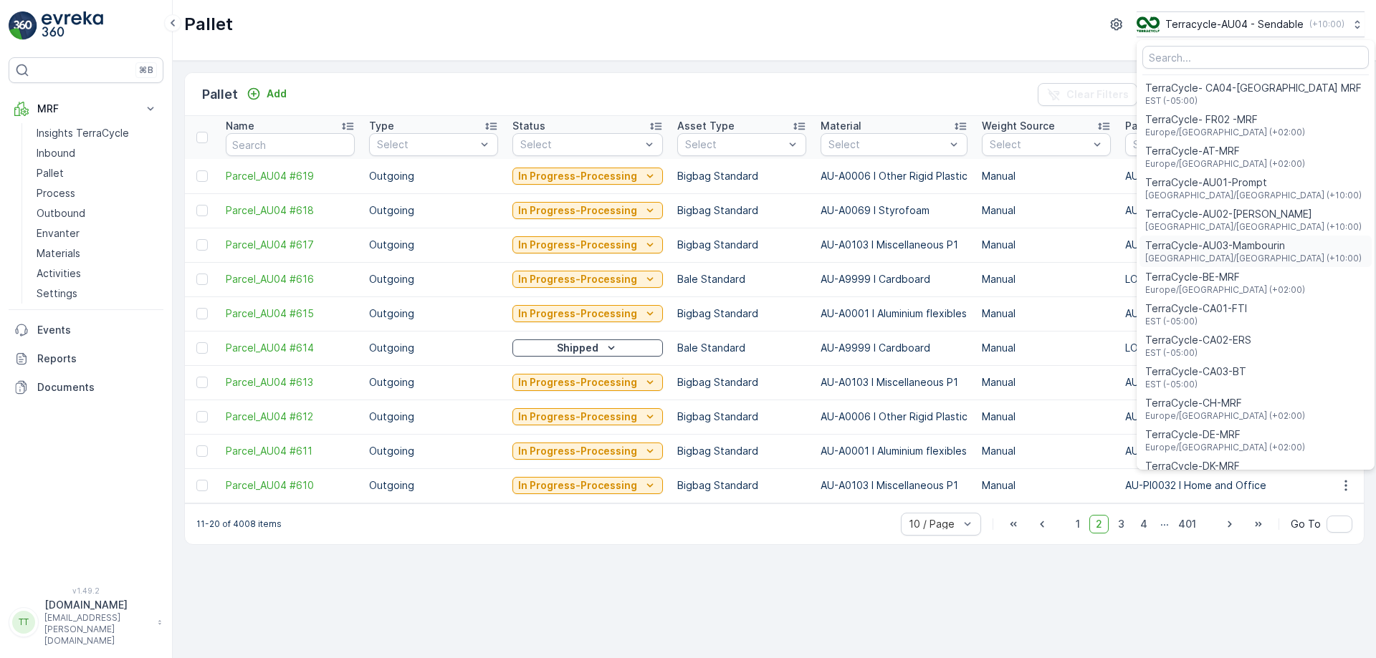
click at [1241, 250] on span "TerraCycle-AU03-Mambourin" at bounding box center [1253, 246] width 216 height 14
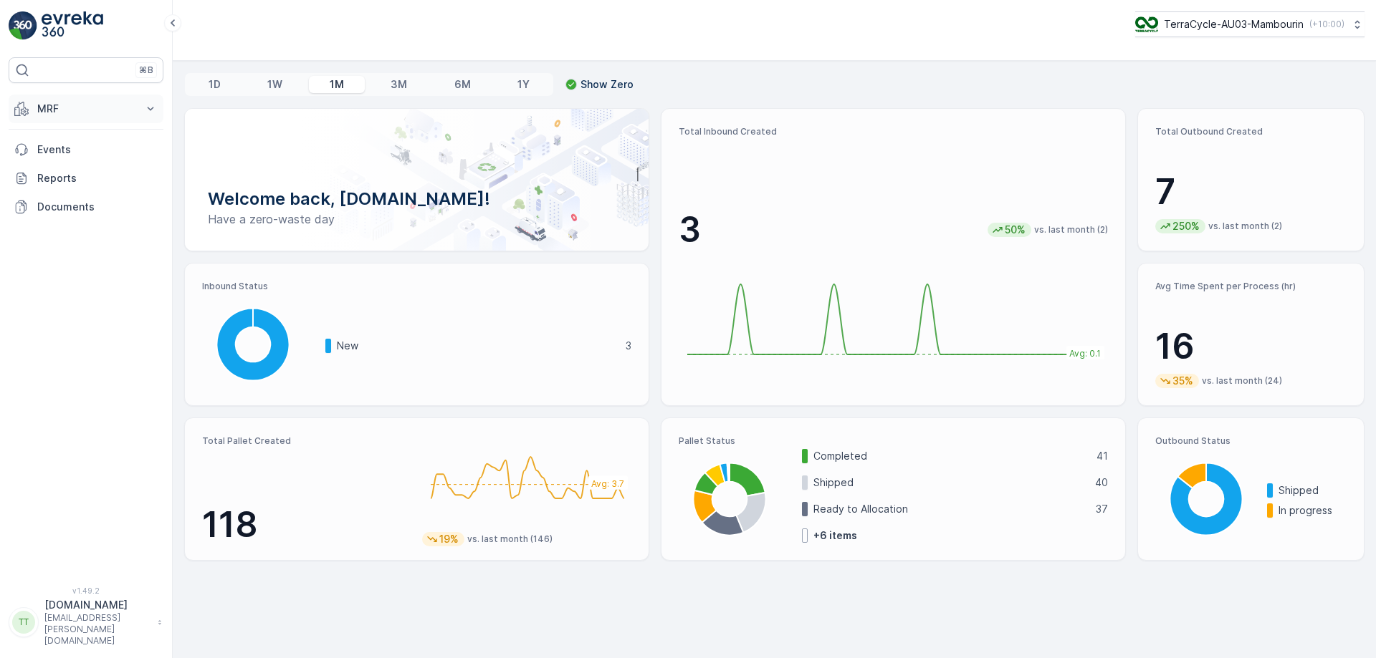
click at [88, 109] on p "MRF" at bounding box center [85, 109] width 97 height 14
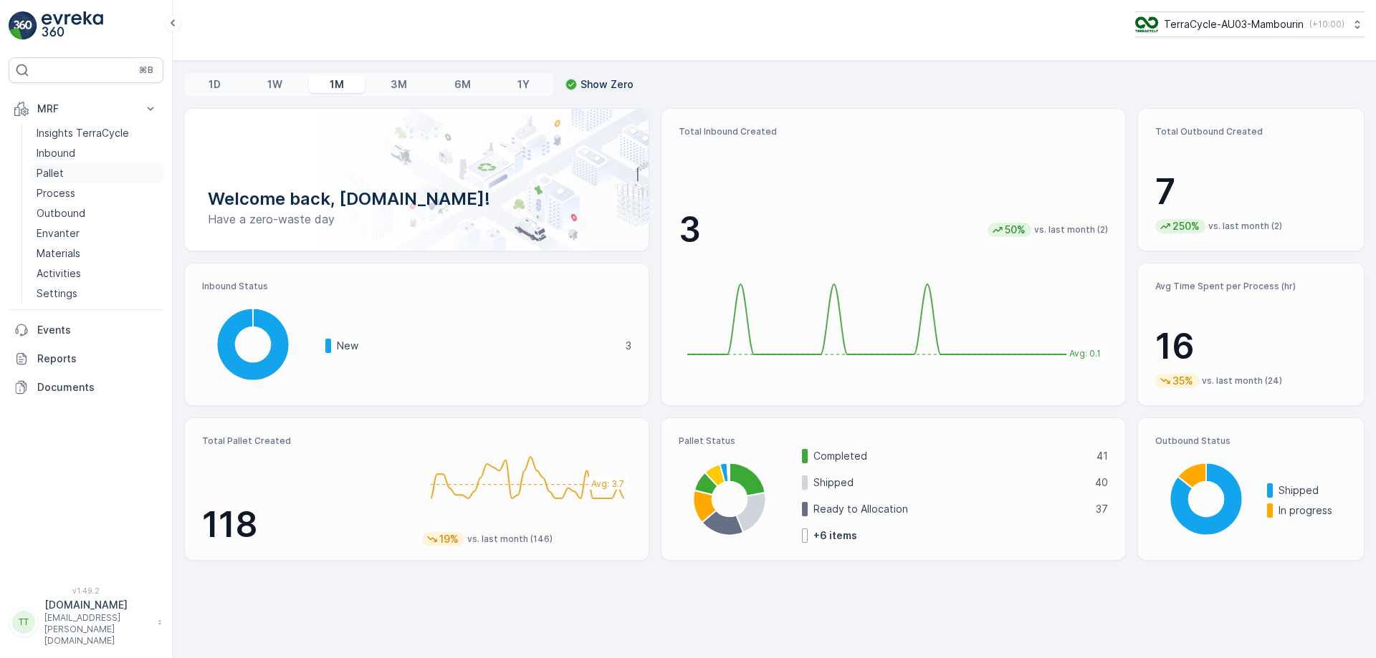
click at [63, 176] on link "Pallet" at bounding box center [97, 173] width 133 height 20
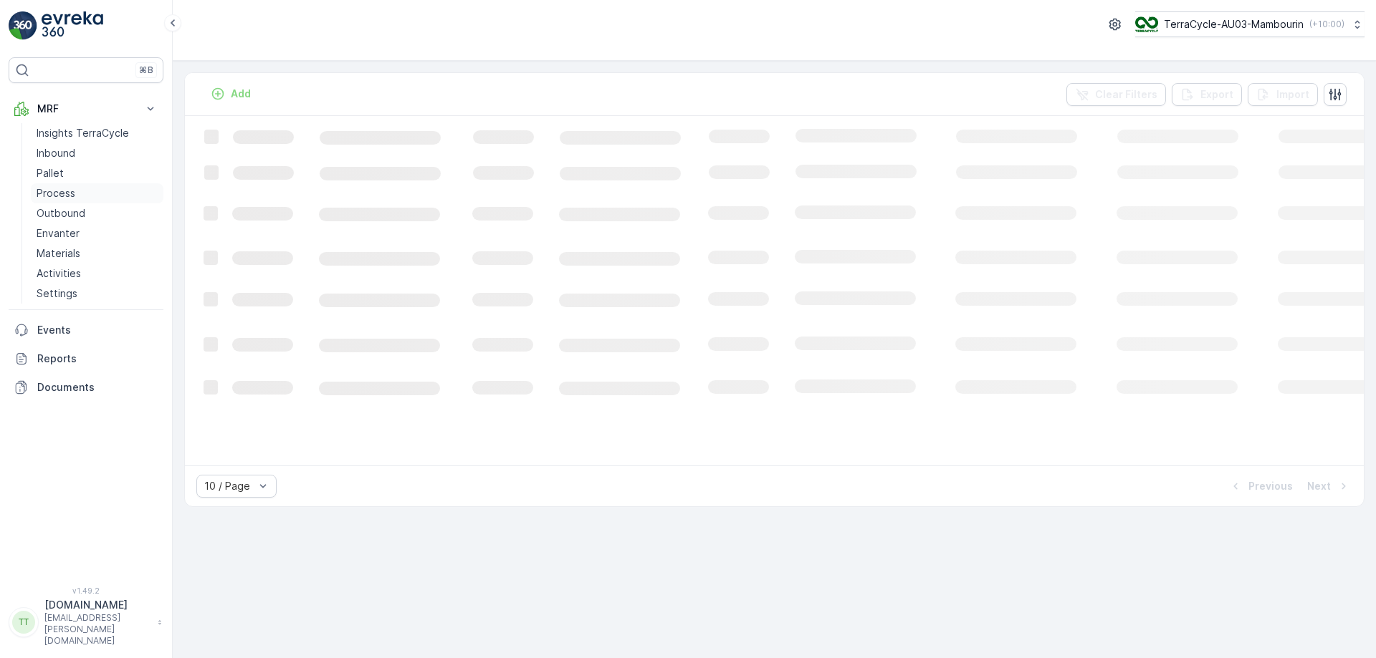
click at [97, 194] on link "Process" at bounding box center [97, 193] width 133 height 20
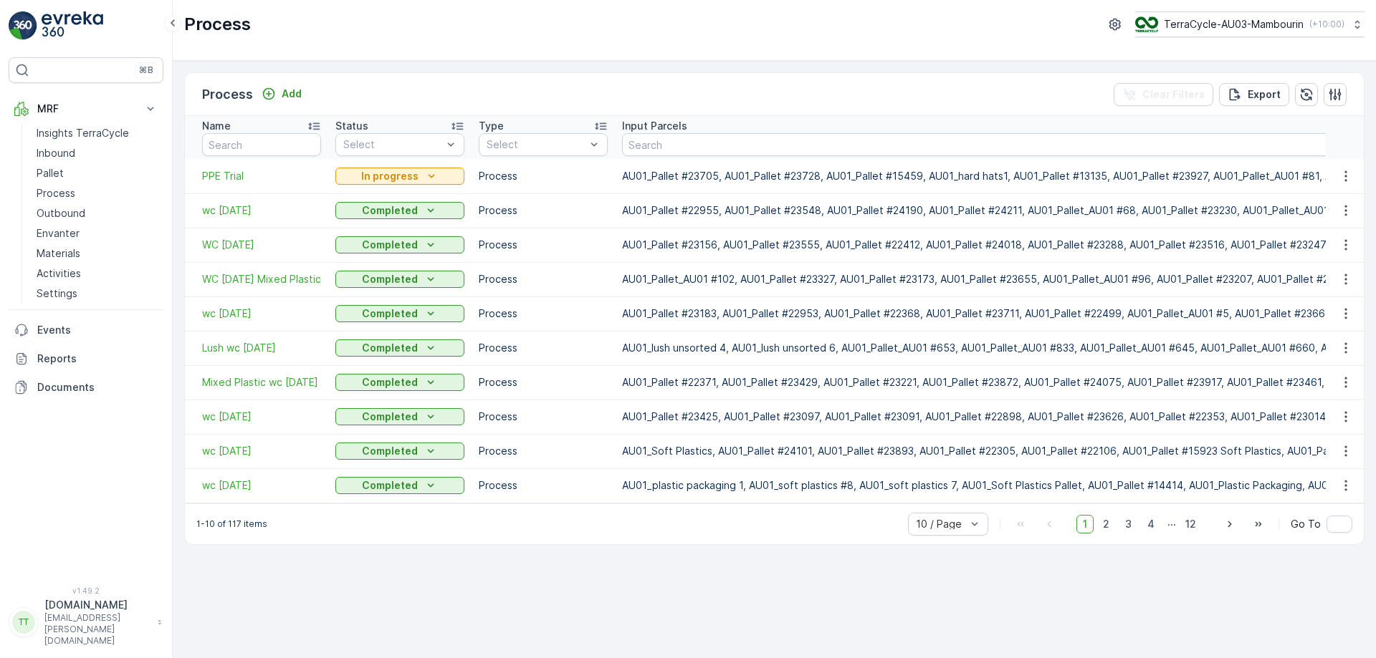
click at [1228, 39] on div "Process TerraCycle-AU03-Mambourin ( +10:00 )" at bounding box center [774, 30] width 1203 height 61
click at [1234, 31] on p "TerraCycle-AU03-Mambourin" at bounding box center [1233, 24] width 140 height 14
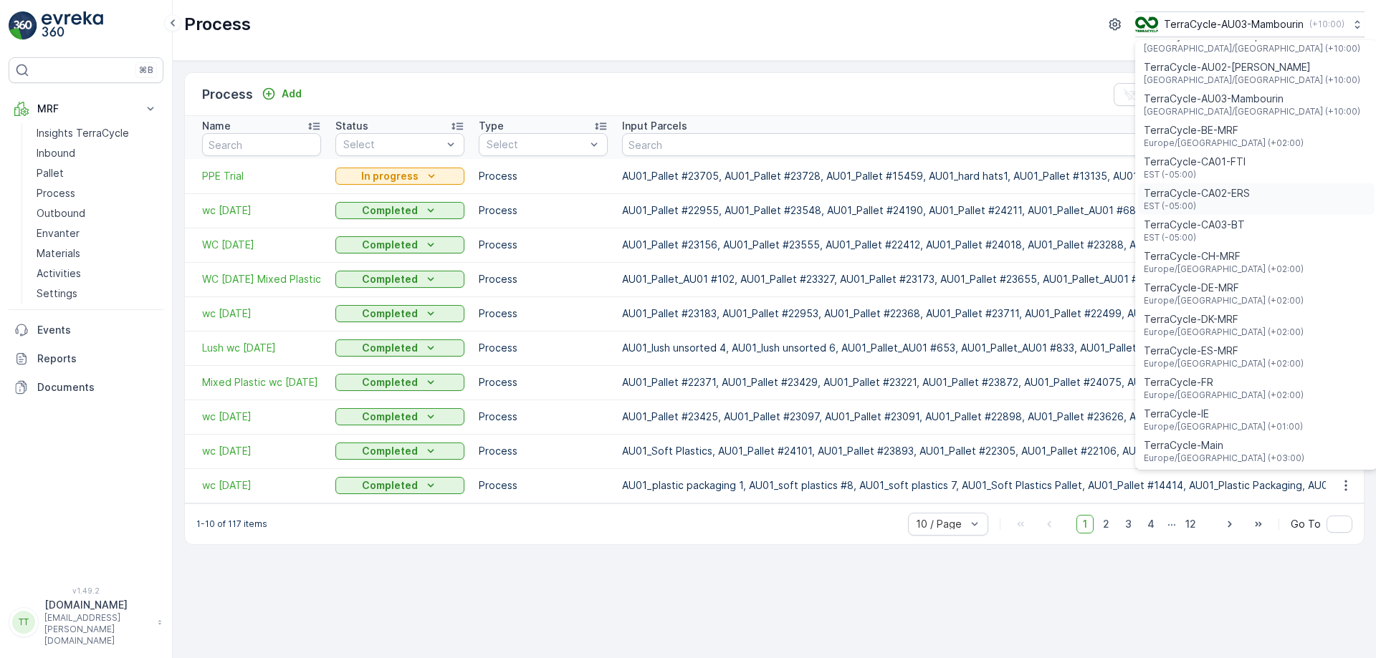
scroll to position [430, 0]
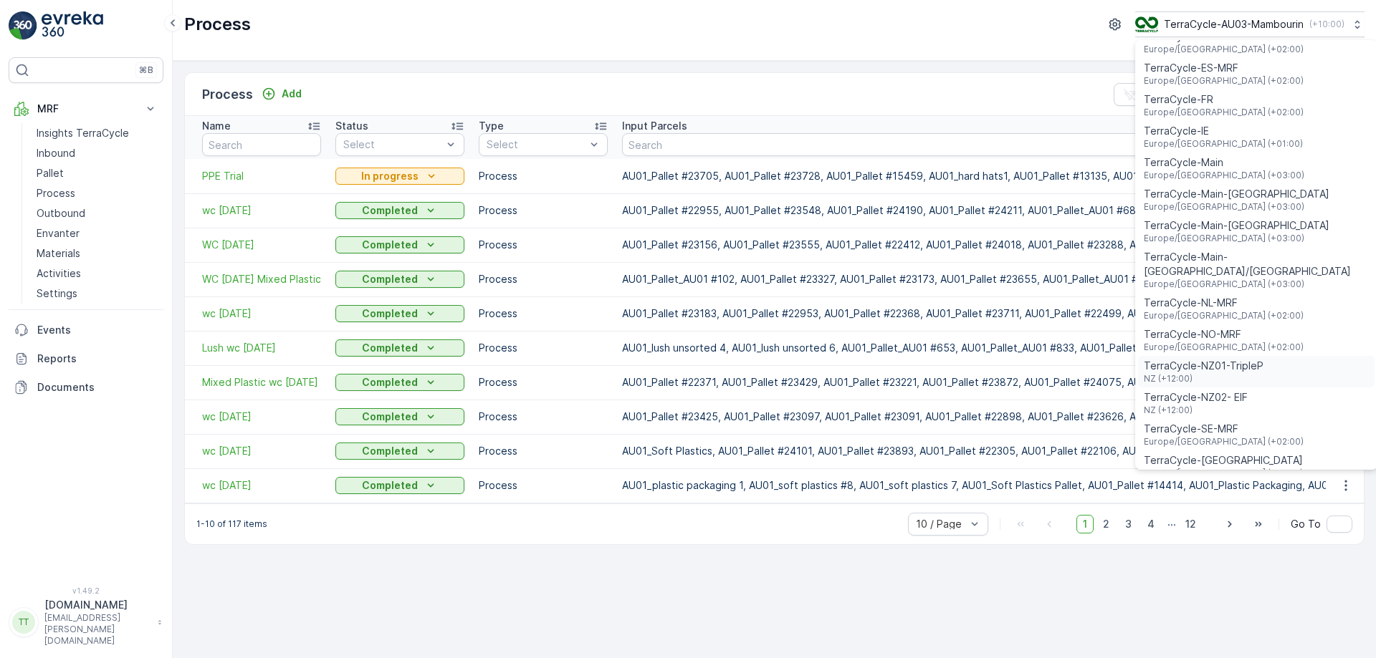
click at [1228, 359] on span "TerraCycle-NZ01-TripleP" at bounding box center [1204, 366] width 120 height 14
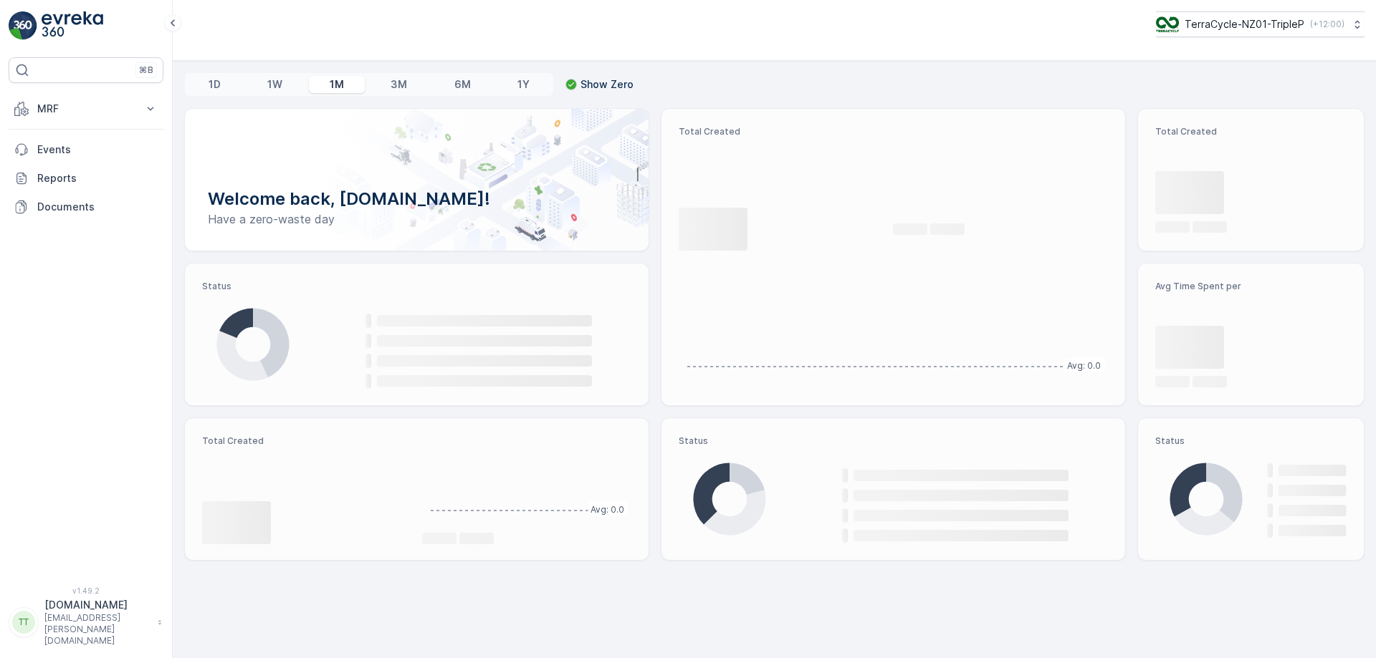
click at [110, 97] on button "MRF" at bounding box center [86, 109] width 155 height 29
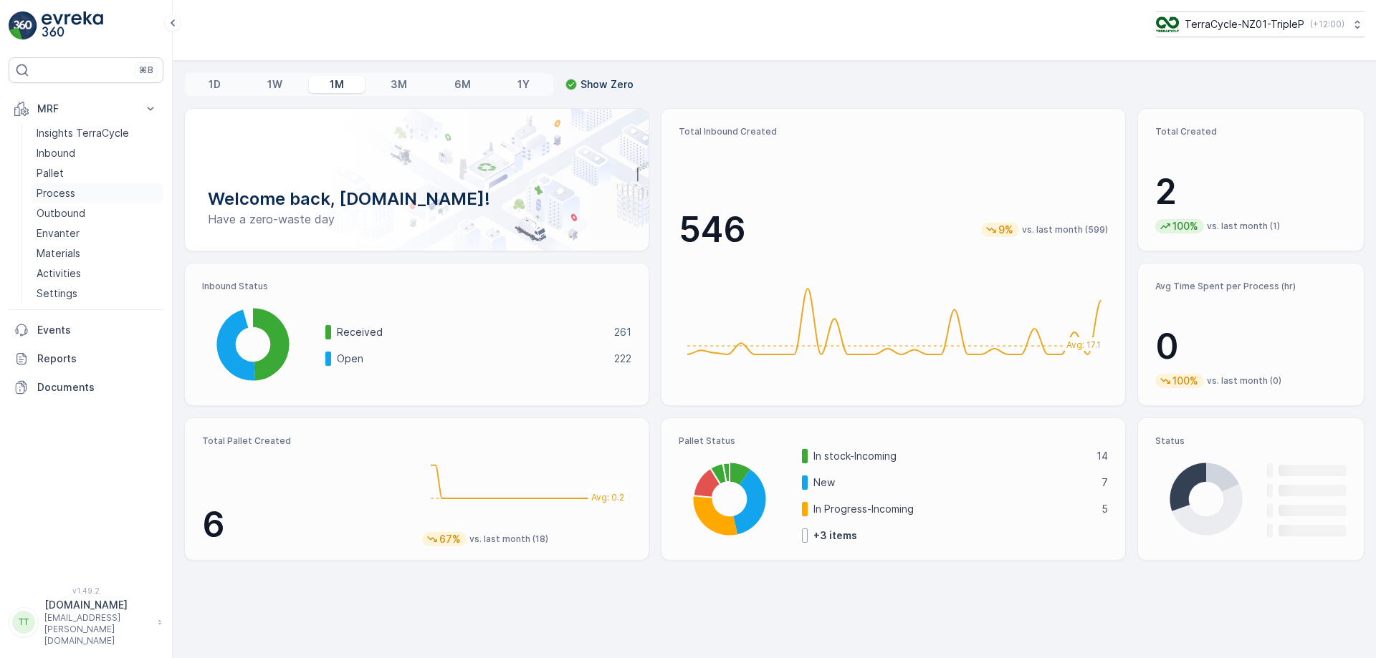
click at [75, 192] on link "Process" at bounding box center [97, 193] width 133 height 20
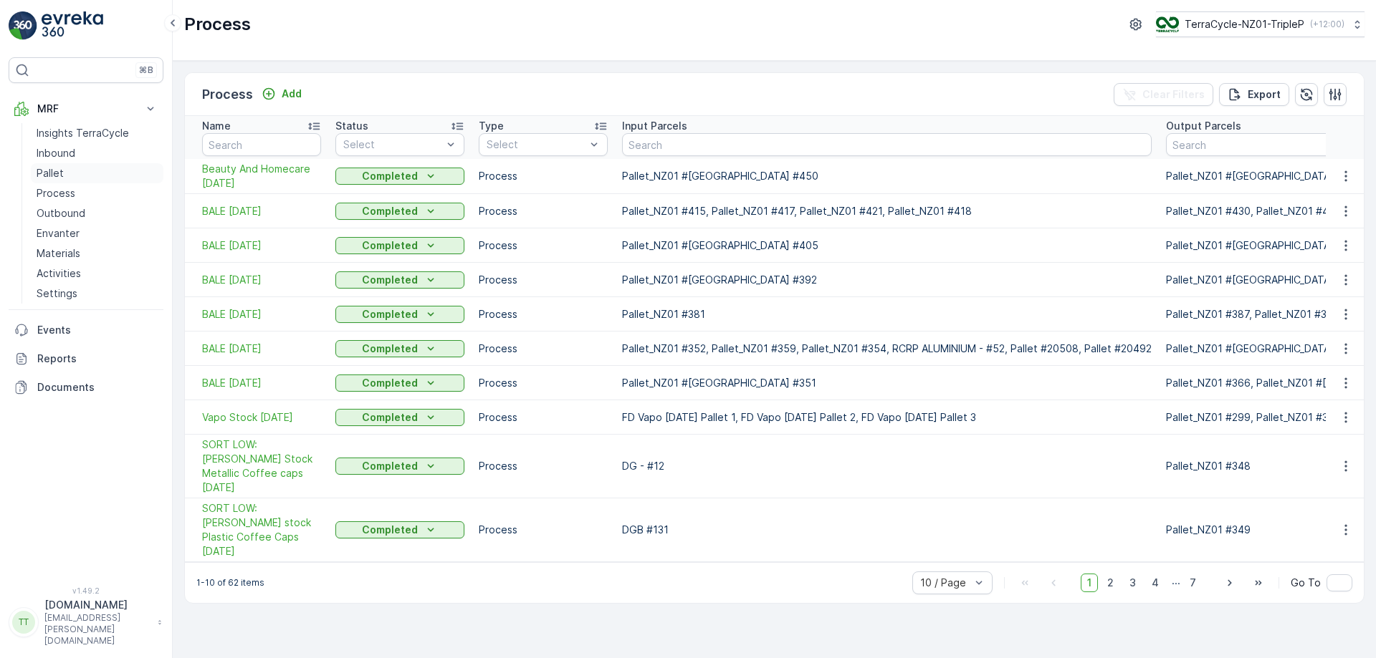
click at [87, 178] on link "Pallet" at bounding box center [97, 173] width 133 height 20
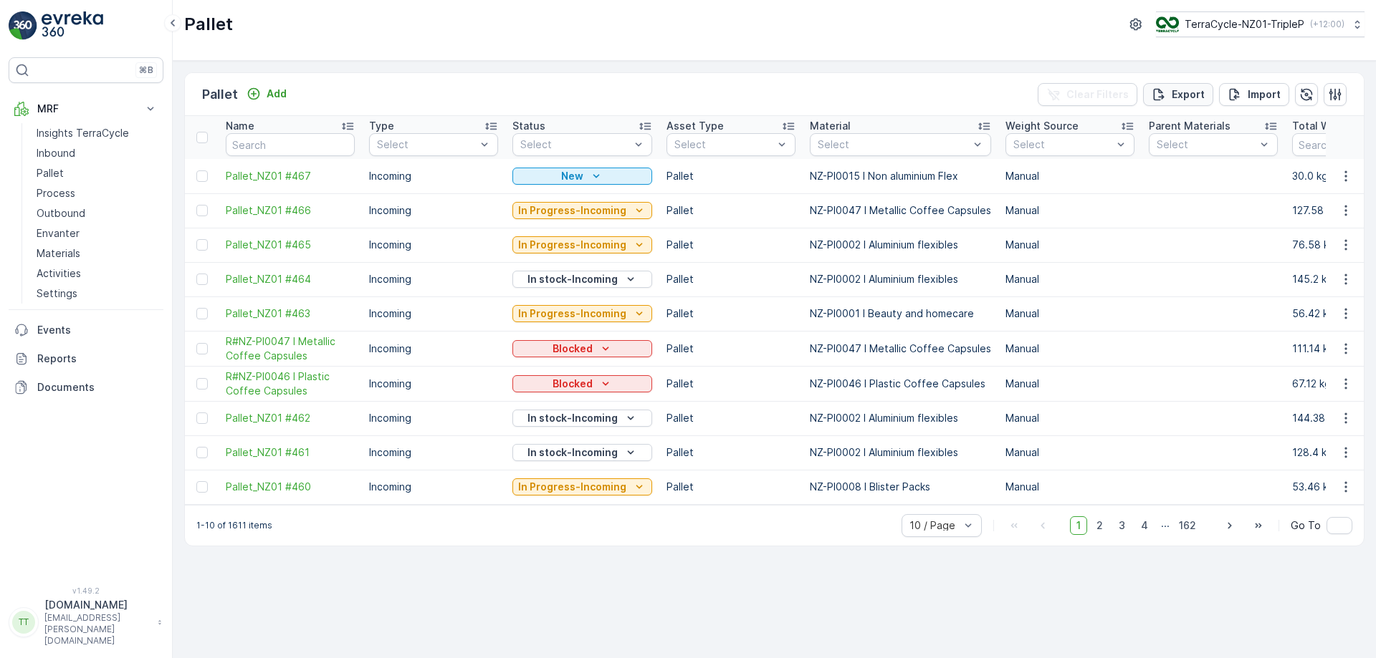
click at [1199, 91] on p "Export" at bounding box center [1188, 94] width 33 height 14
click at [1179, 75] on span "reports" at bounding box center [1260, 77] width 168 height 15
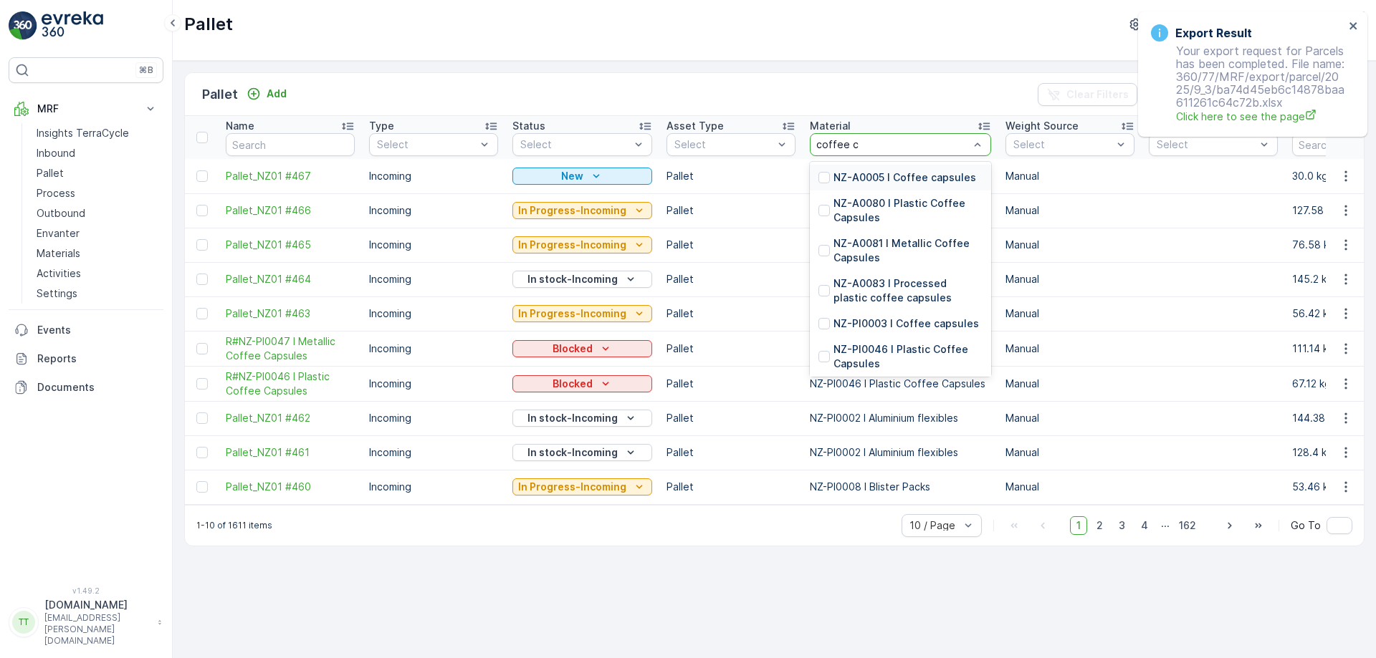
type input "coffee ca"
click at [929, 181] on p "NZ-A0005 I Coffee capsules" at bounding box center [904, 178] width 143 height 14
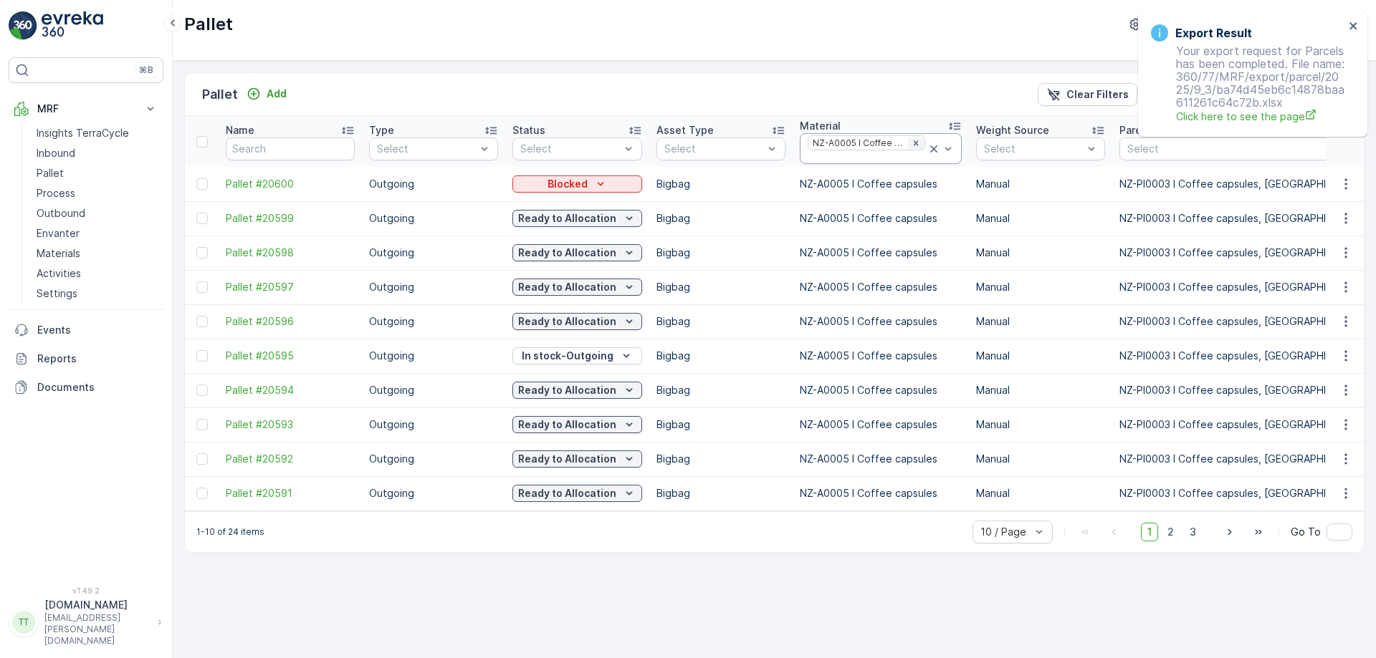
click at [911, 139] on icon "Remove NZ-A0005 I Coffee capsules" at bounding box center [916, 143] width 10 height 10
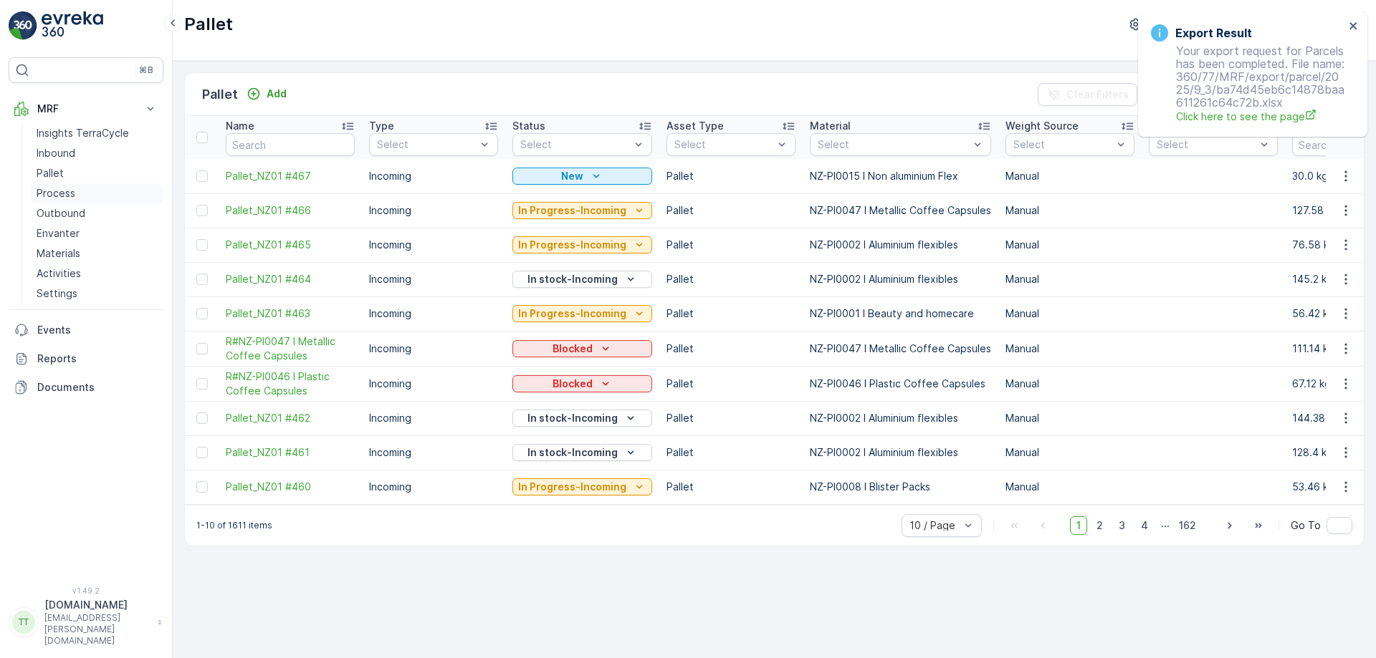
click at [72, 191] on p "Process" at bounding box center [56, 193] width 39 height 14
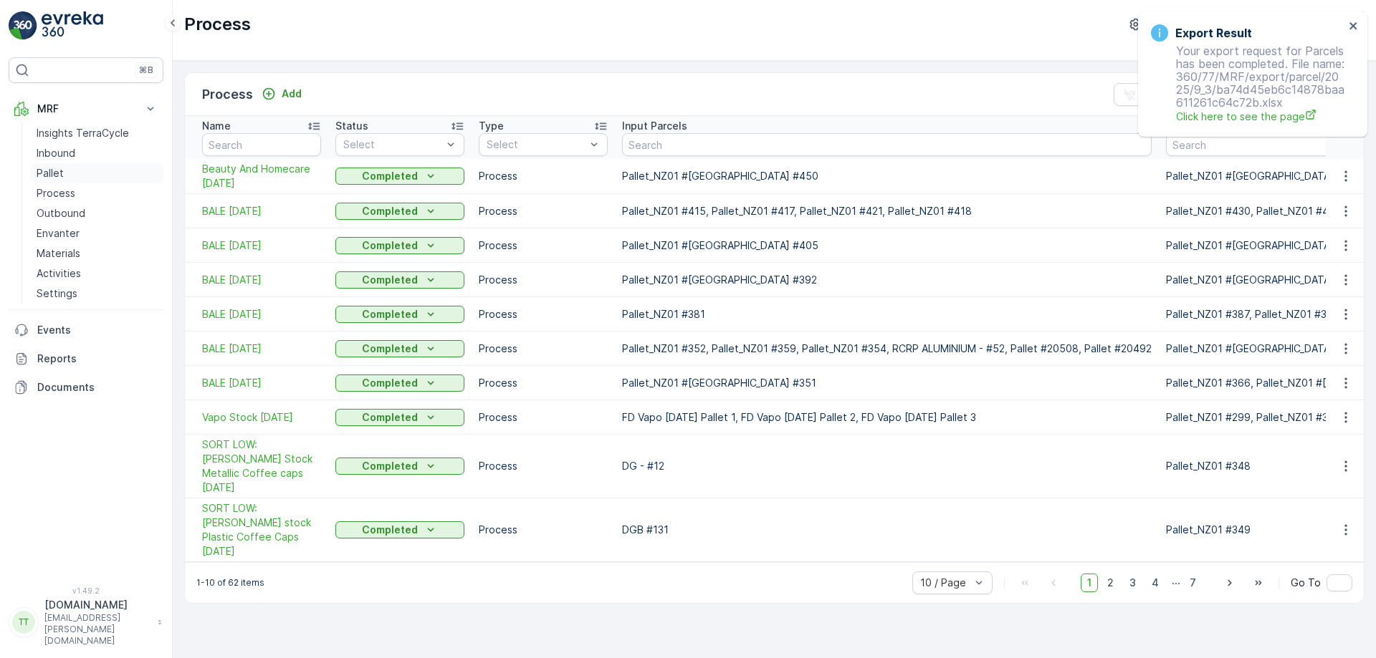
click at [47, 171] on p "Pallet" at bounding box center [50, 173] width 27 height 14
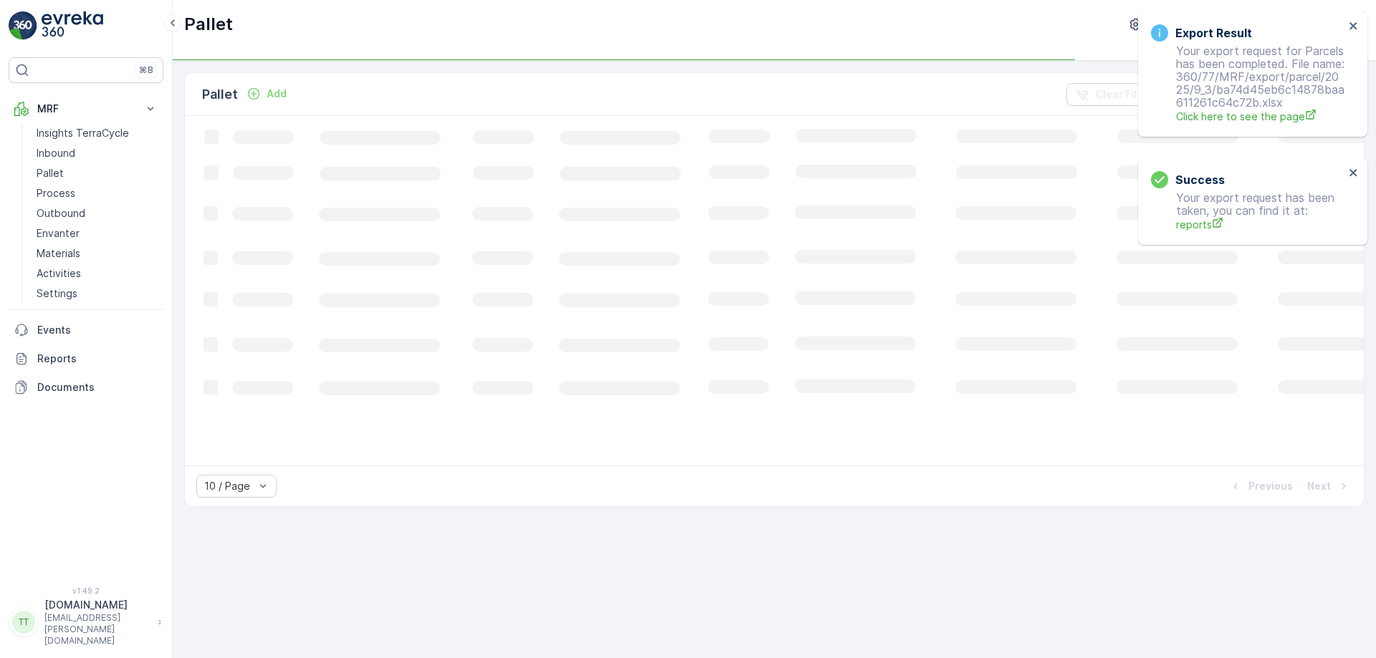
click at [1361, 24] on div "Export Result Your export request for Parcels has been completed. File name: 36…" at bounding box center [1252, 73] width 229 height 125
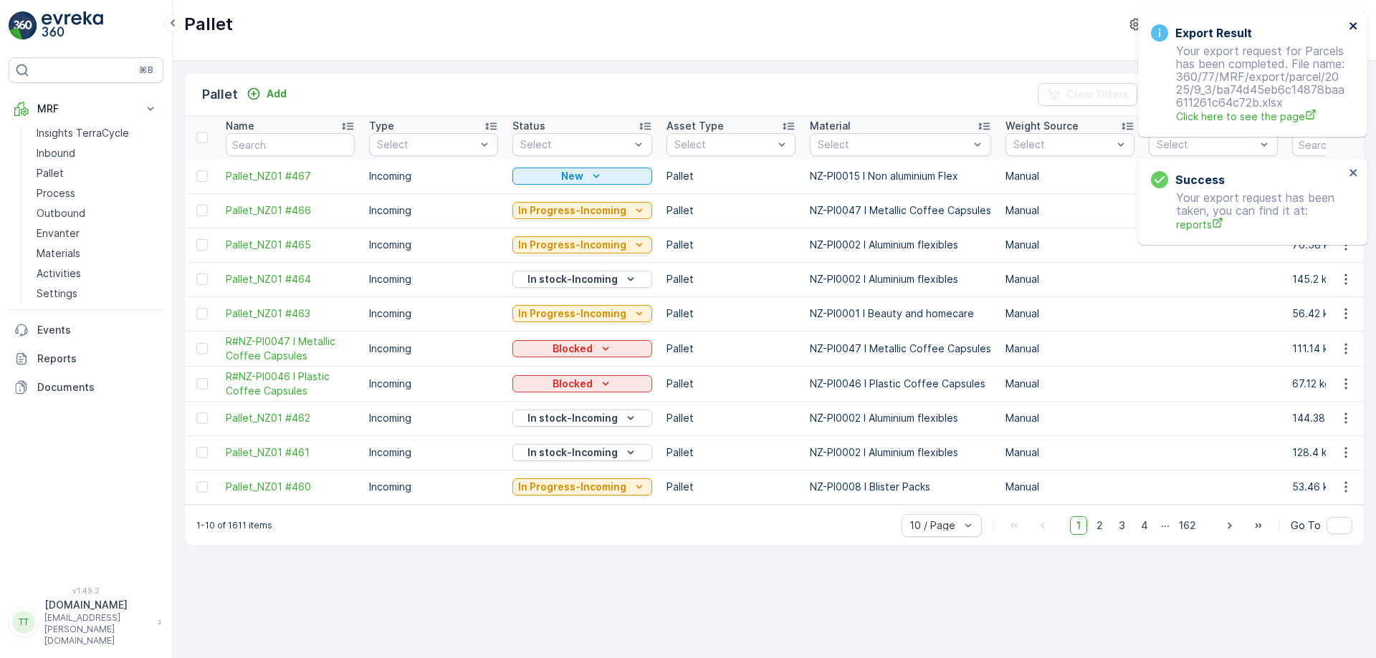
click at [1353, 24] on icon "close" at bounding box center [1353, 25] width 10 height 11
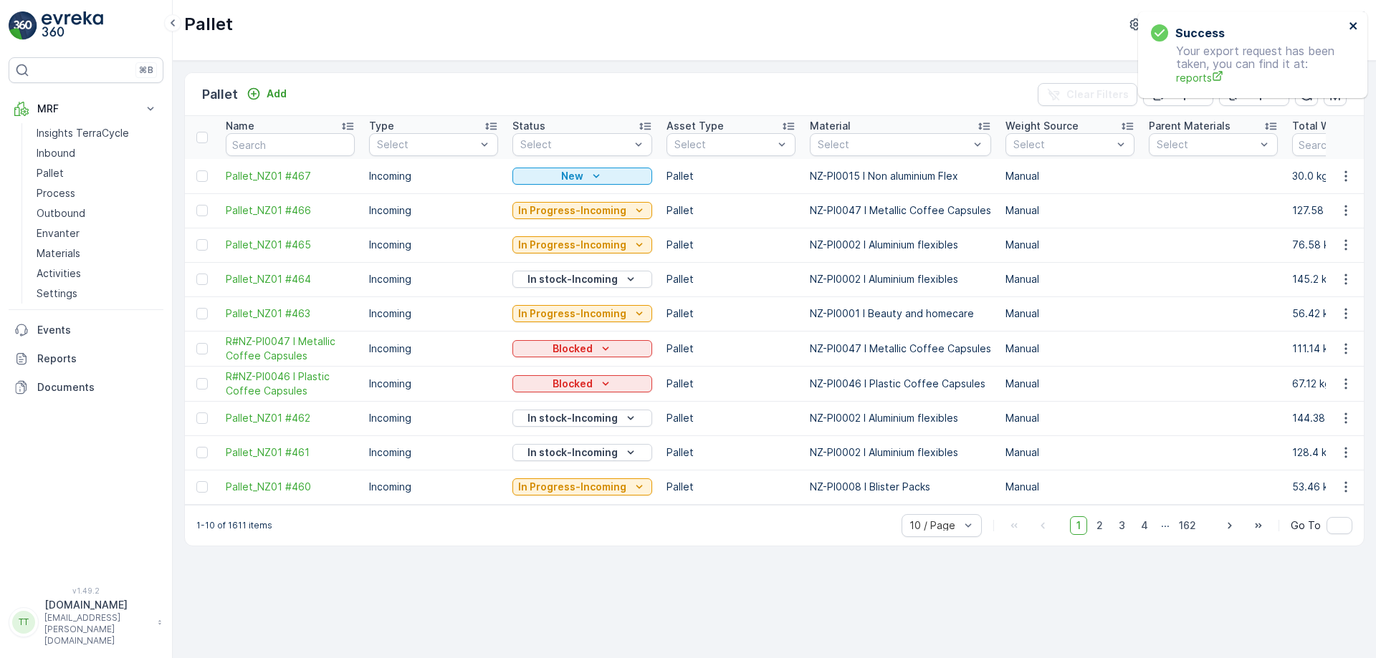
click at [1353, 25] on icon "close" at bounding box center [1352, 25] width 7 height 7
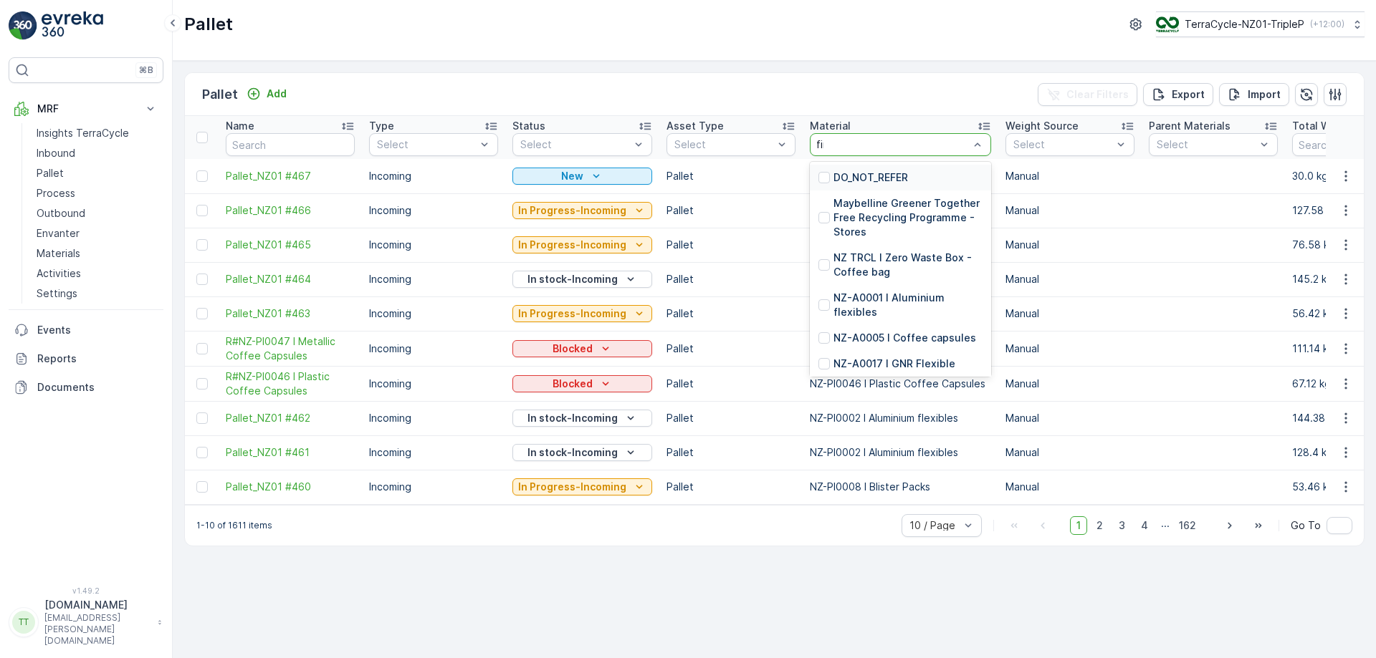
type input "final"
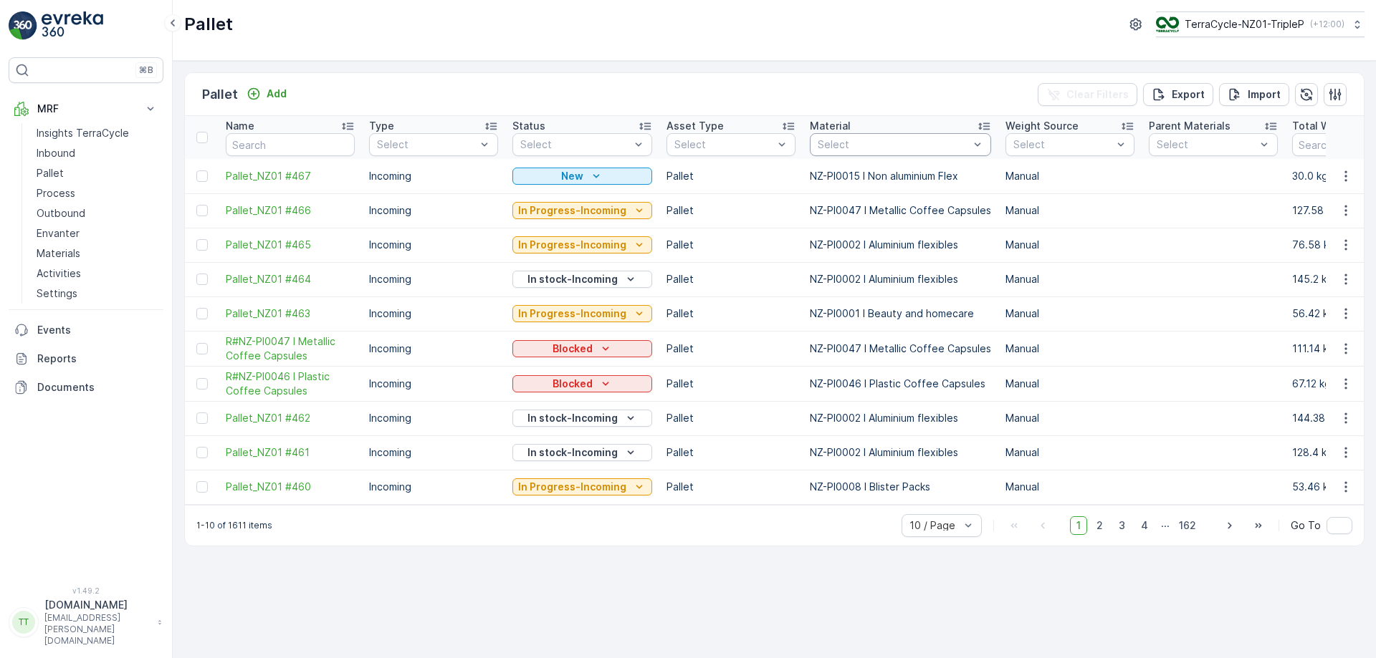
click at [901, 154] on div "Select" at bounding box center [900, 144] width 181 height 23
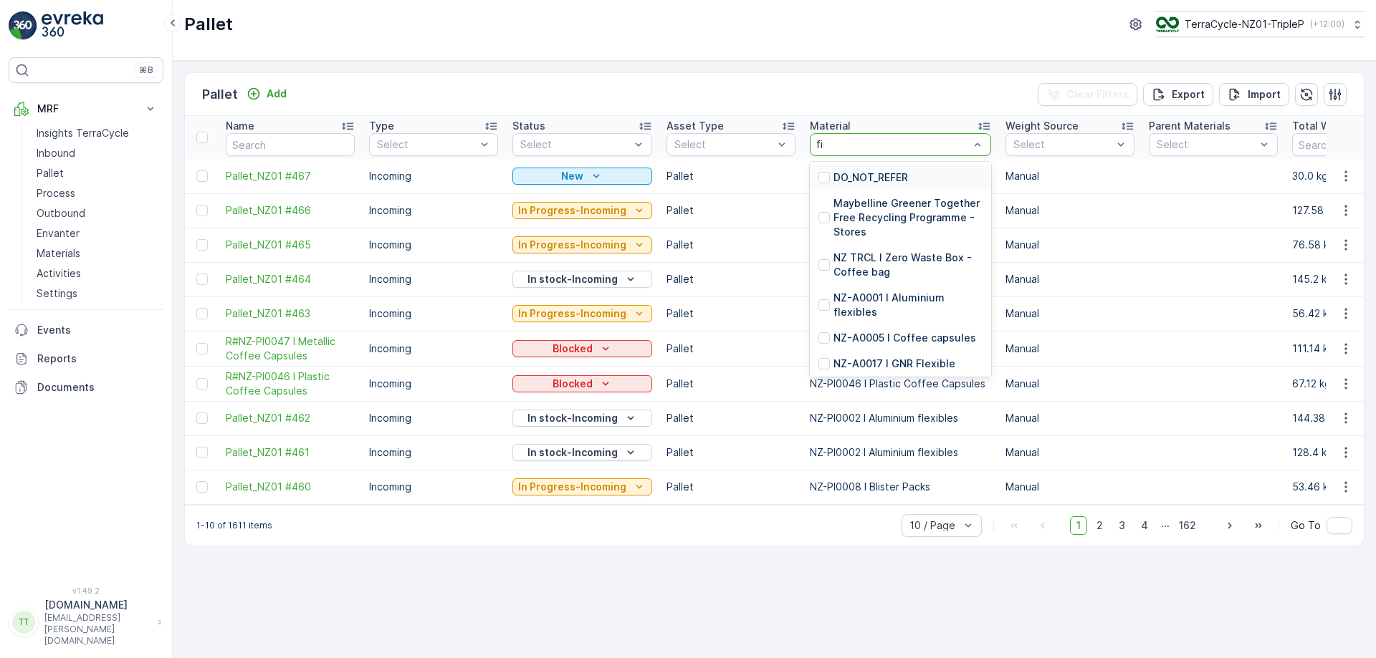
type input "final"
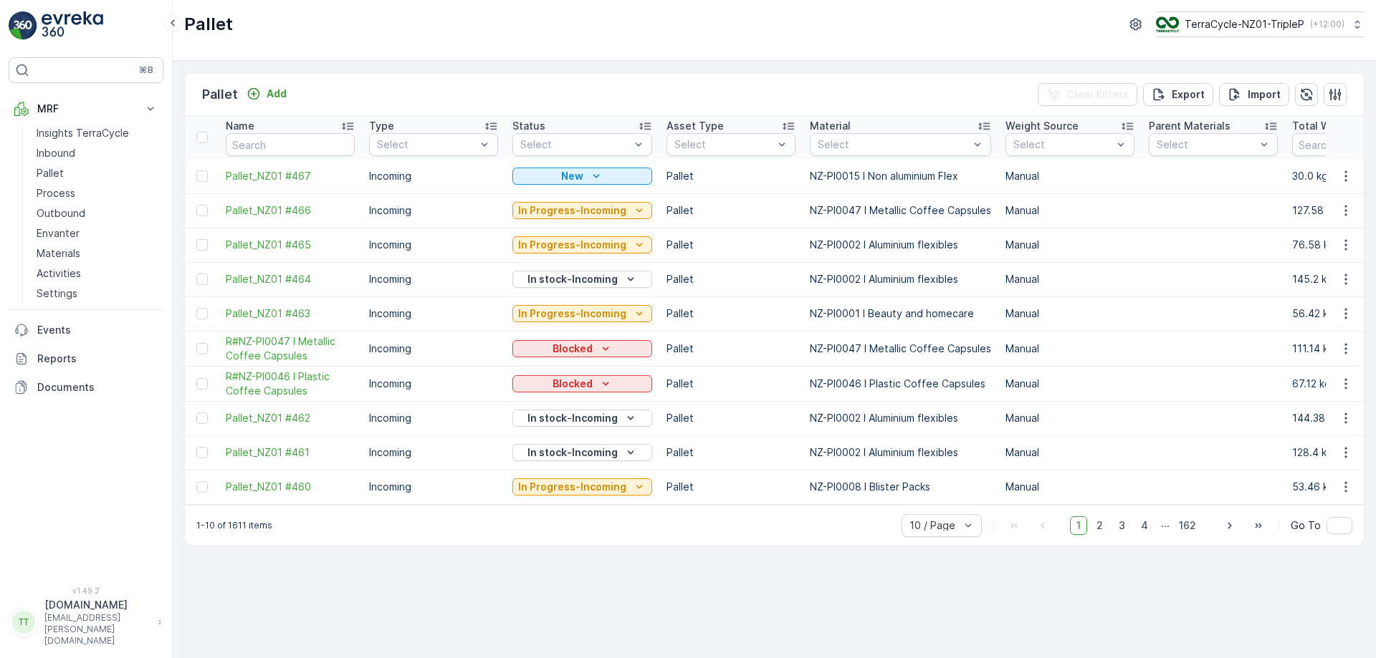
click at [910, 67] on div "Pallet Add Clear Filters Export Import Name Type Select Status Select Asset Typ…" at bounding box center [774, 360] width 1203 height 598
click at [61, 151] on p "Inbound" at bounding box center [56, 153] width 39 height 14
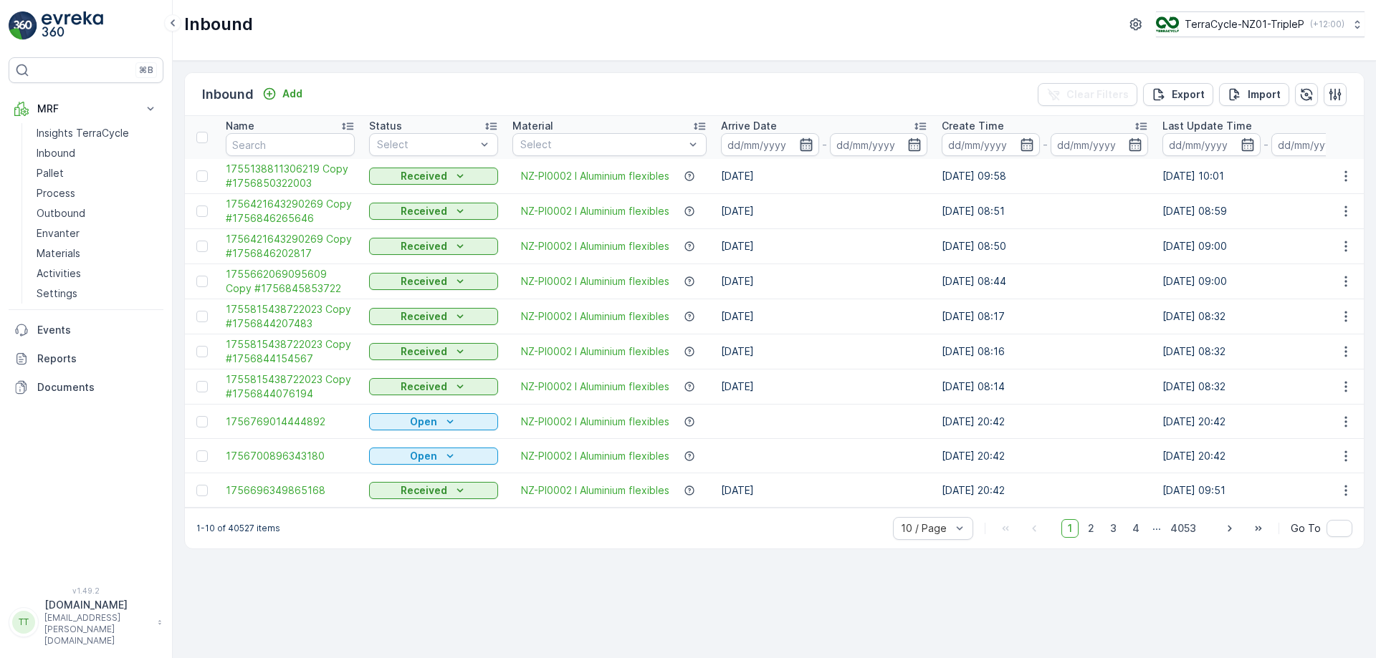
click at [810, 148] on icon "button" at bounding box center [806, 145] width 14 height 14
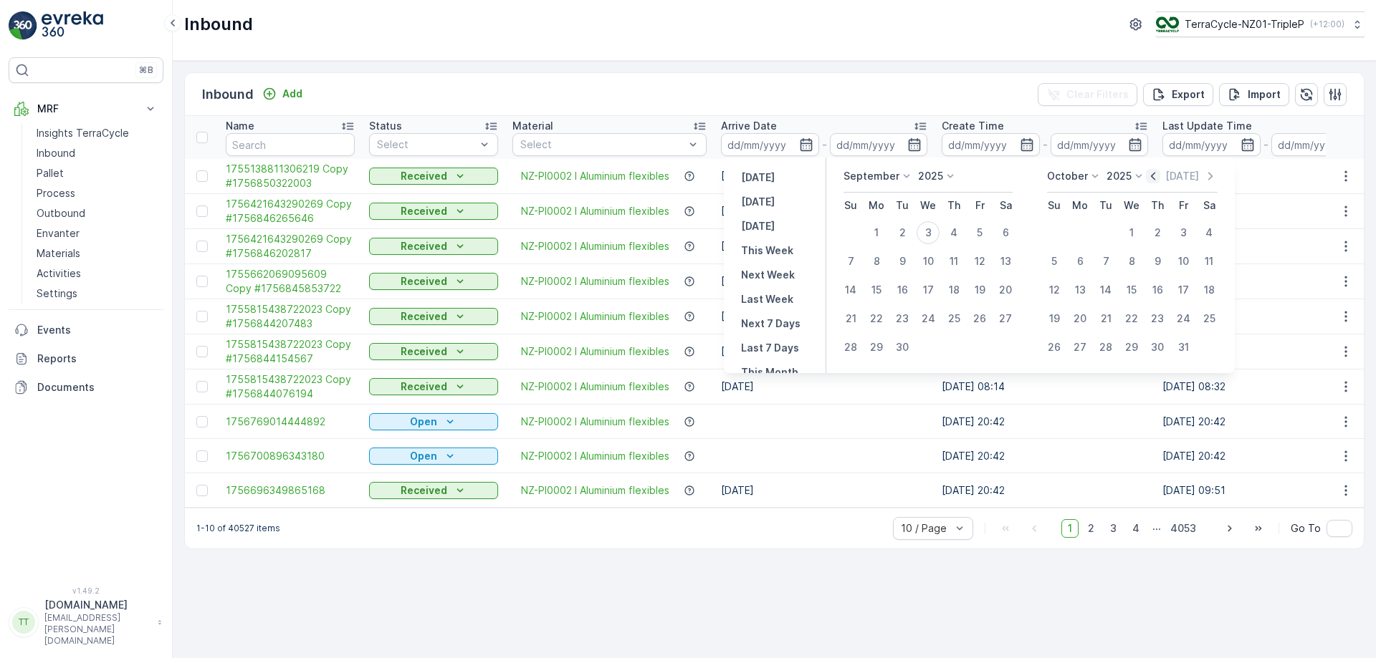
click at [1160, 177] on icon "button" at bounding box center [1153, 176] width 14 height 14
click at [983, 231] on div "1" at bounding box center [979, 232] width 23 height 23
type input "[DATE]"
click at [983, 231] on div "1" at bounding box center [979, 232] width 23 height 23
type input "[DATE]"
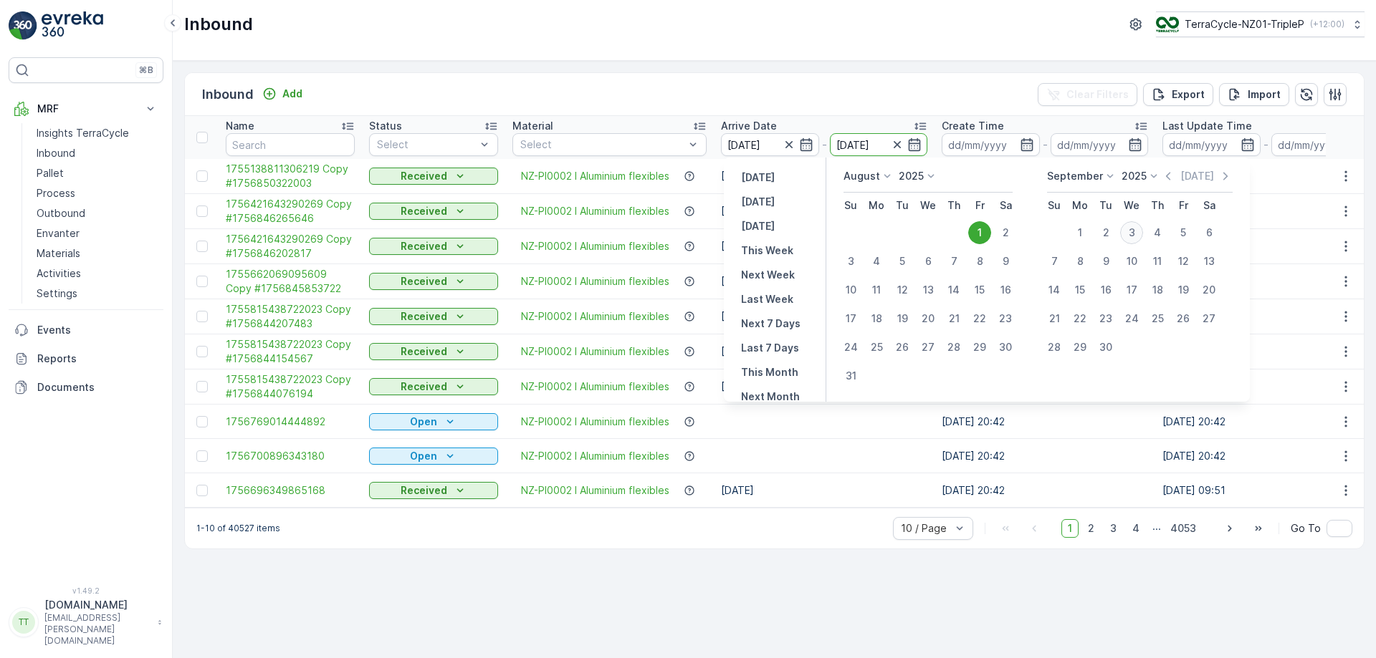
click at [1133, 231] on div "3" at bounding box center [1131, 232] width 23 height 23
type input "[DATE]"
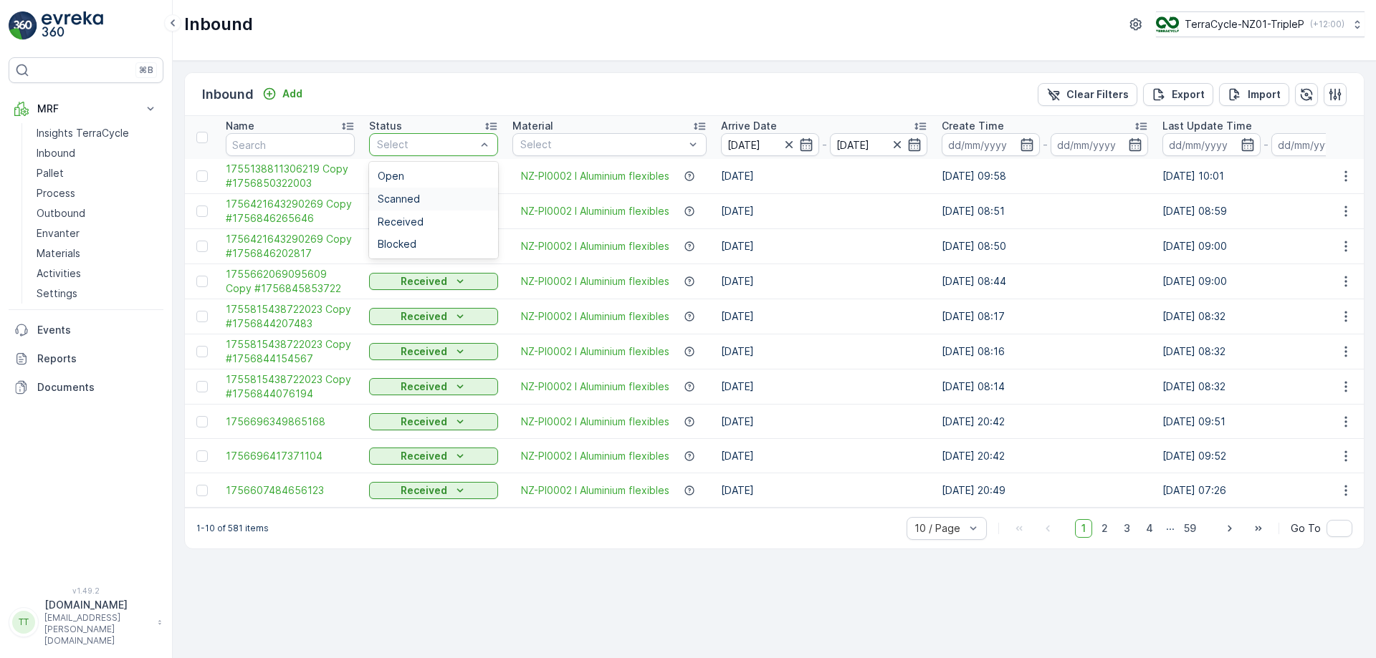
click at [430, 203] on div "Scanned" at bounding box center [434, 198] width 112 height 11
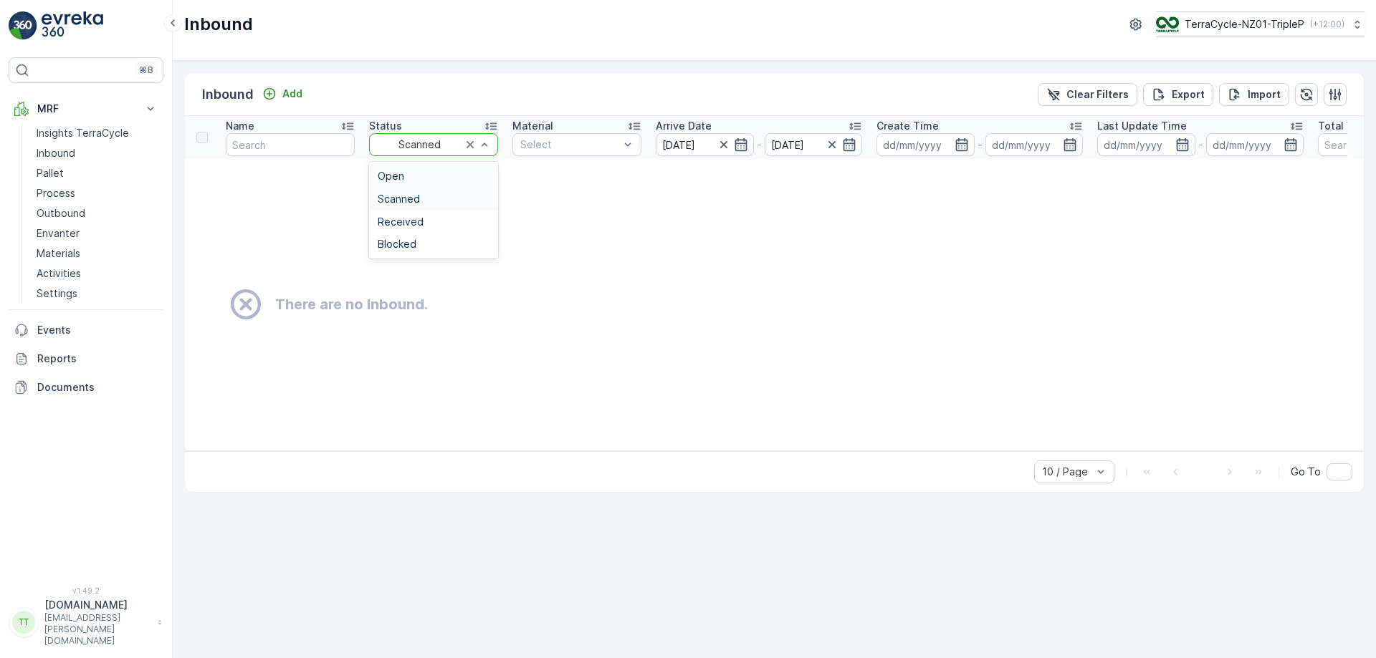
click at [416, 185] on div "Open" at bounding box center [433, 176] width 129 height 23
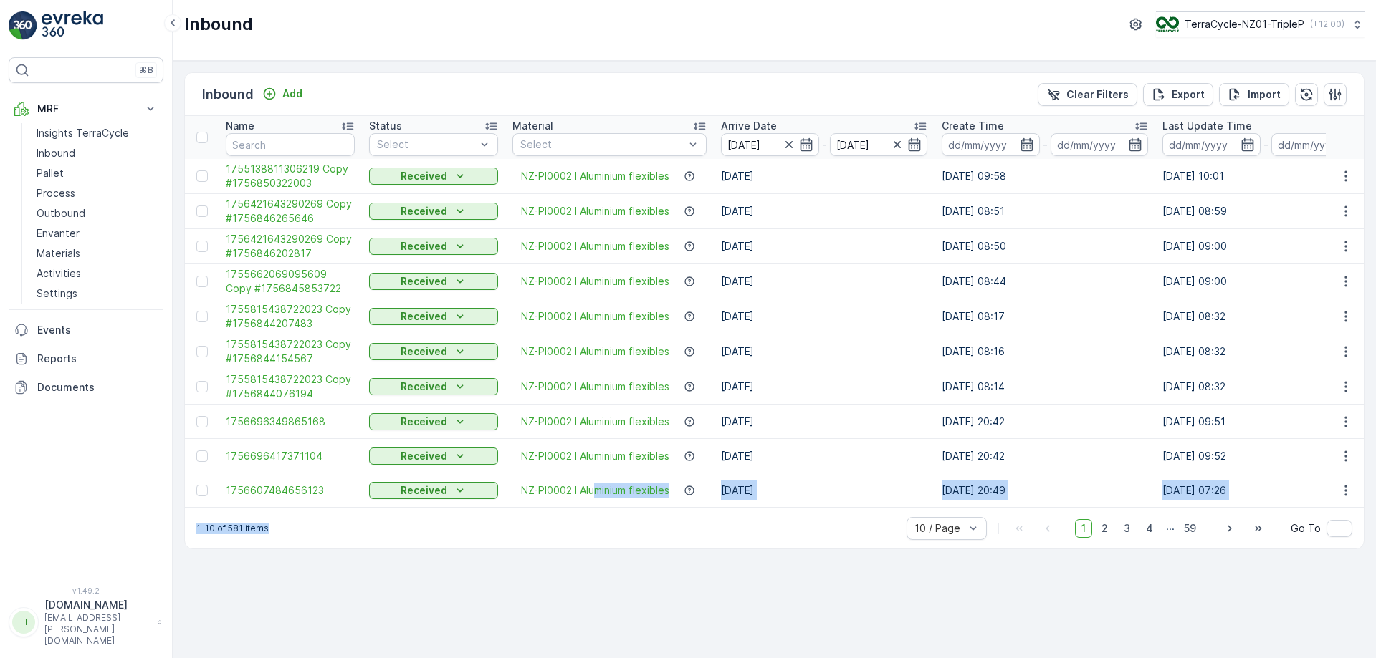
drag, startPoint x: 594, startPoint y: 507, endPoint x: 801, endPoint y: 523, distance: 207.7
click at [801, 523] on div "Inbound Add Clear Filters Export Import Name Status Select Material Select Arri…" at bounding box center [774, 310] width 1180 height 477
click at [744, 526] on div "1-10 of 581 items 10 / Page 1 2 3 4 ... 59 Go To" at bounding box center [774, 528] width 1179 height 41
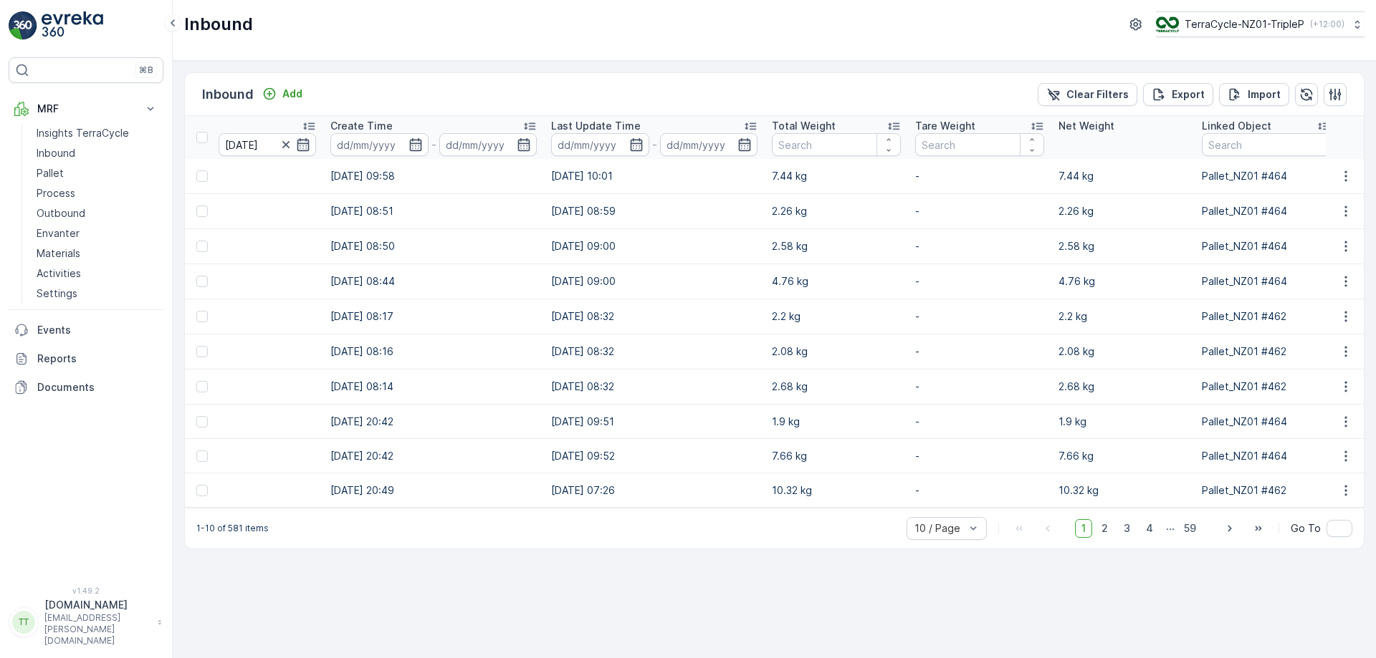
scroll to position [0, 671]
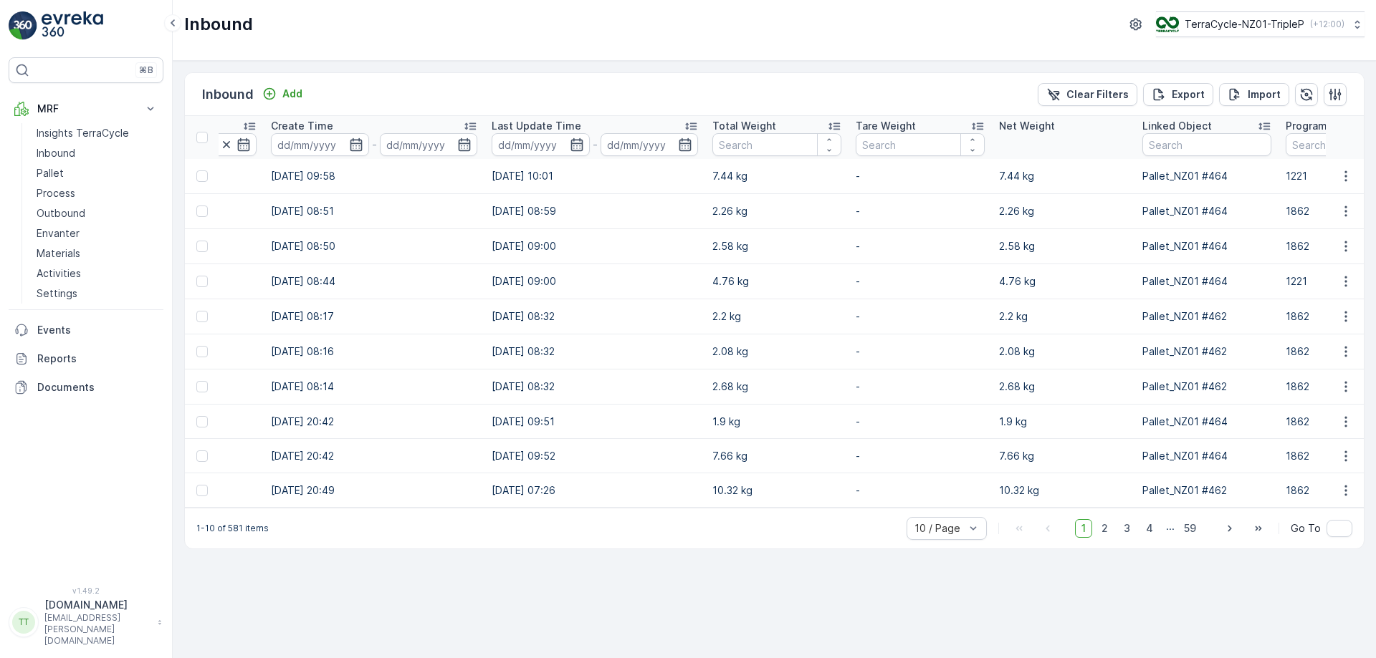
click at [838, 121] on icon at bounding box center [834, 126] width 14 height 14
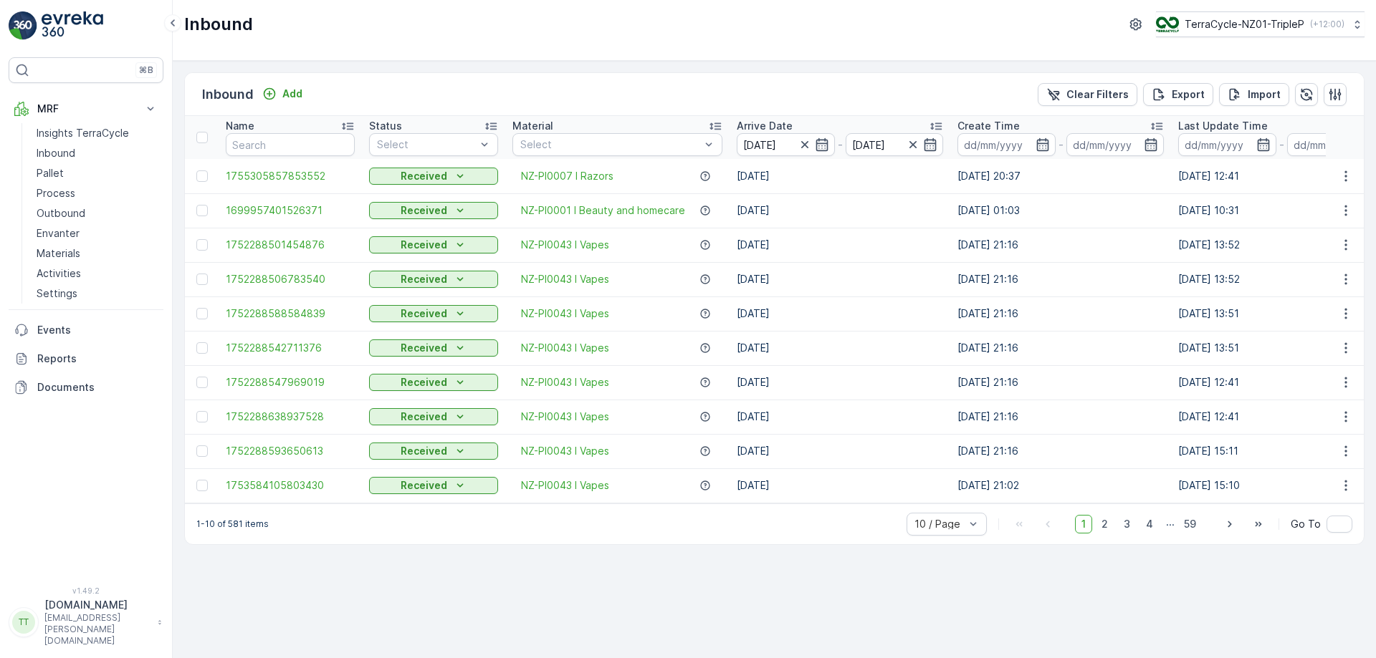
click at [444, 588] on div "Inbound Add Clear Filters Export Import Name Status Select Material Select Arri…" at bounding box center [774, 360] width 1203 height 598
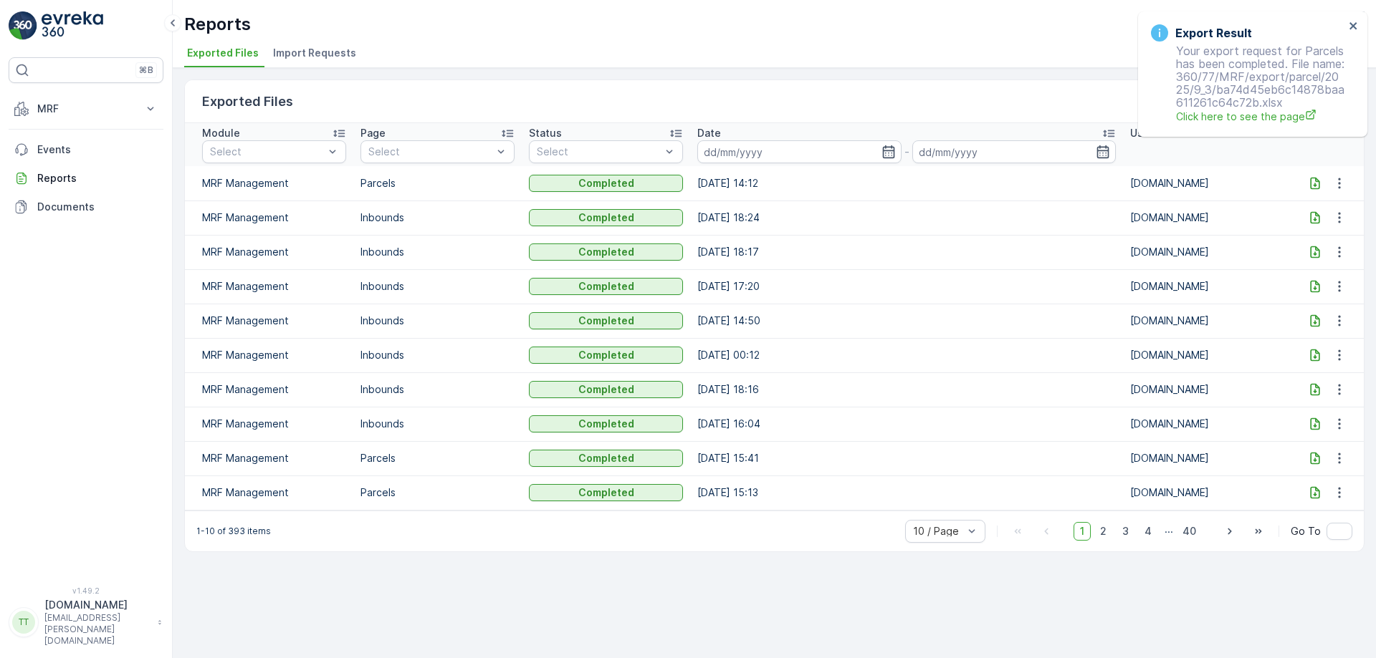
click at [1317, 184] on icon at bounding box center [1315, 183] width 14 height 14
